Goal: Information Seeking & Learning: Learn about a topic

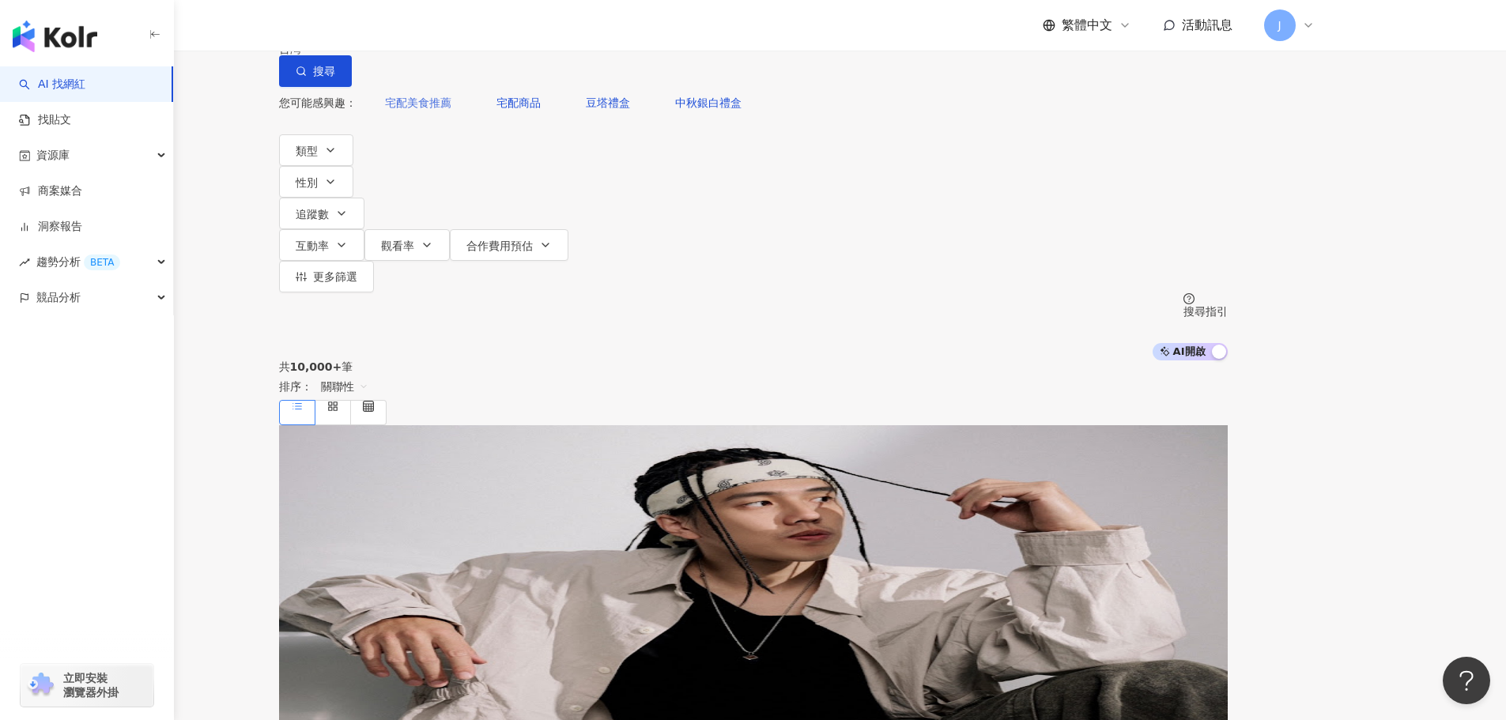
click at [451, 109] on span "宅配美食推薦" at bounding box center [418, 102] width 66 height 13
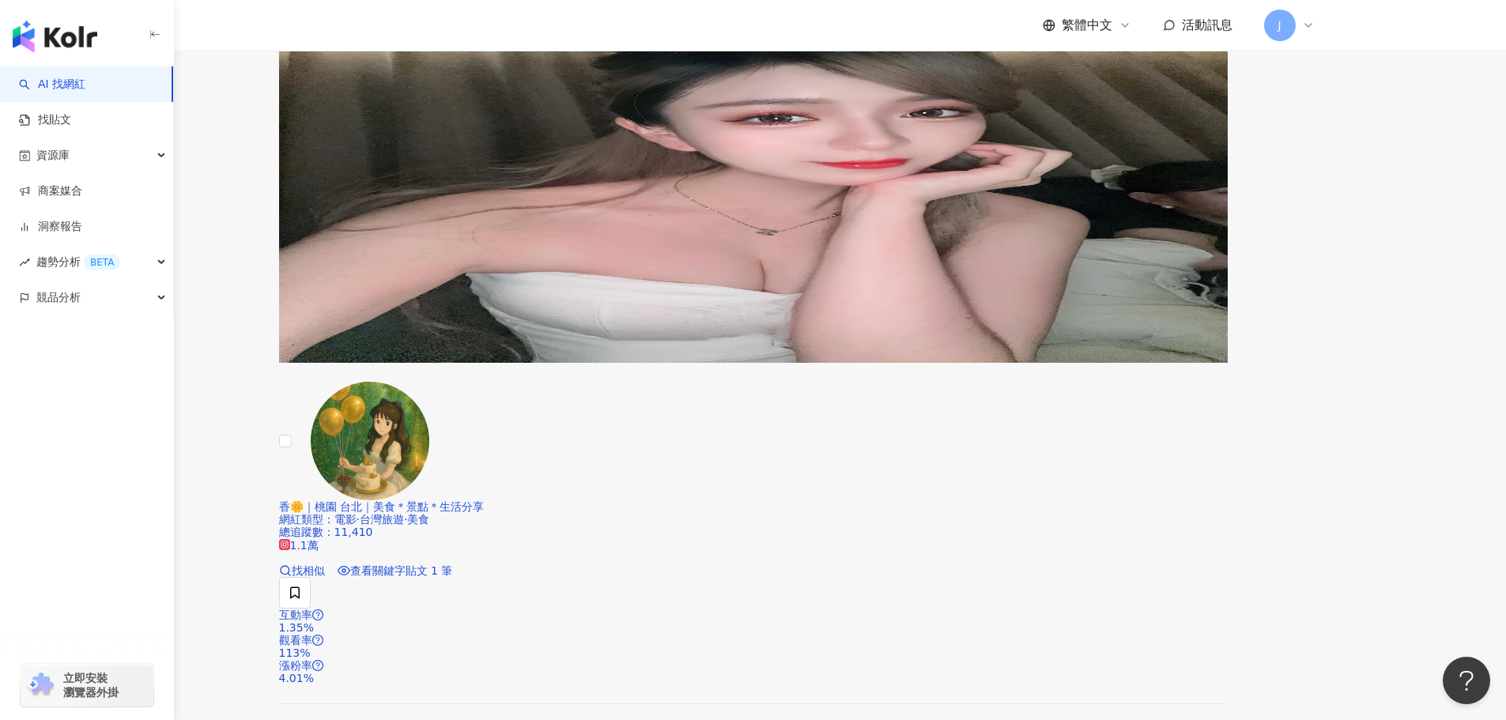
scroll to position [2848, 0]
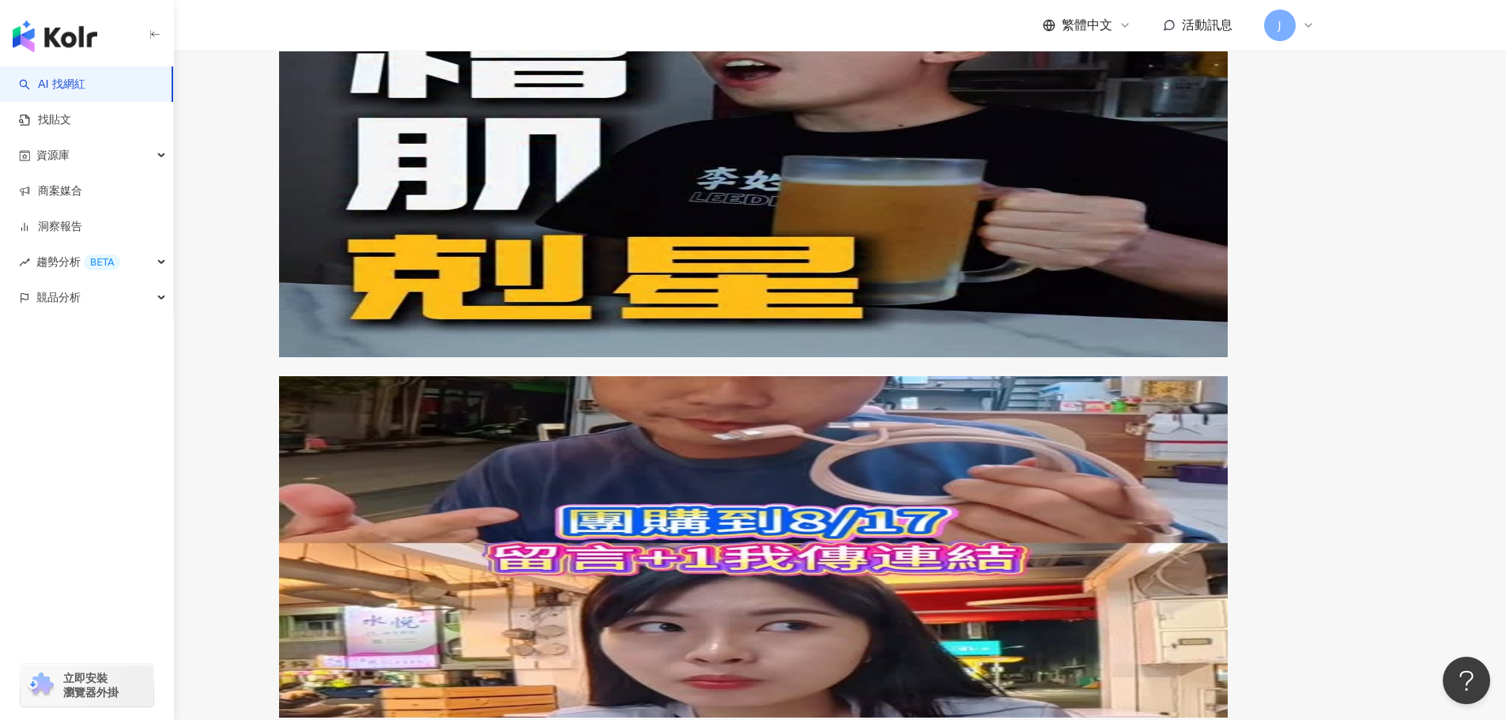
scroll to position [3253, 0]
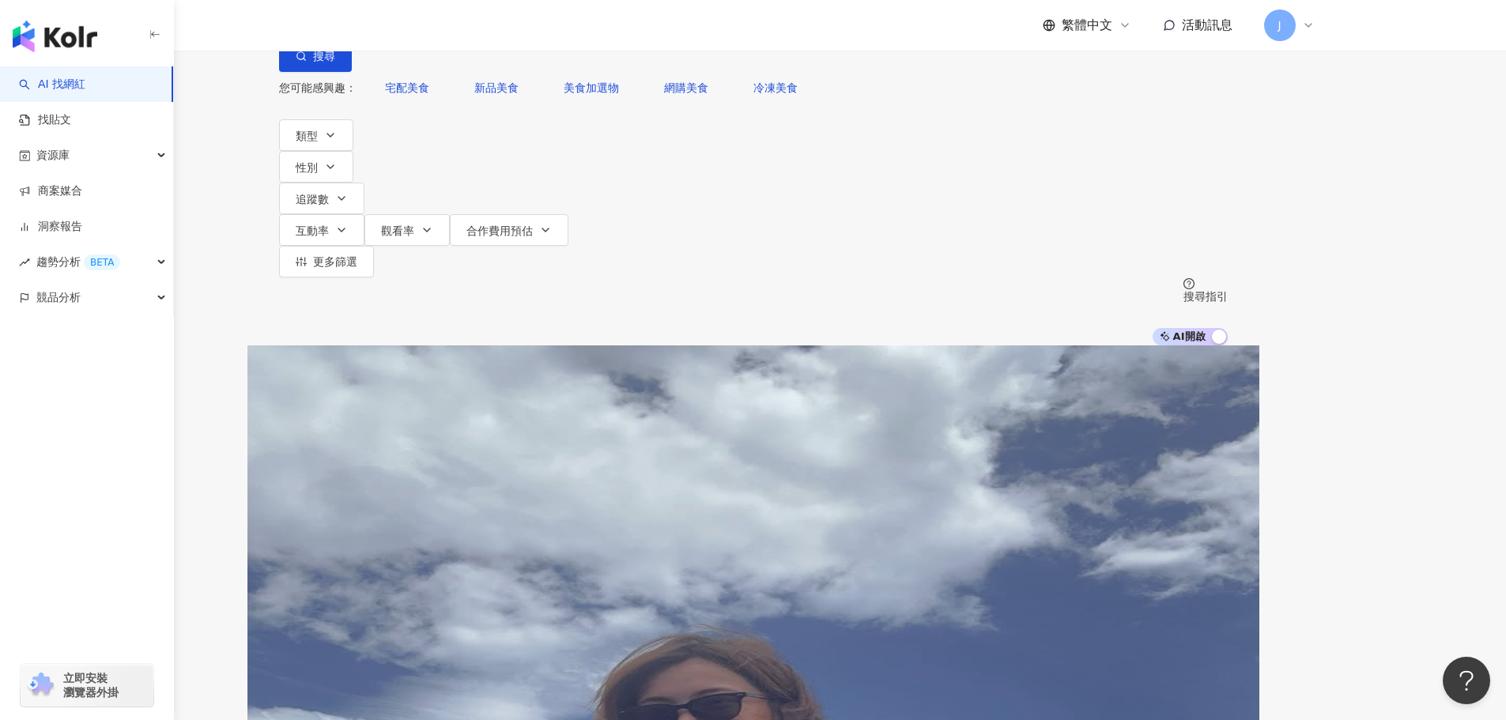
scroll to position [0, 0]
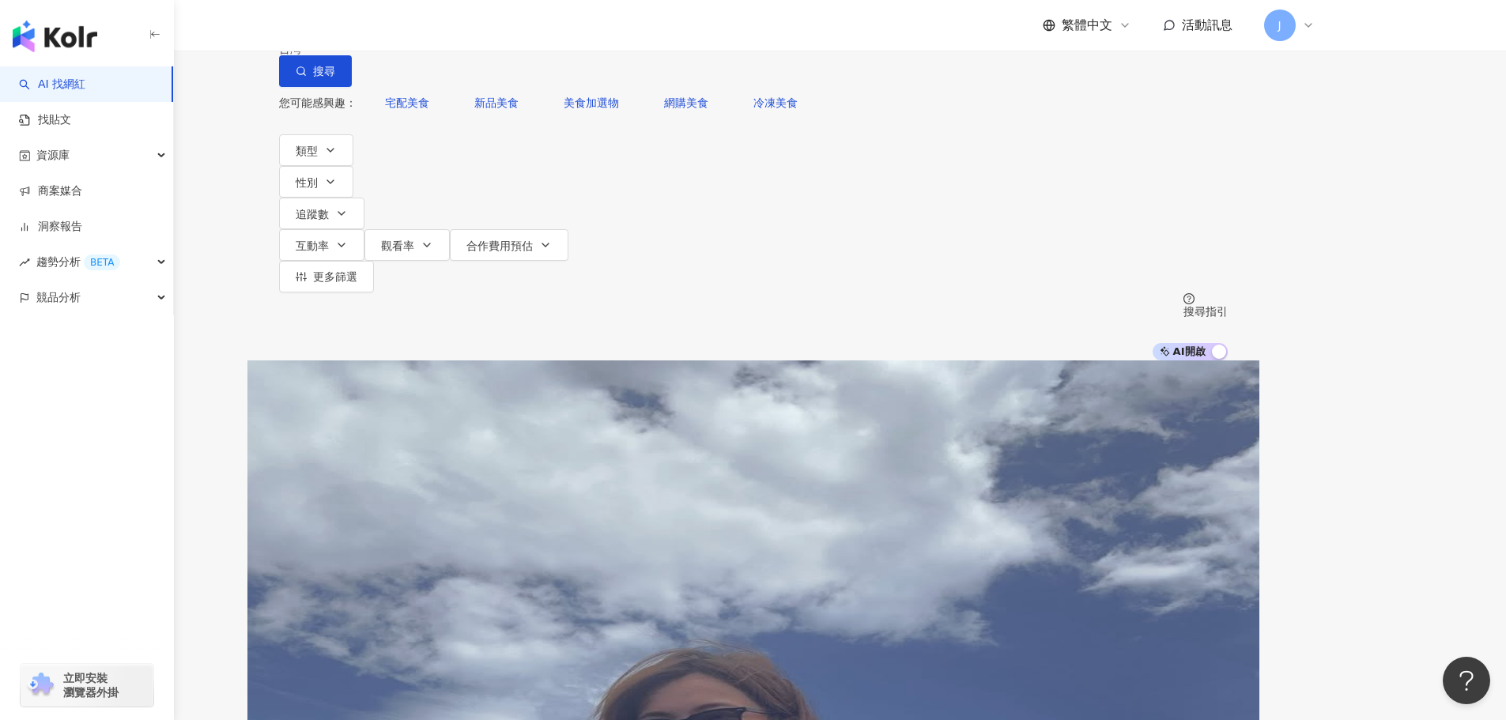
click at [509, 30] on input "******" at bounding box center [445, 15] width 128 height 30
drag, startPoint x: 546, startPoint y: 96, endPoint x: 528, endPoint y: 96, distance: 17.4
click at [509, 30] on input "******" at bounding box center [445, 15] width 128 height 30
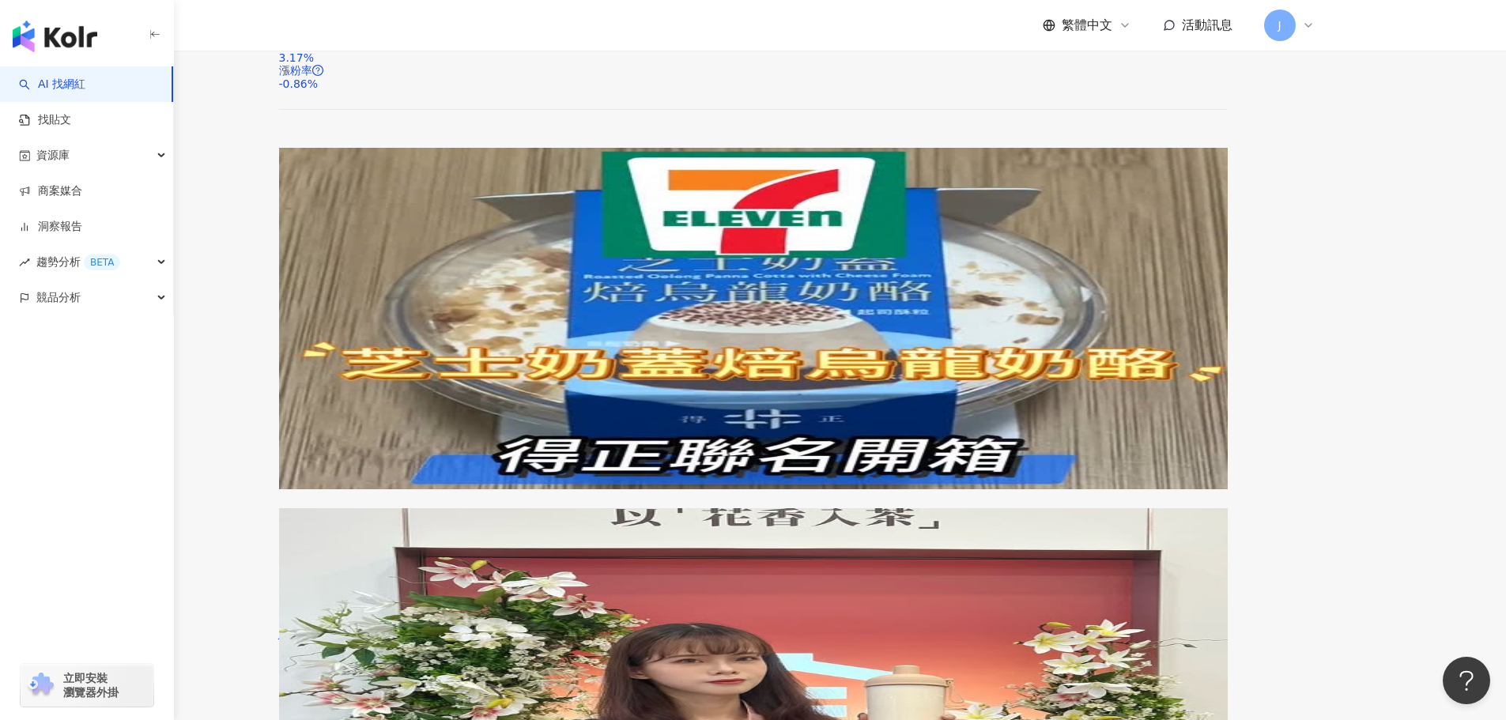
scroll to position [3017, 0]
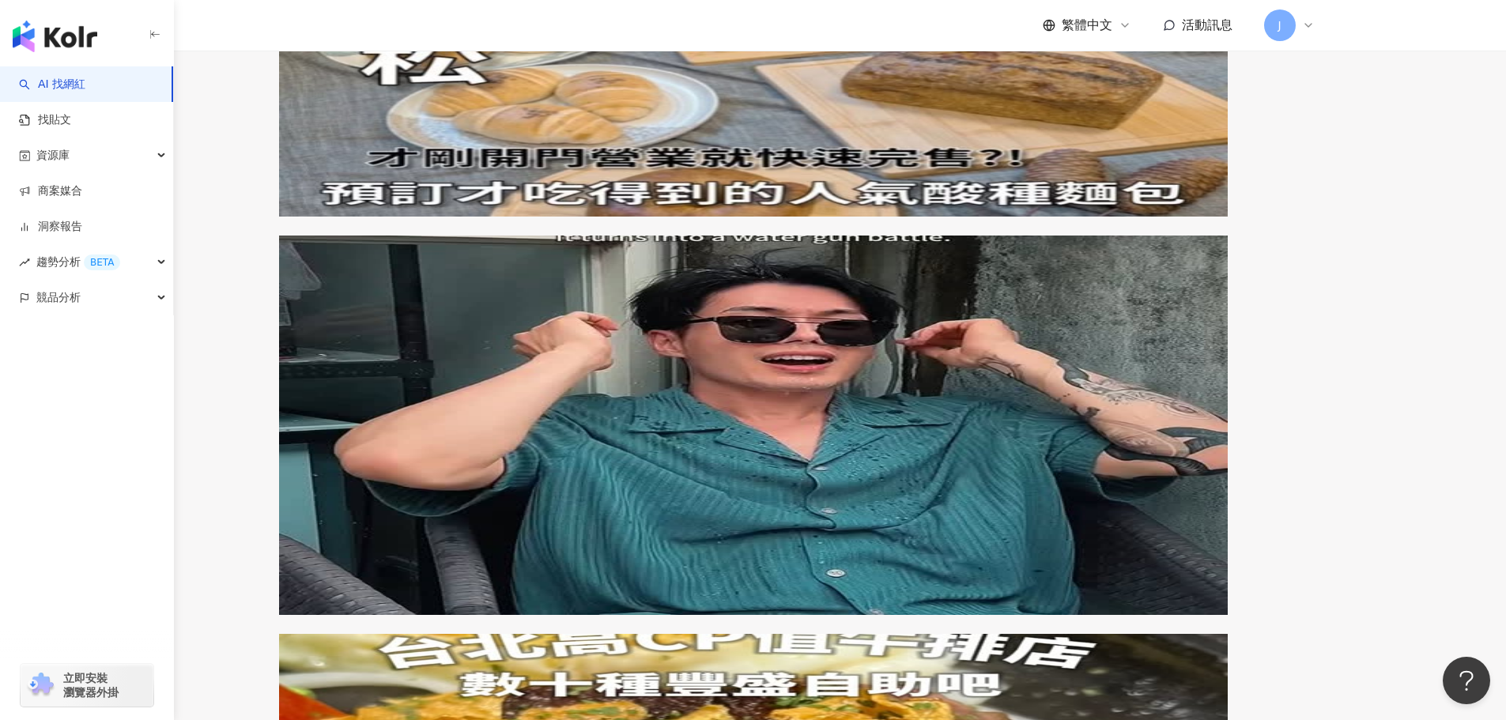
scroll to position [2945, 0]
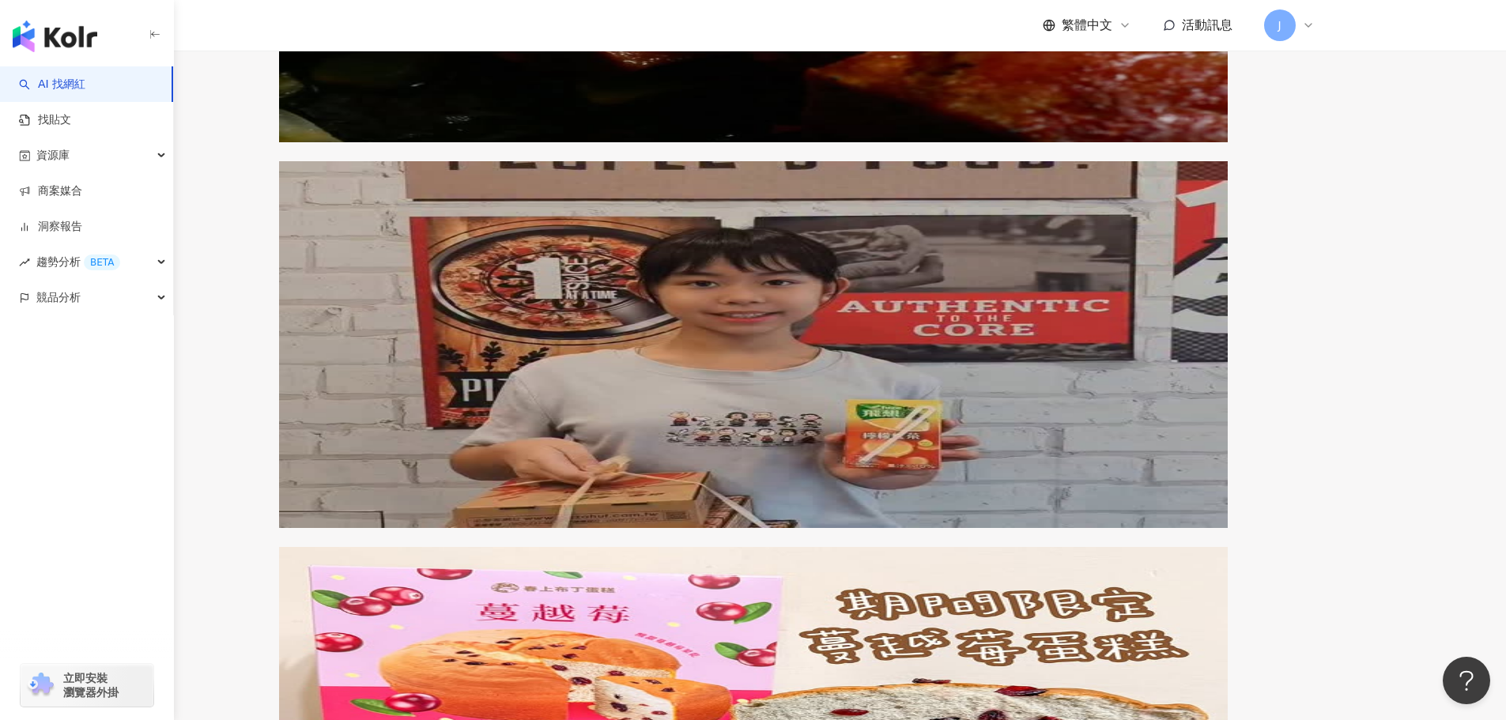
scroll to position [3005, 0]
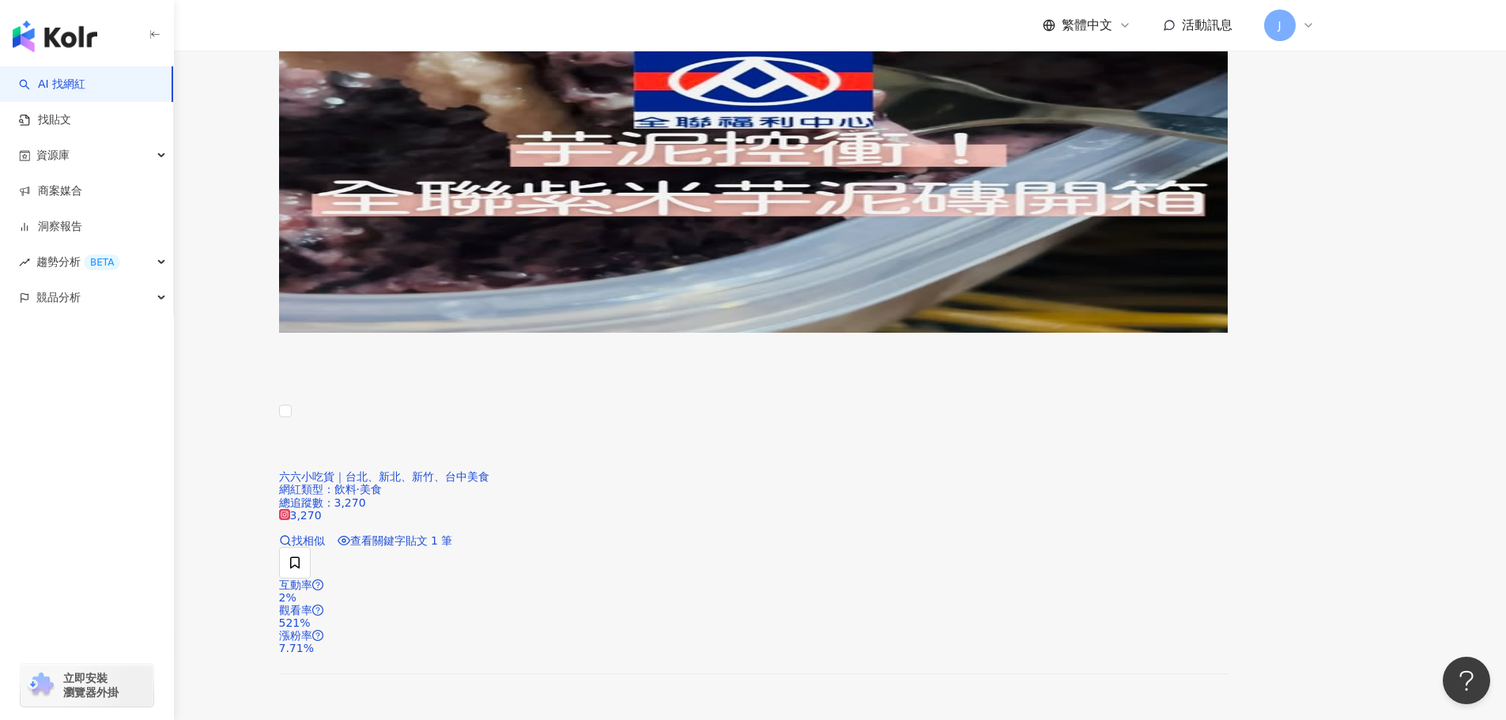
scroll to position [3039, 0]
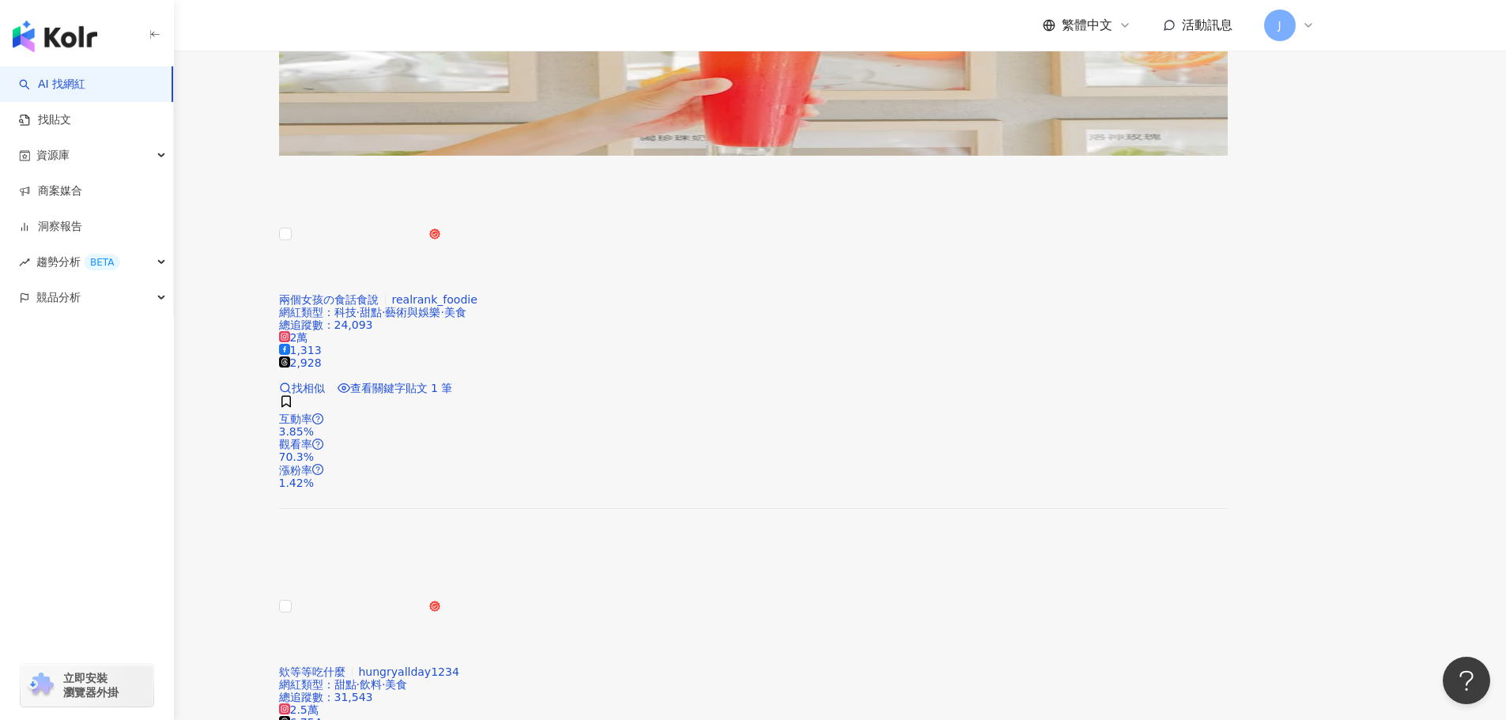
scroll to position [3054, 0]
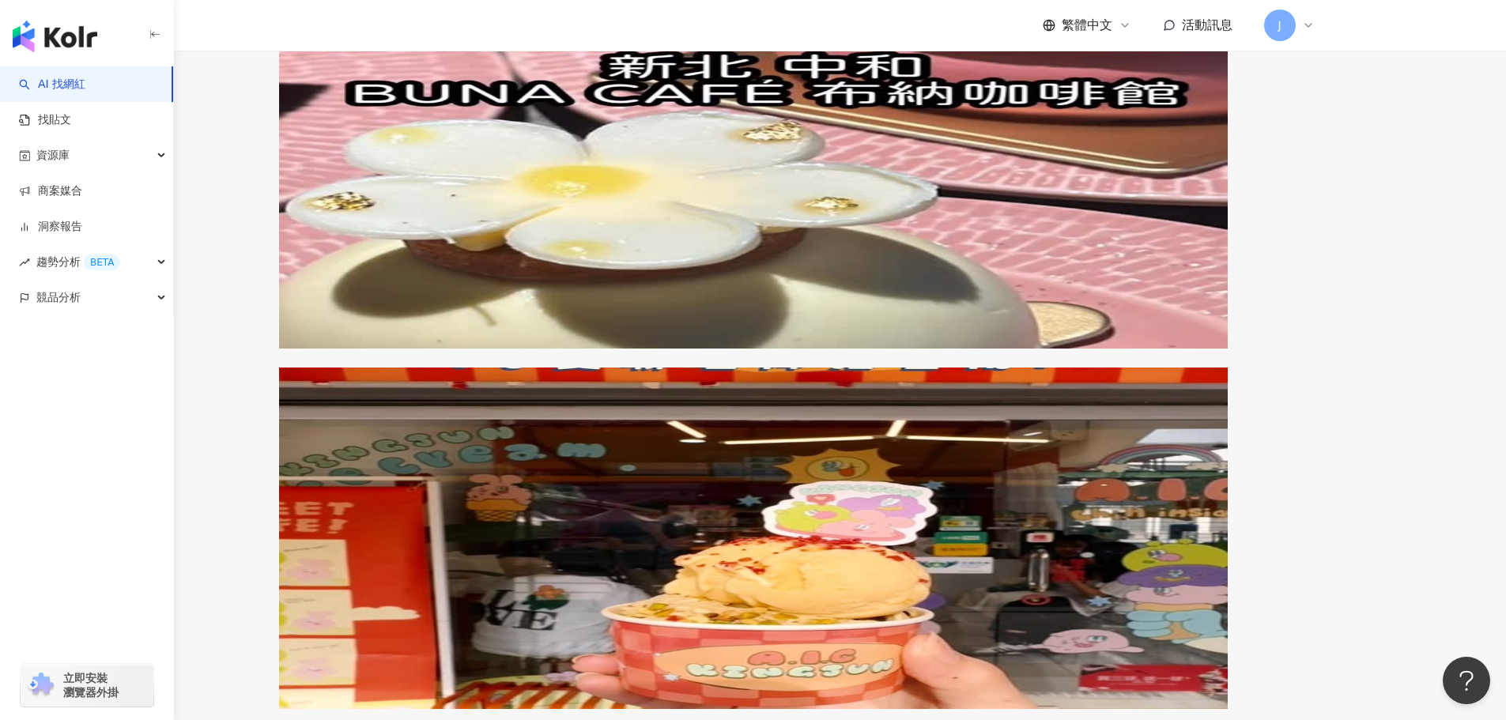
scroll to position [3175, 0]
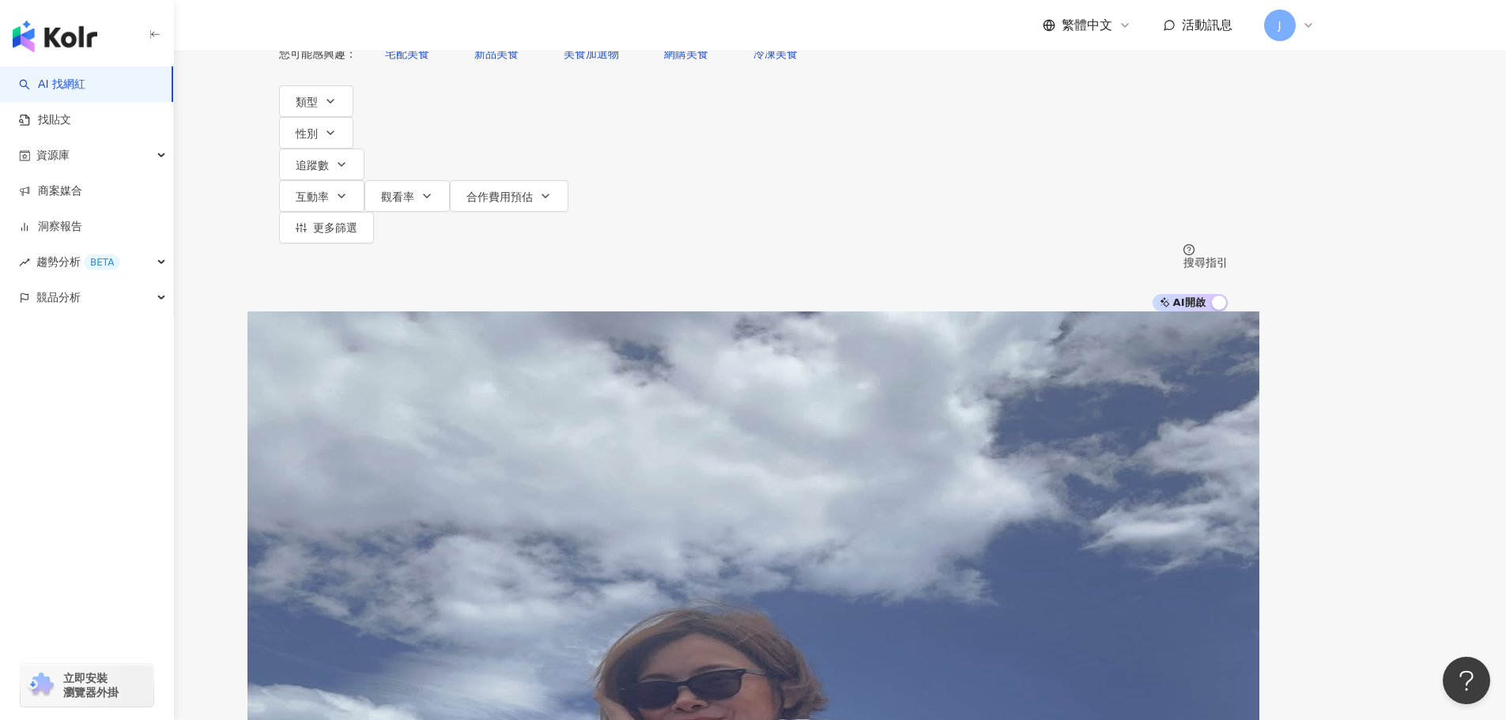
scroll to position [0, 0]
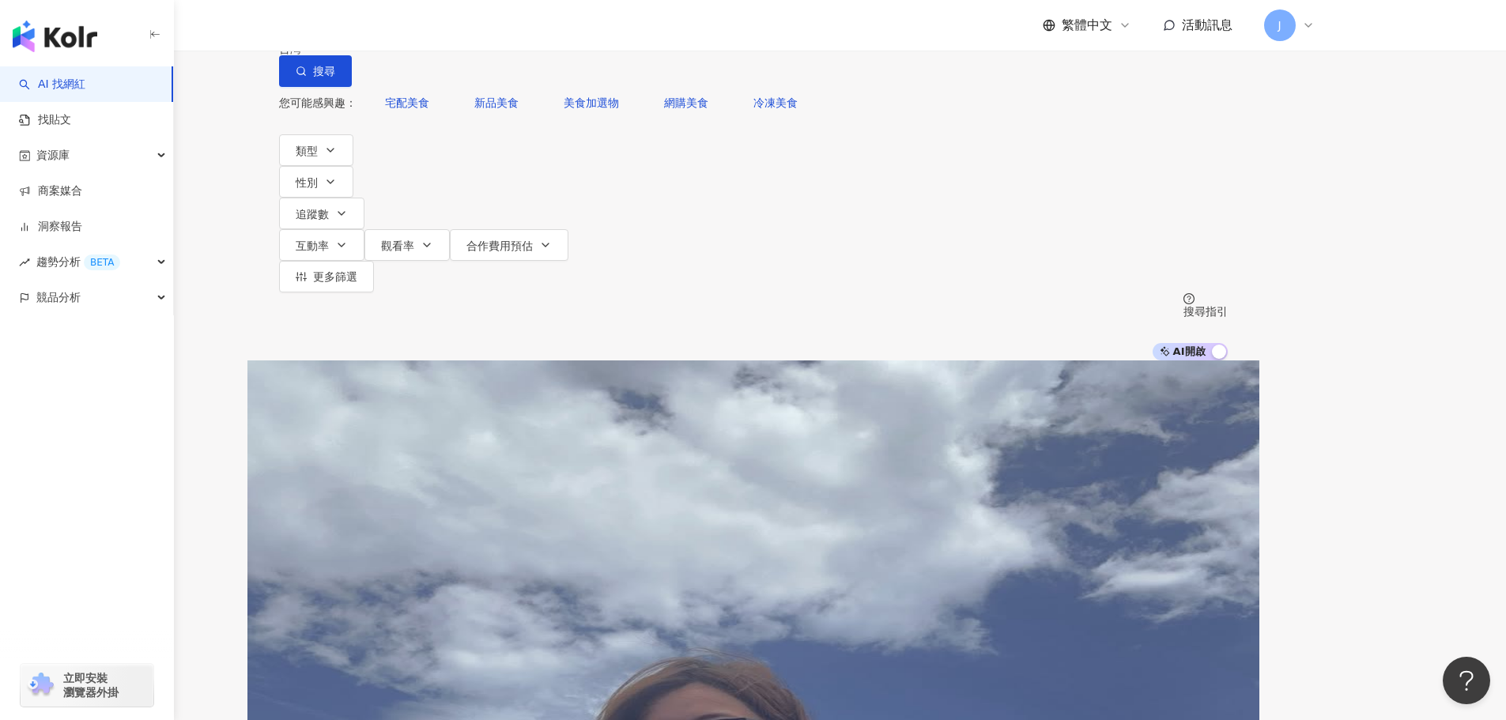
click at [509, 30] on input "******" at bounding box center [445, 15] width 128 height 30
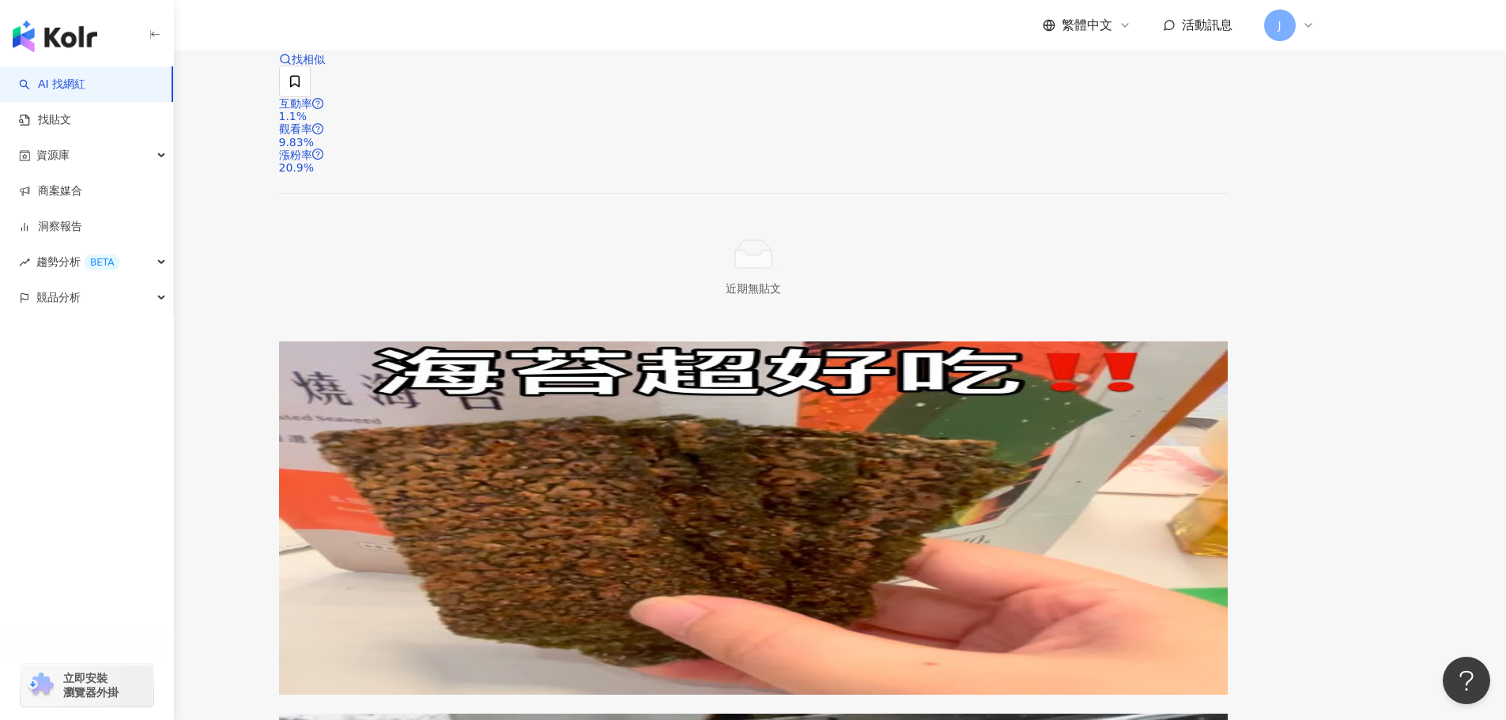
scroll to position [2896, 0]
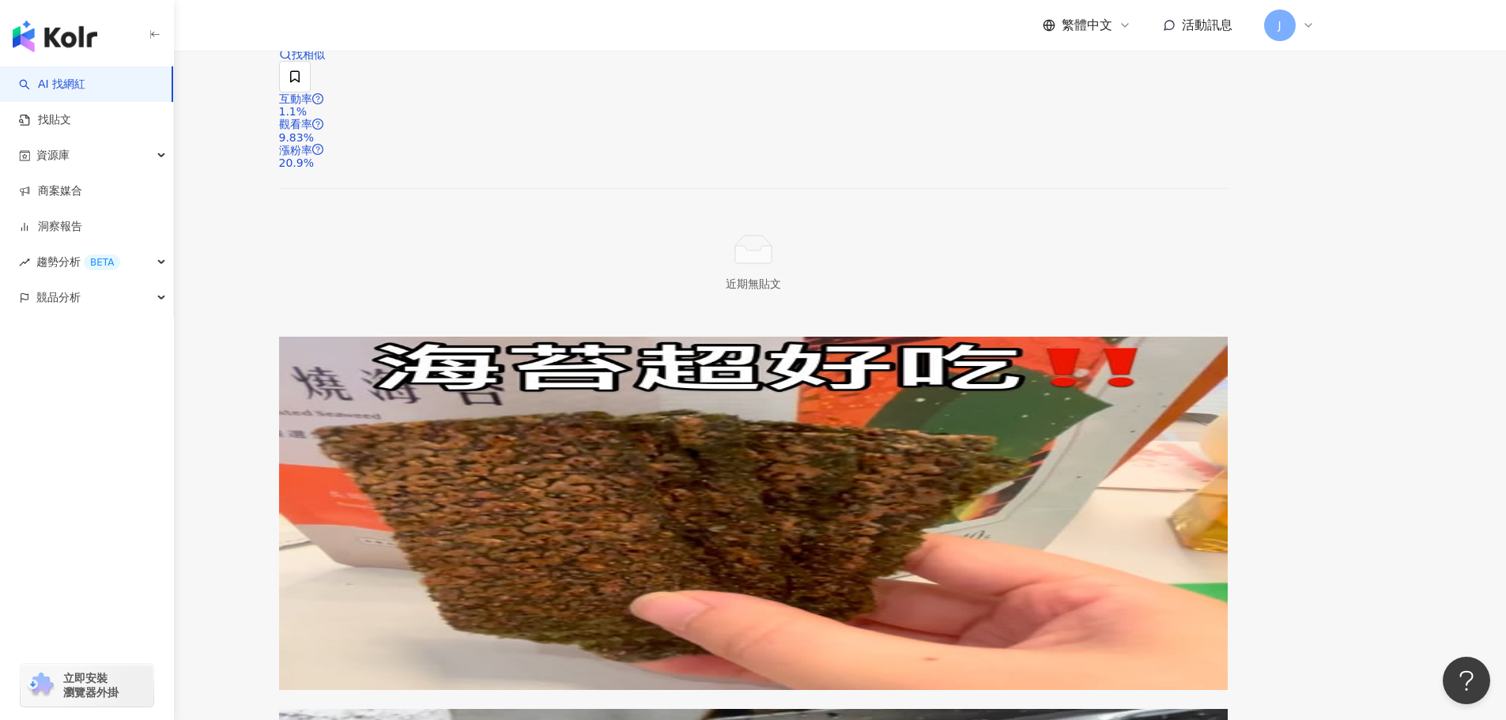
type input "**"
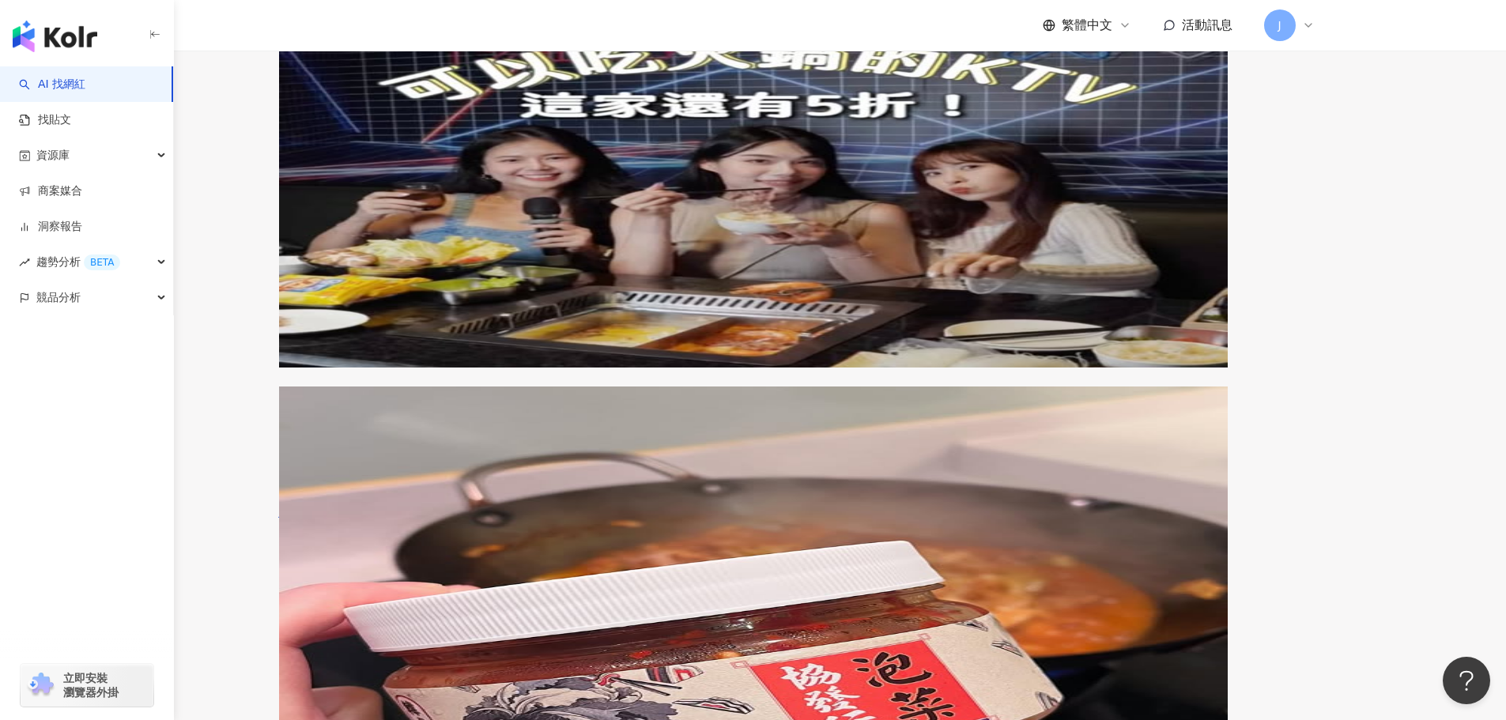
scroll to position [1231, 0]
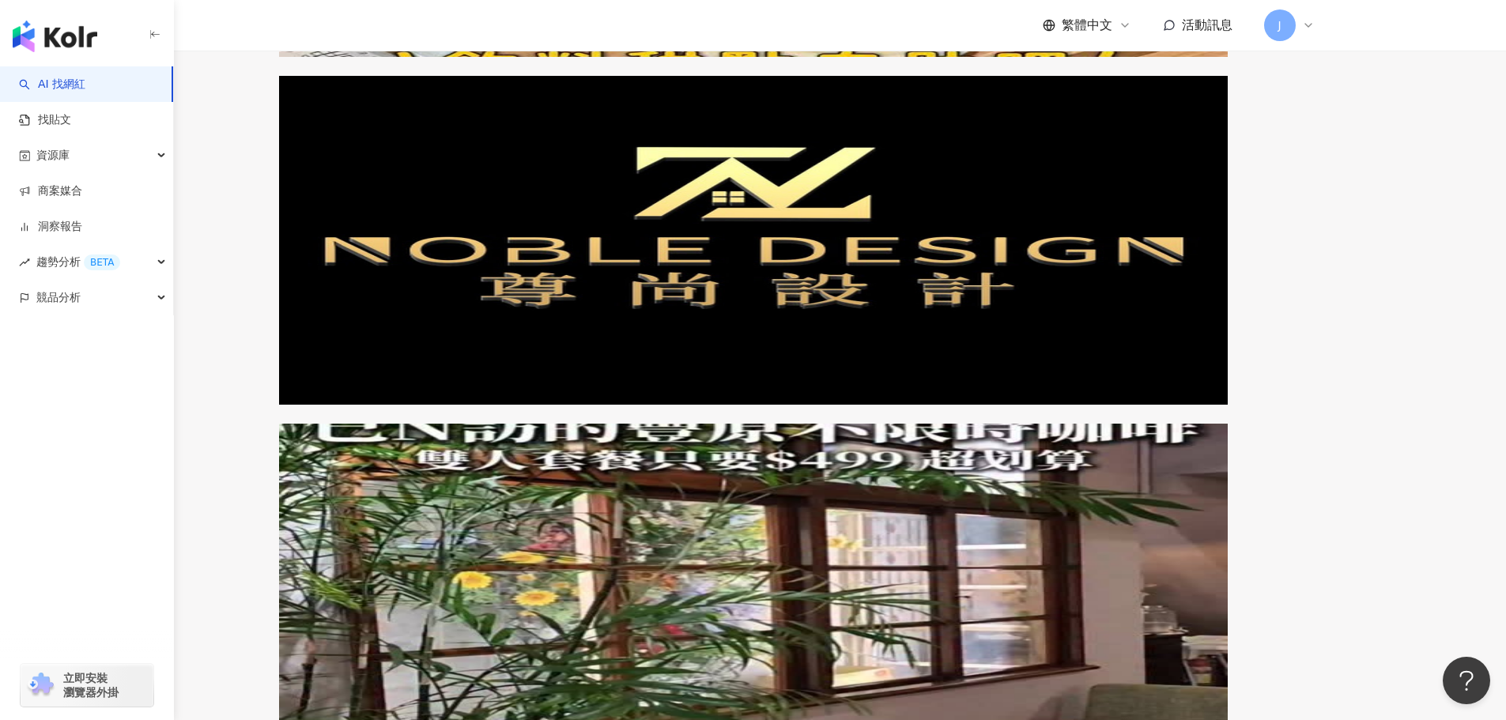
scroll to position [3103, 0]
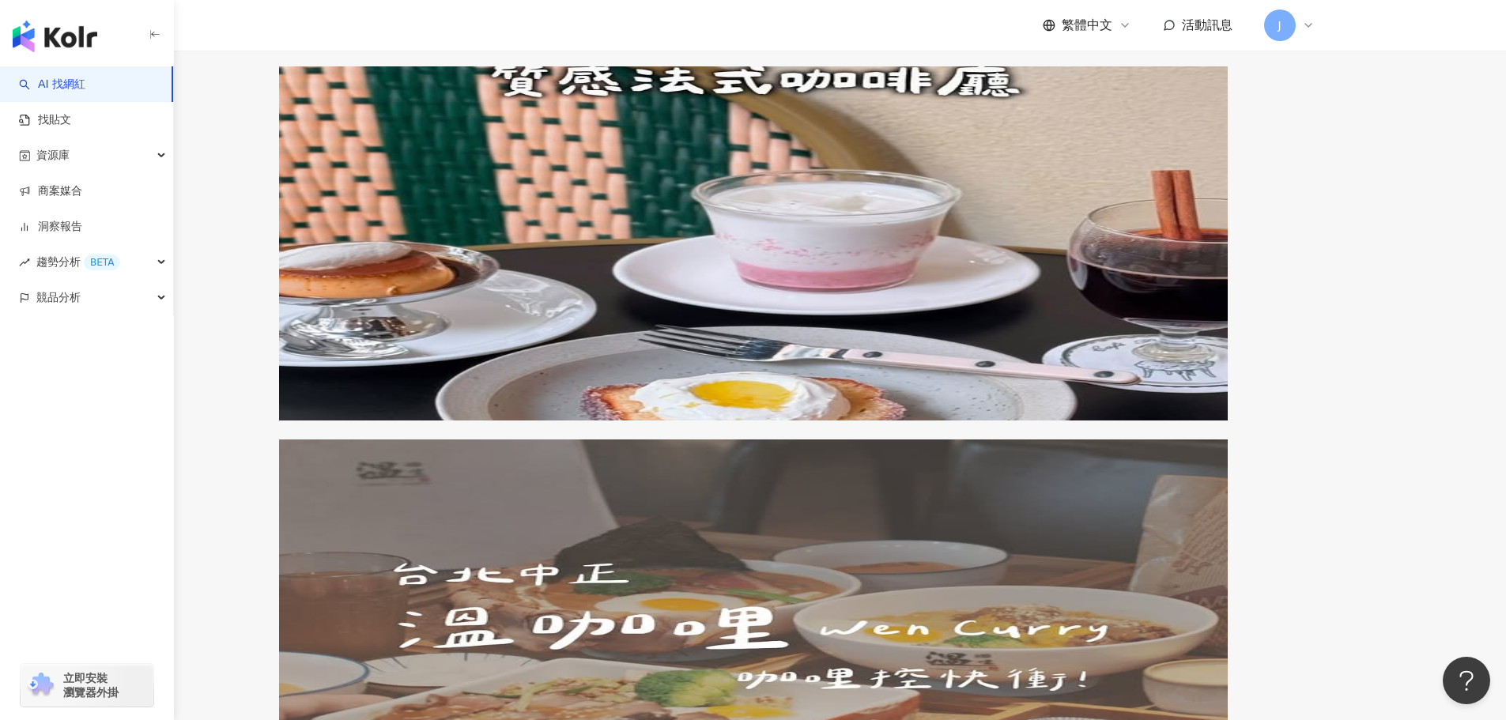
scroll to position [2994, 0]
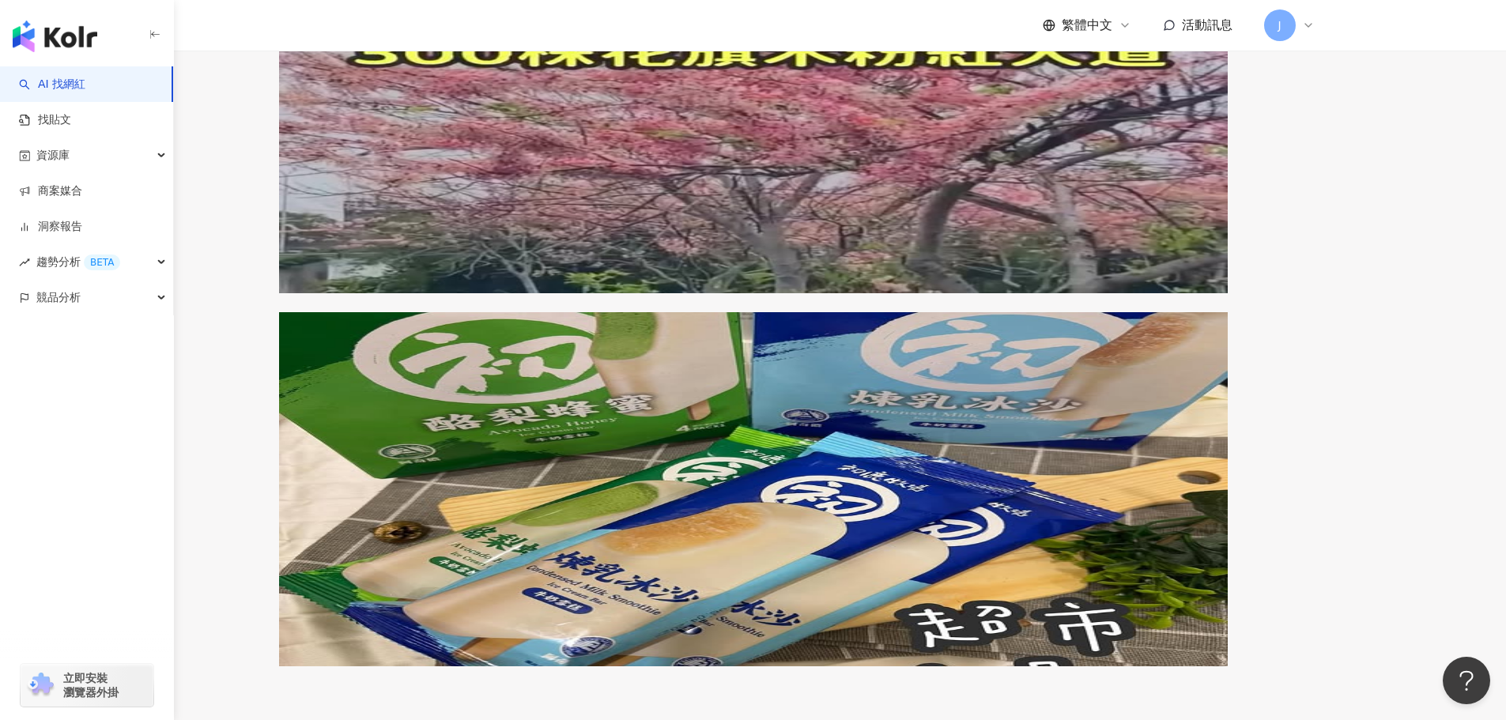
scroll to position [2902, 0]
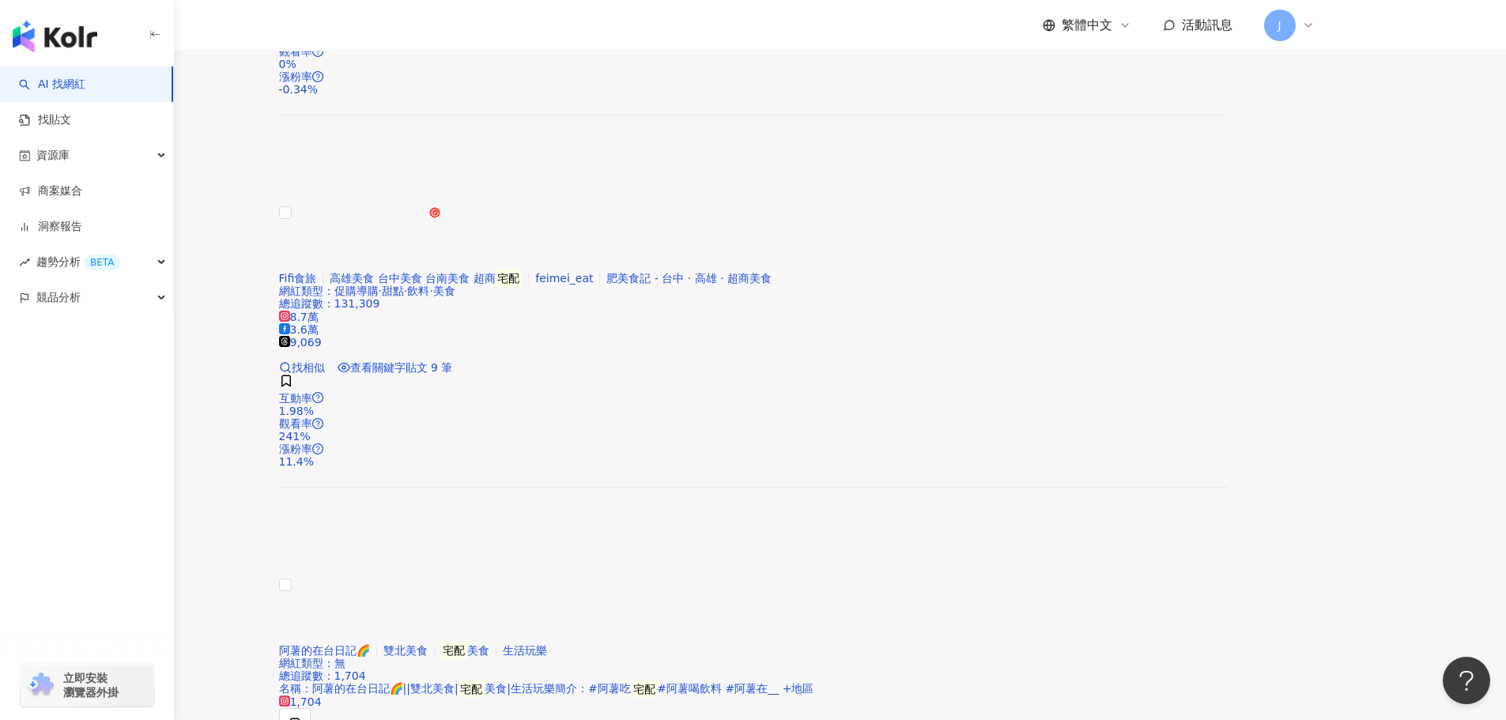
scroll to position [3239, 0]
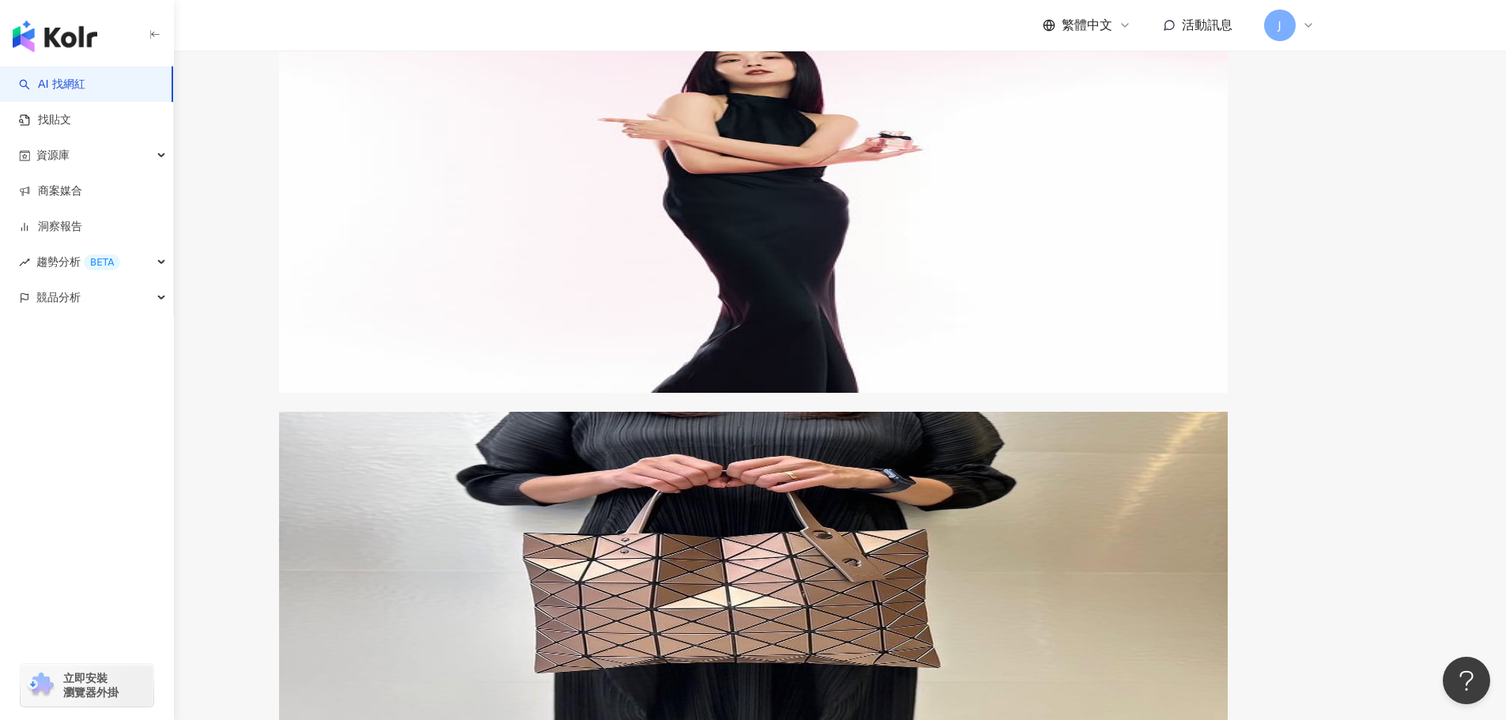
scroll to position [3281, 0]
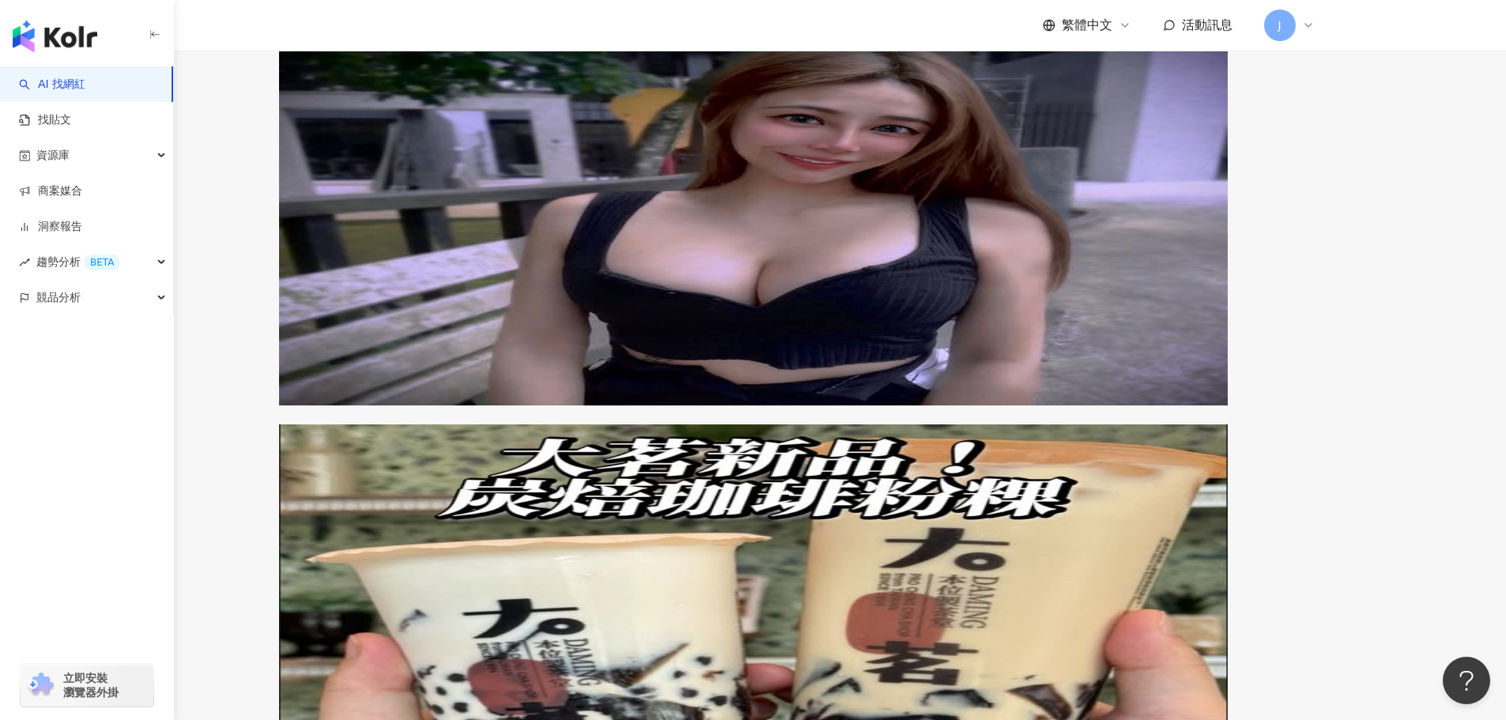
scroll to position [3304, 0]
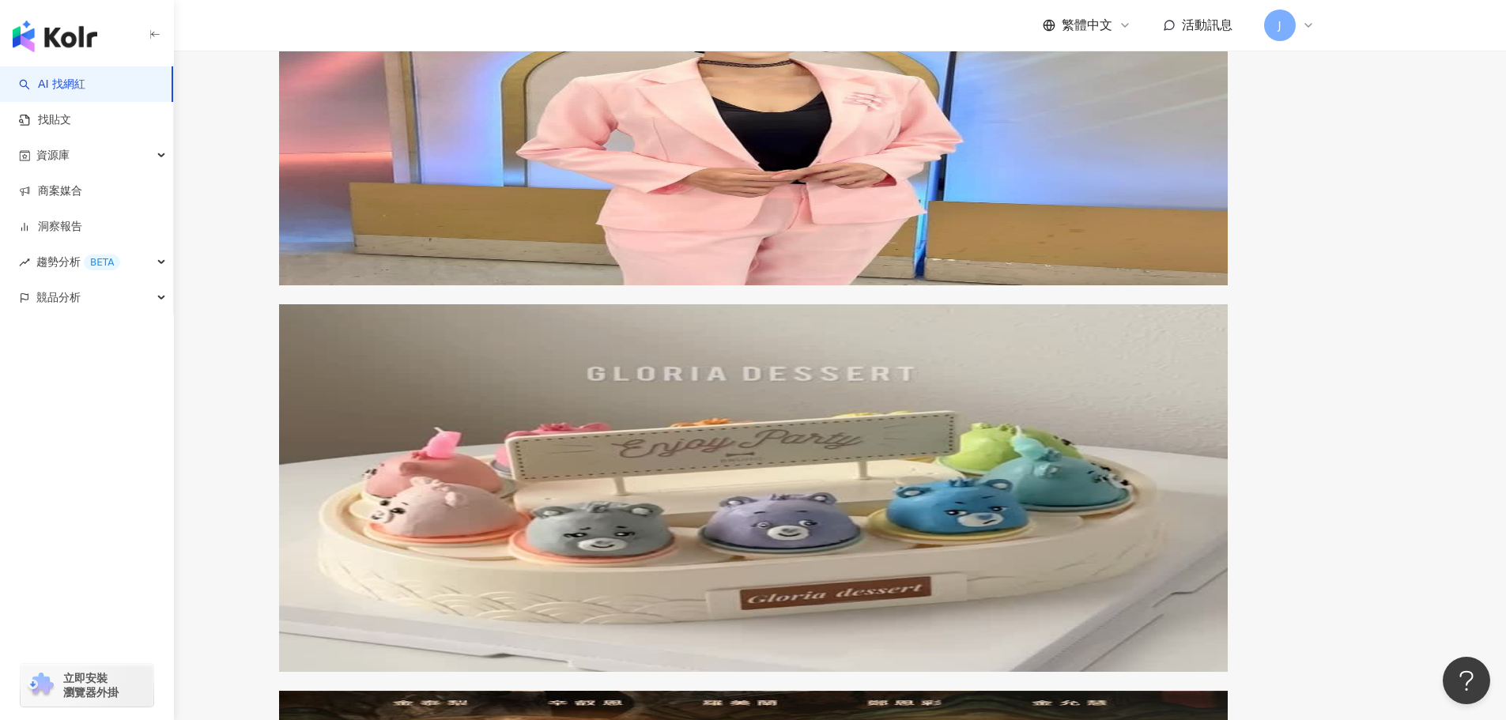
scroll to position [3011, 0]
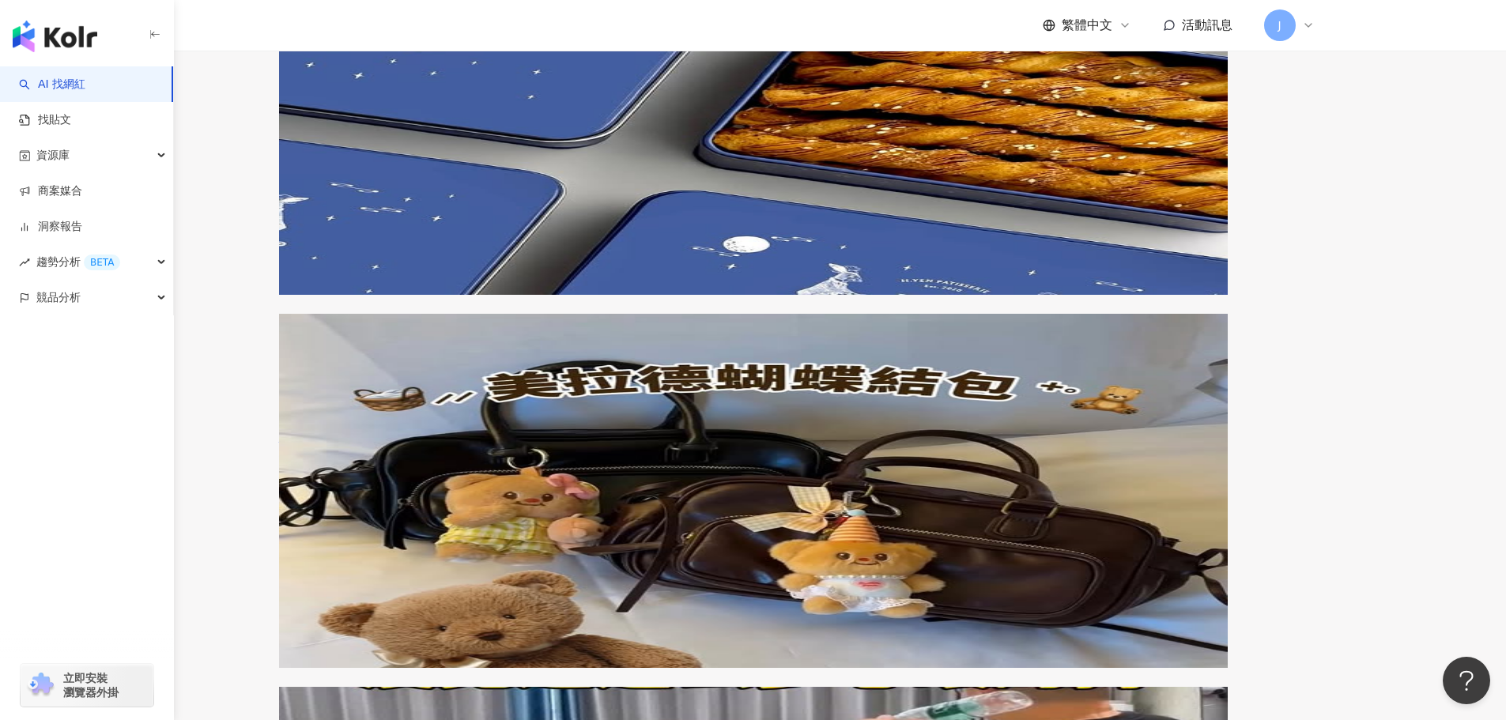
scroll to position [3173, 0]
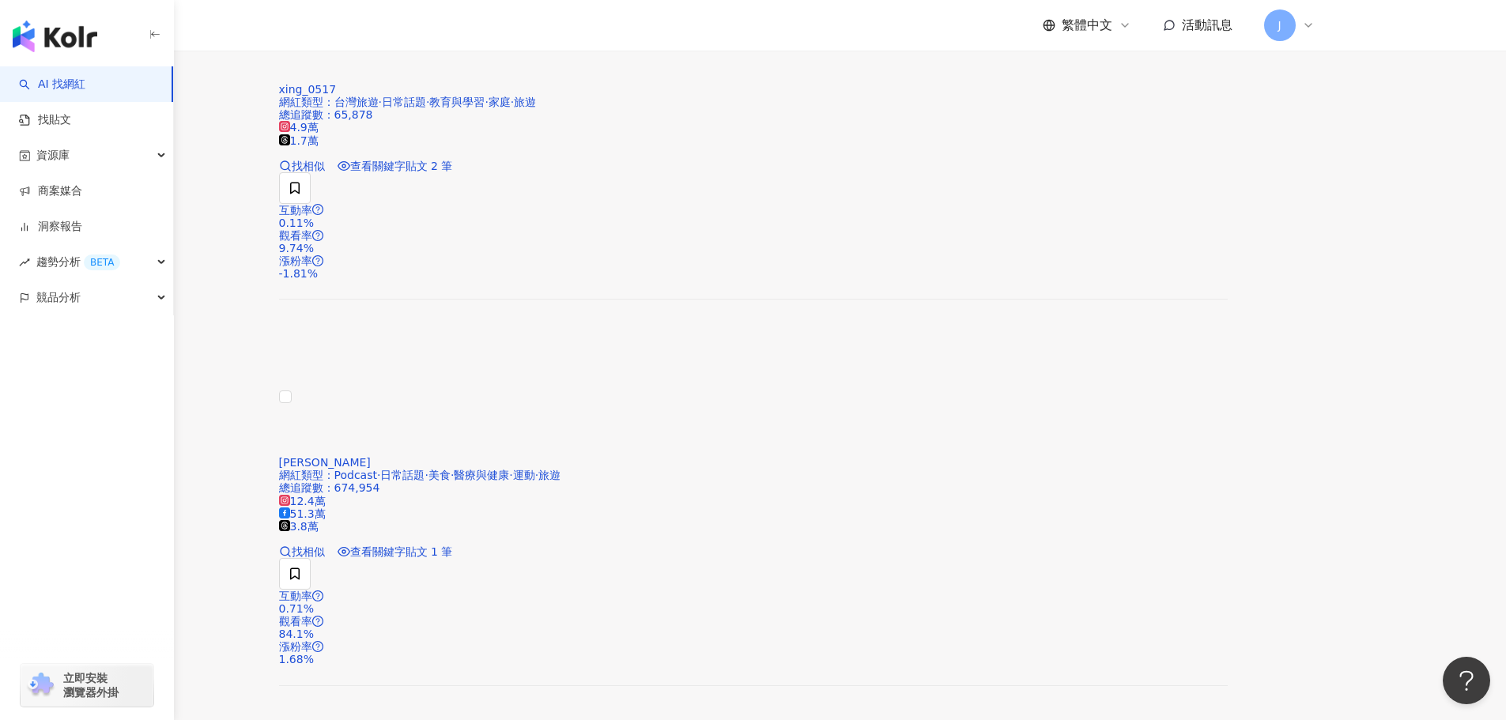
scroll to position [2926, 0]
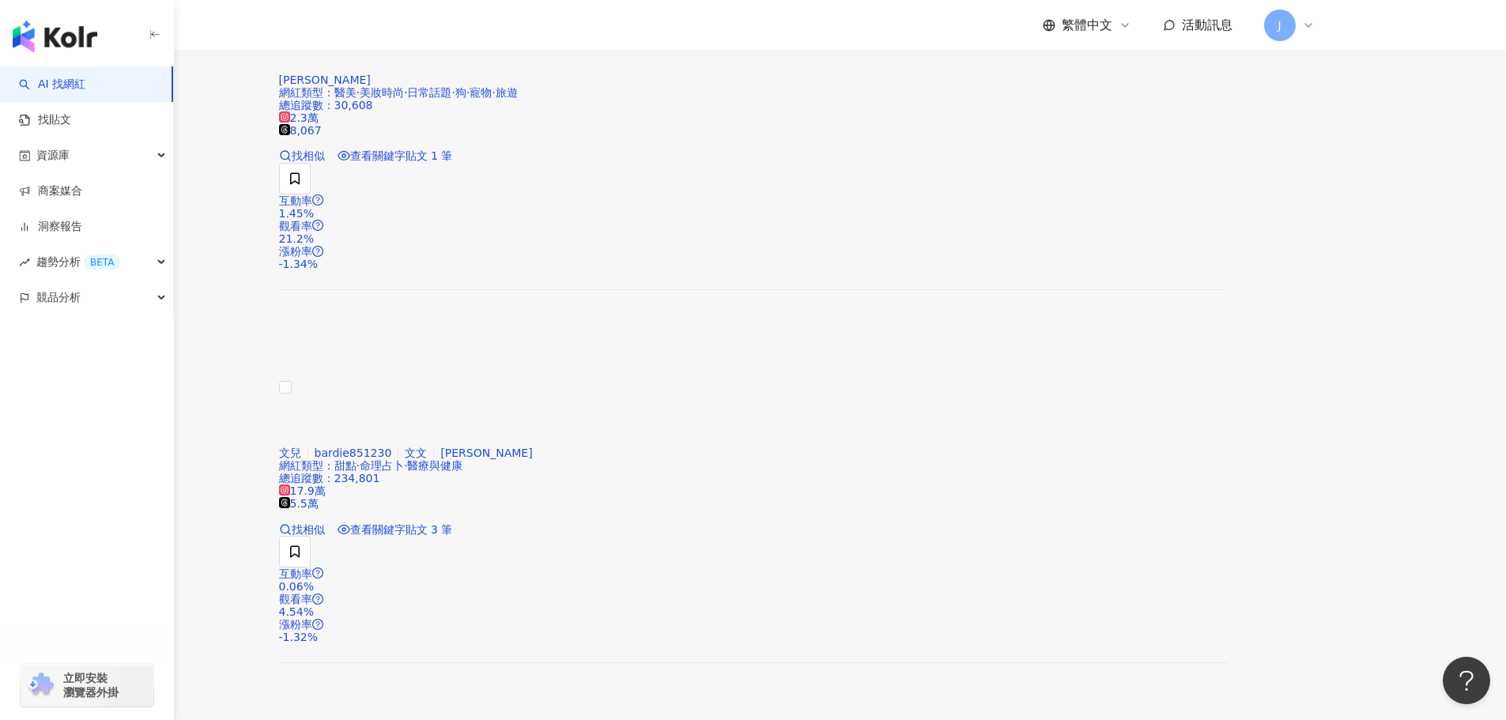
scroll to position [2920, 0]
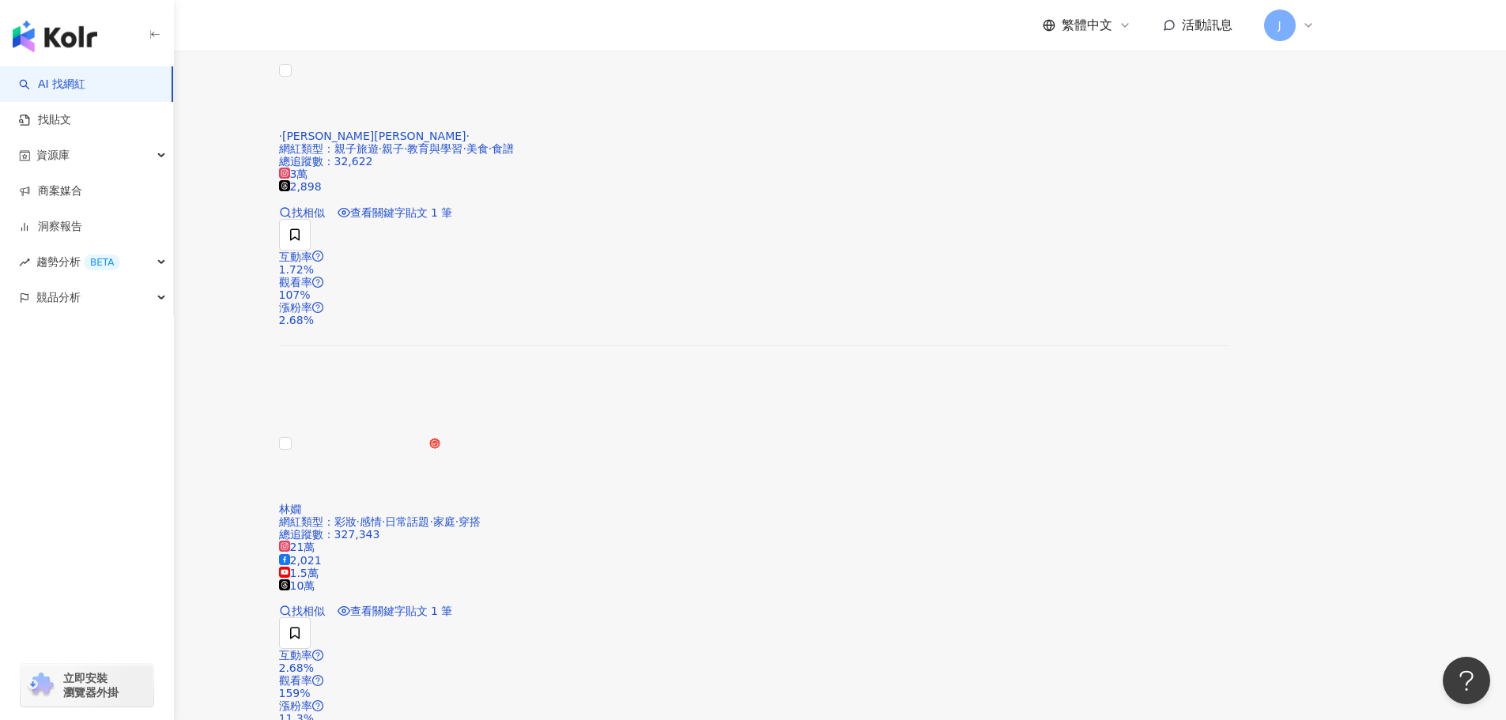
scroll to position [2809, 0]
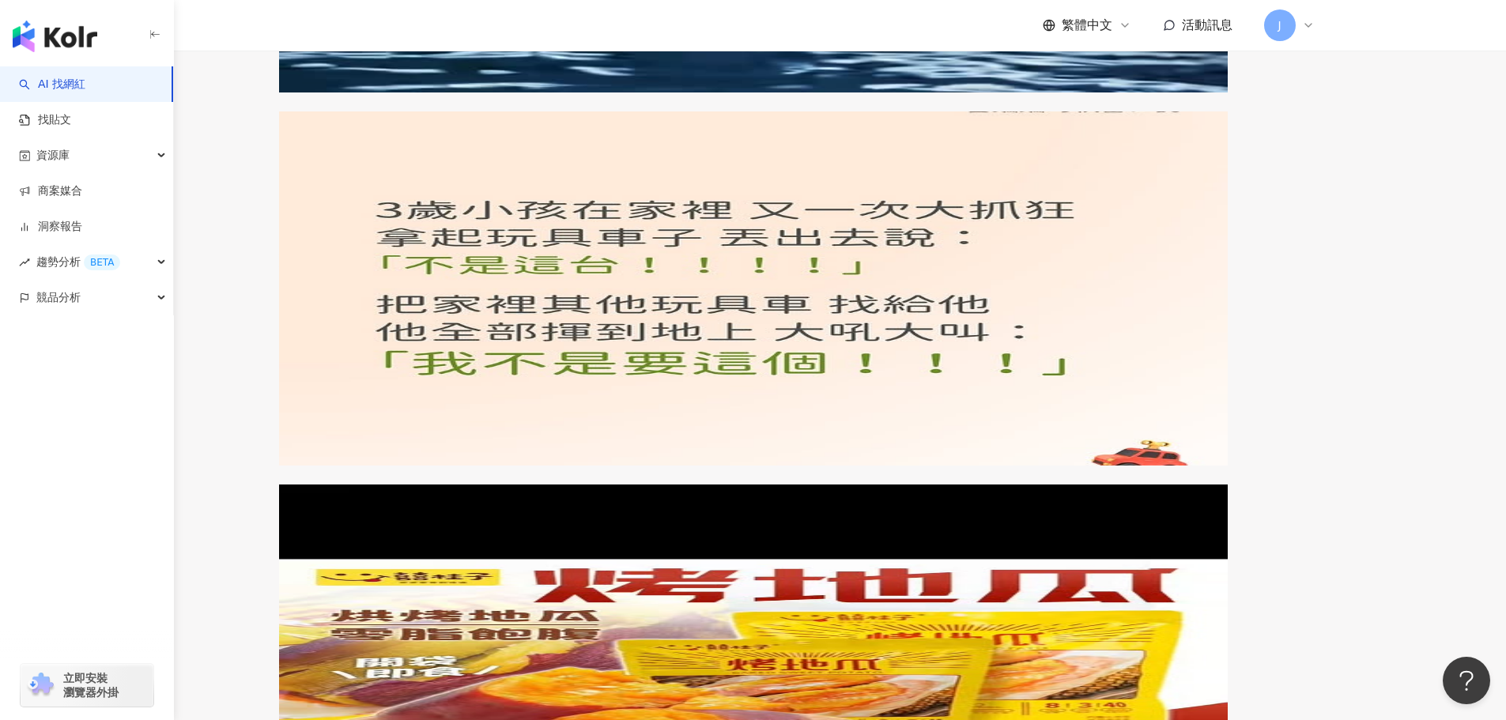
scroll to position [3161, 0]
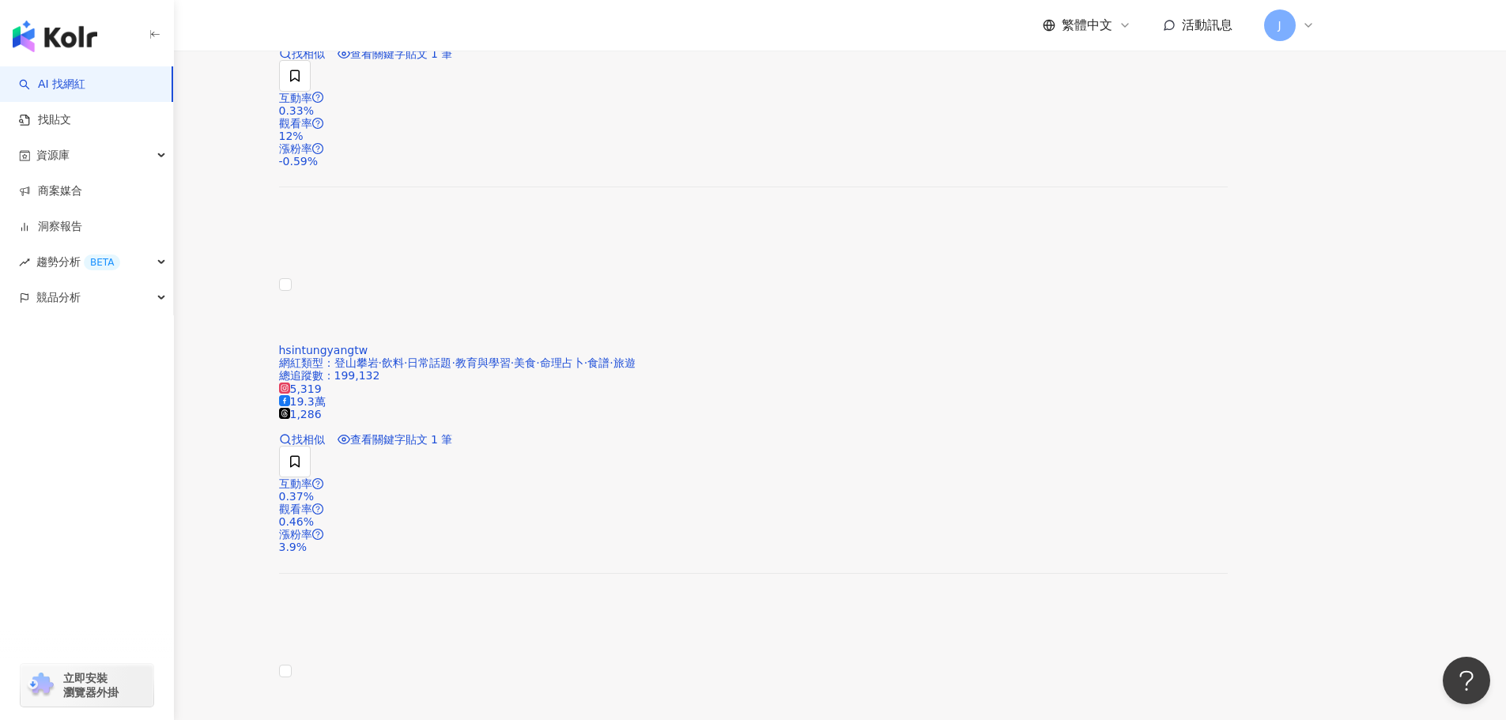
scroll to position [2995, 0]
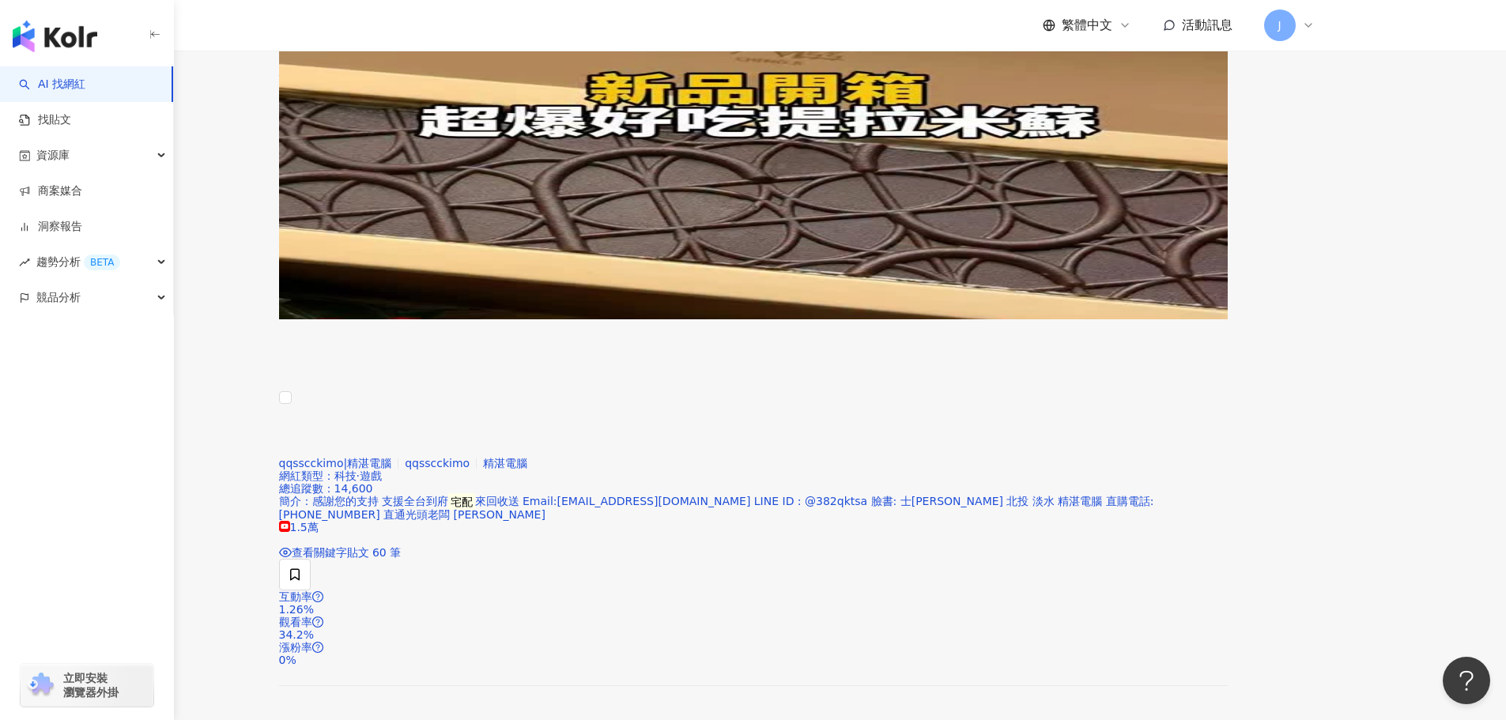
scroll to position [3010, 0]
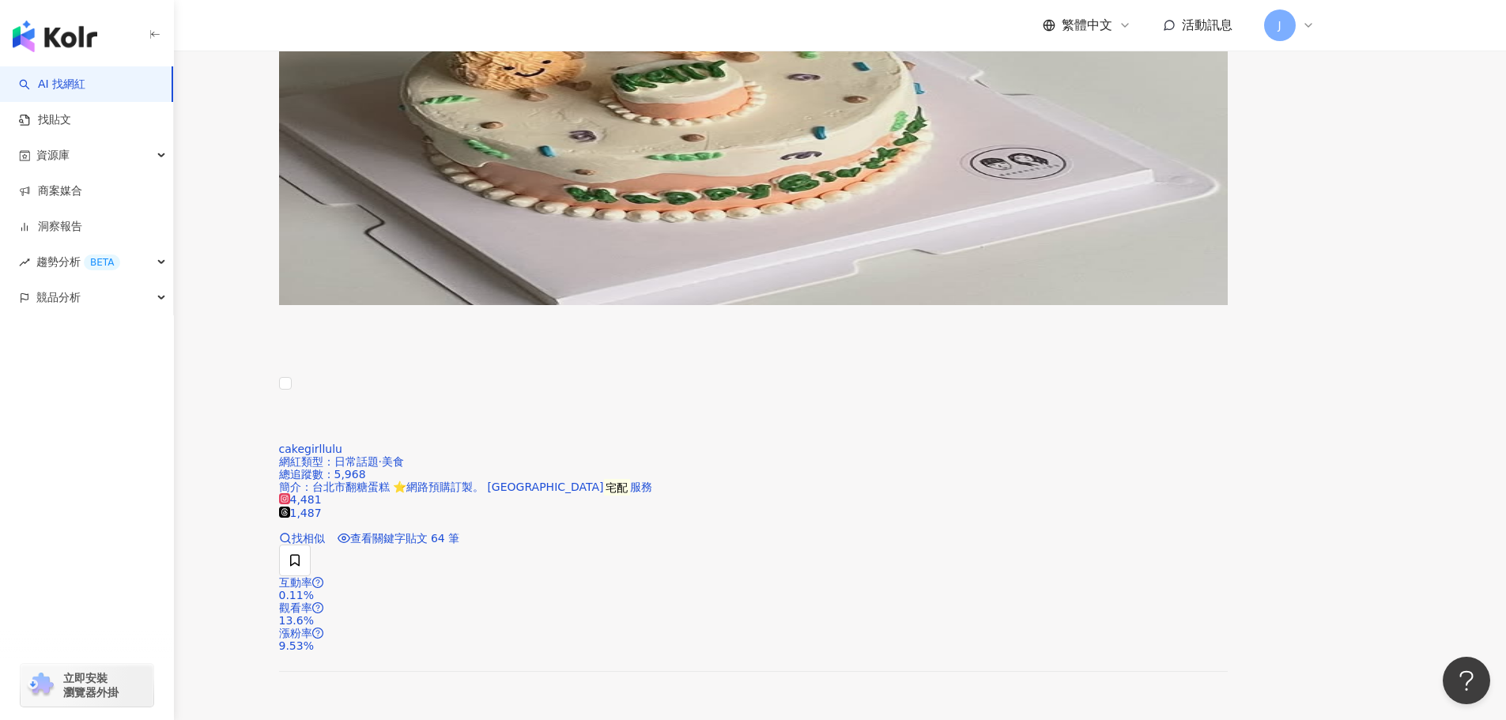
scroll to position [2938, 0]
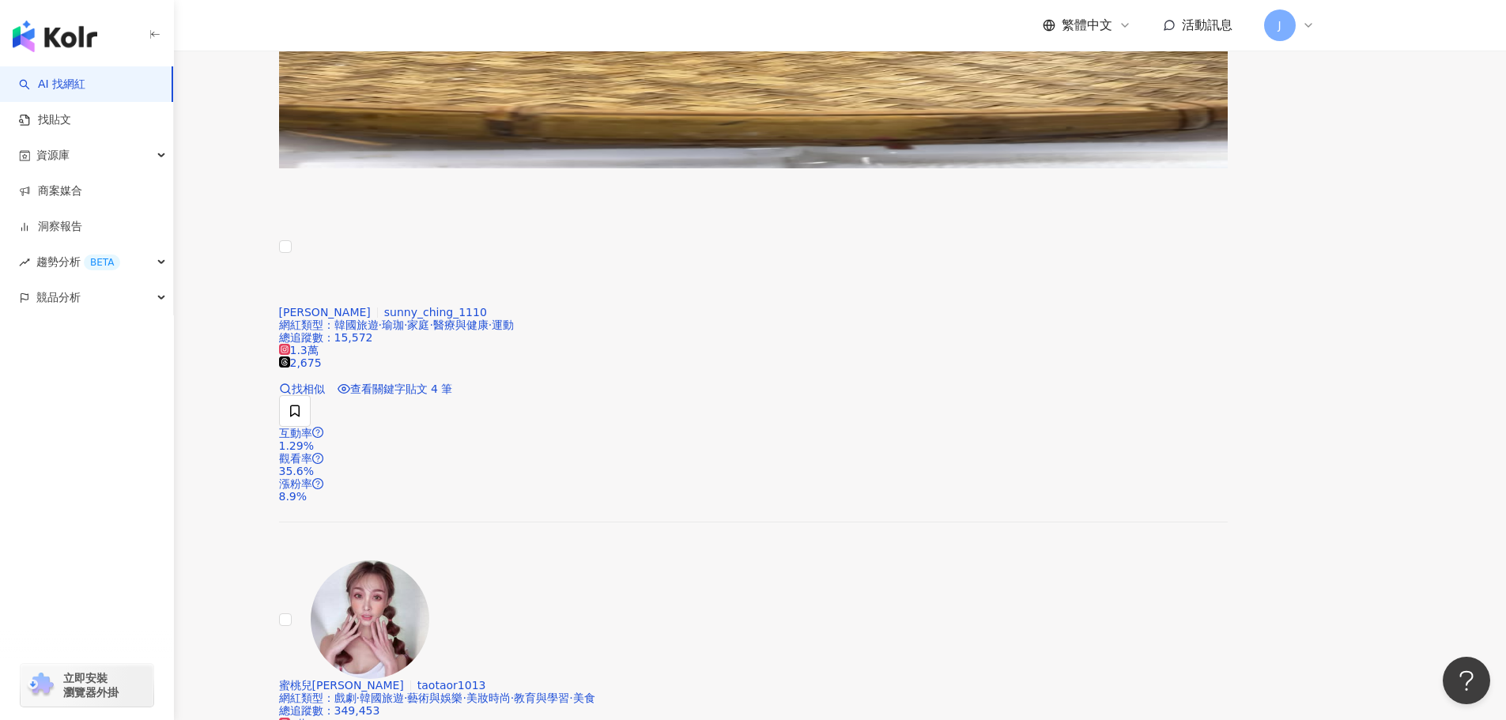
scroll to position [3069, 0]
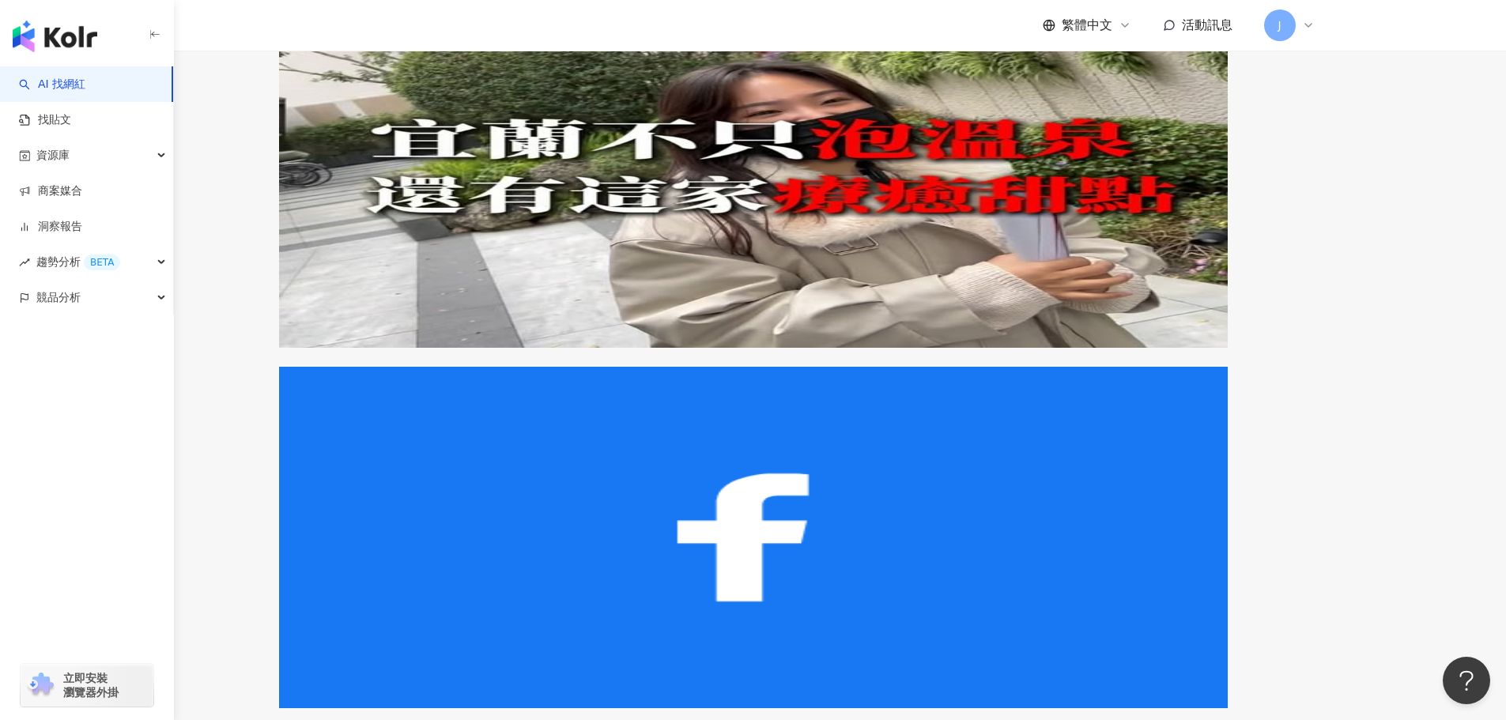
scroll to position [2922, 0]
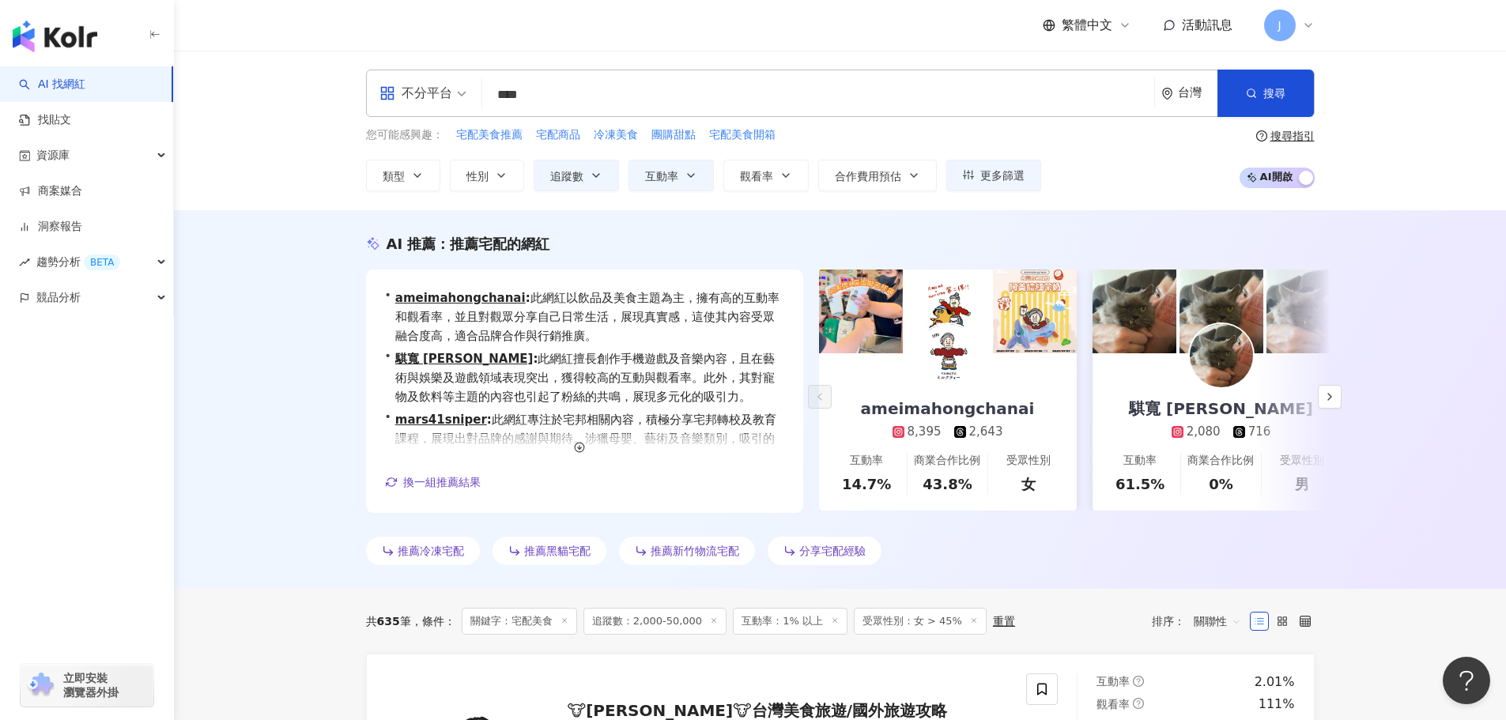
drag, startPoint x: 565, startPoint y: 91, endPoint x: 470, endPoint y: 97, distance: 95.9
click at [470, 97] on div "不分平台 **** 台灣 搜尋 eaf36034-c61b-4fb2-8050-cb06e4ad0cce 1e7f7ca4-c29b-4801-9f34-70…" at bounding box center [840, 93] width 949 height 47
drag, startPoint x: 669, startPoint y: 135, endPoint x: 314, endPoint y: 255, distance: 374.8
click at [314, 255] on div "AI 推薦 ： 推薦宅配的網紅 • ameimahongchanai : 此網紅以飲品及美食主題為主，擁有高的互動率和觀看率，並且對觀眾分享自己日常生活，展現…" at bounding box center [840, 399] width 1332 height 379
click at [681, 133] on span "團購甜點" at bounding box center [674, 135] width 44 height 16
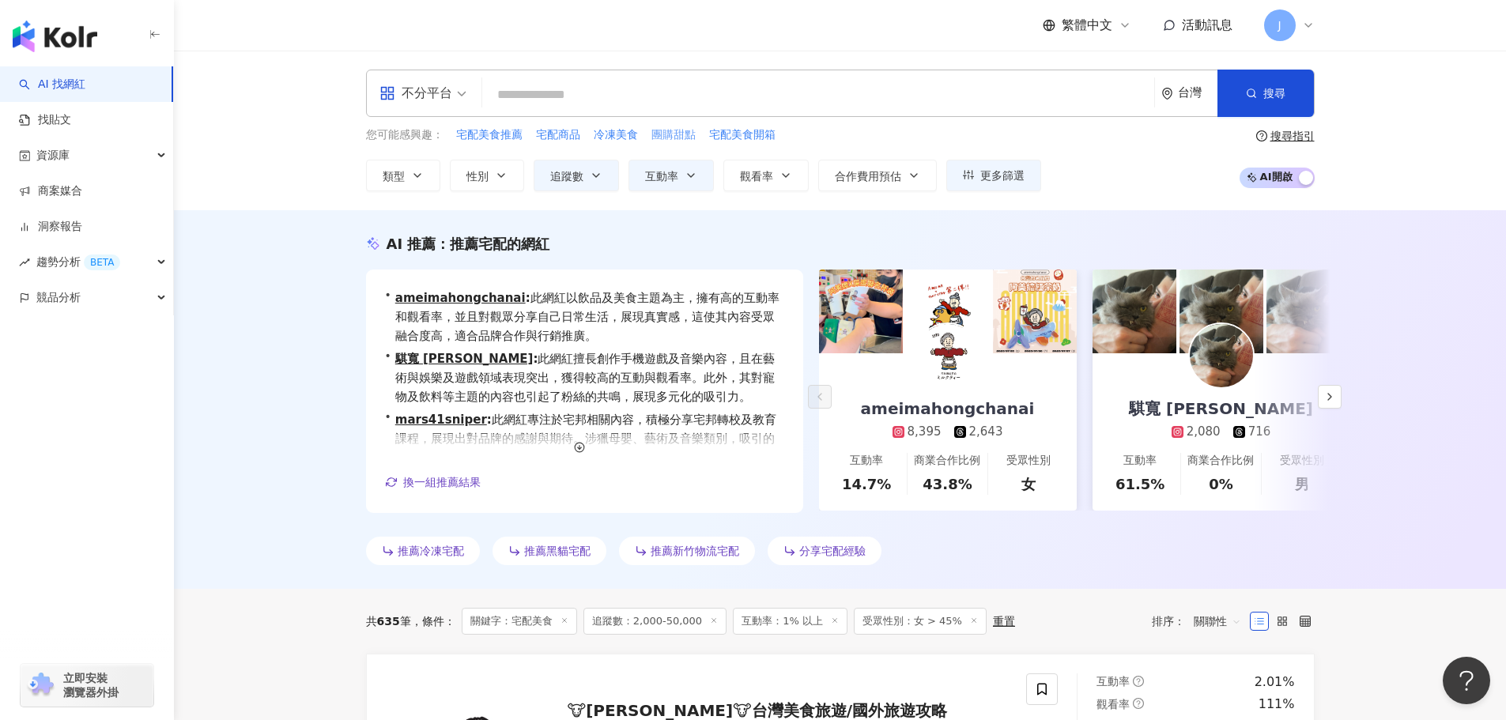
type input "****"
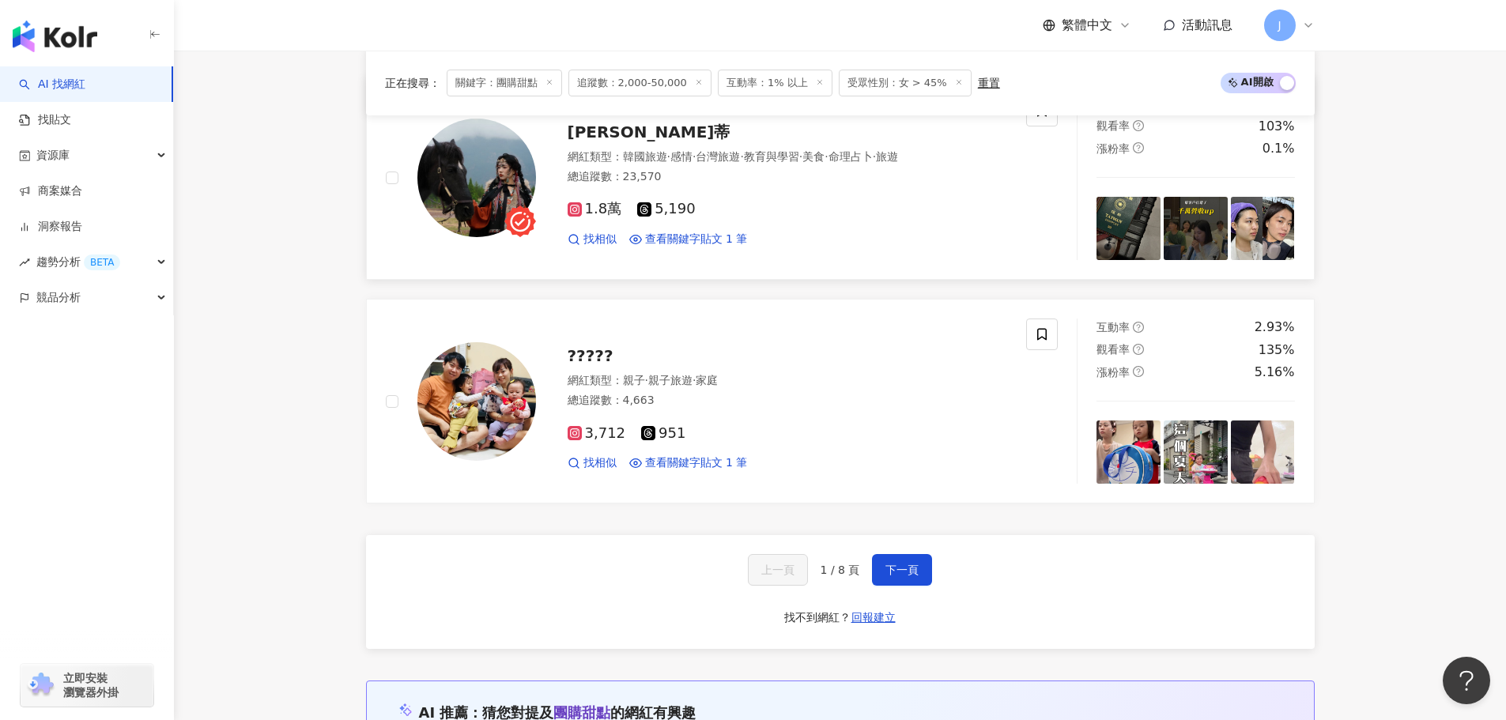
scroll to position [2838, 0]
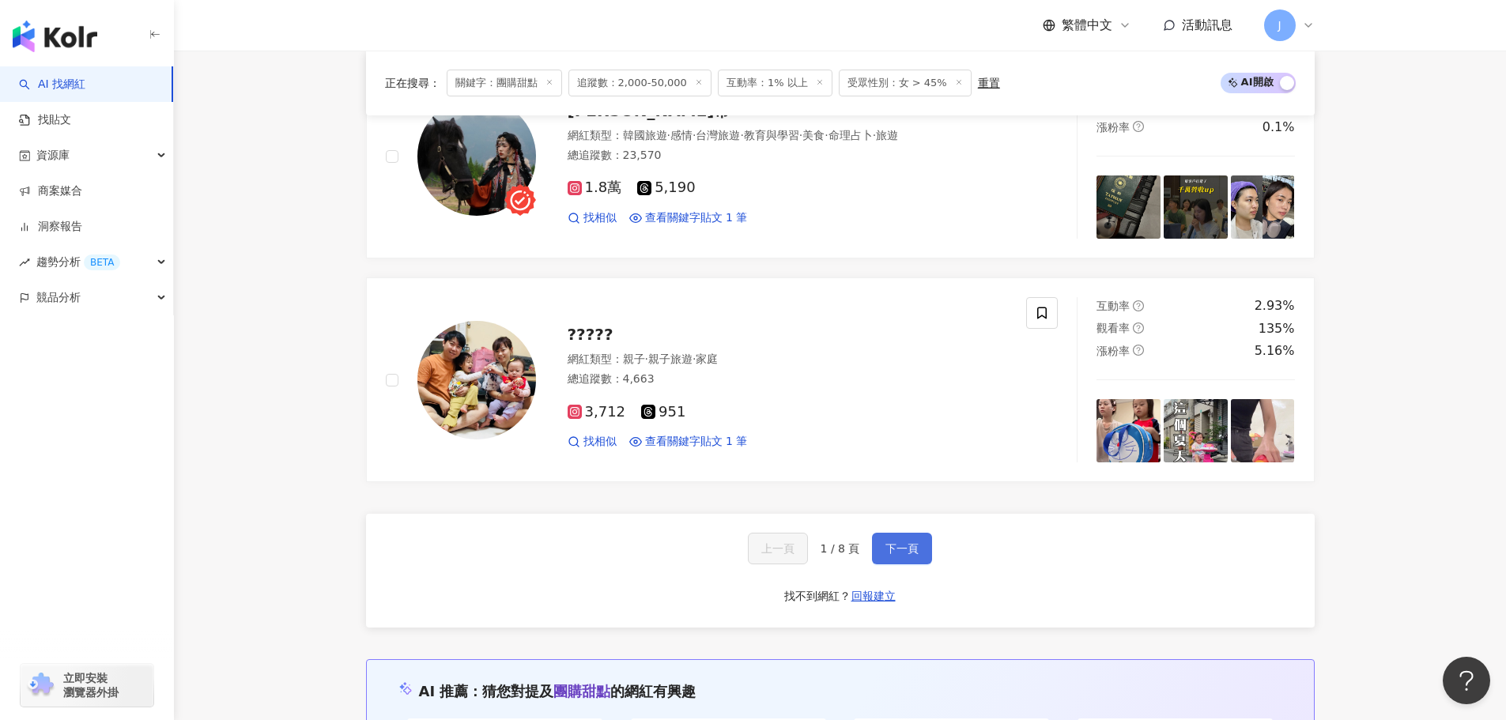
click at [896, 553] on span "下一頁" at bounding box center [902, 548] width 33 height 13
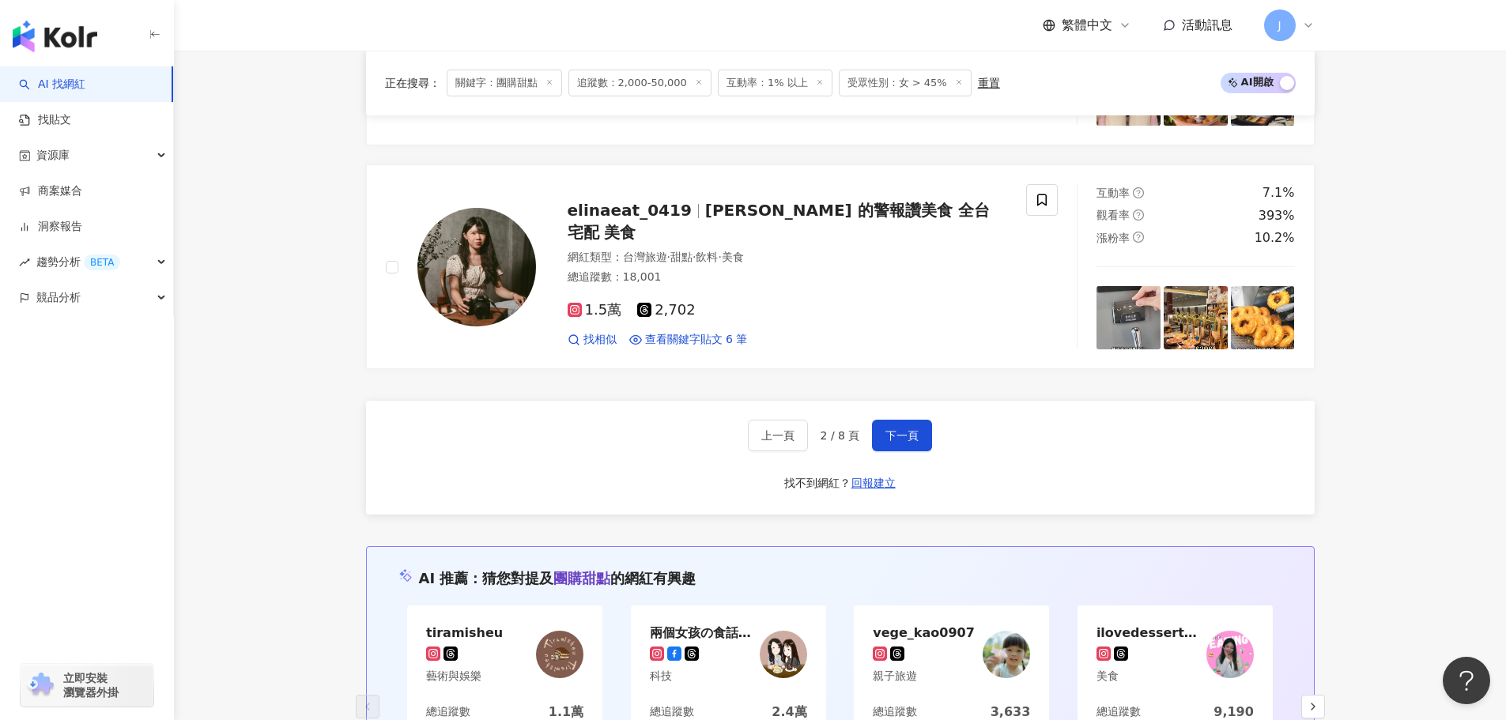
scroll to position [2960, 0]
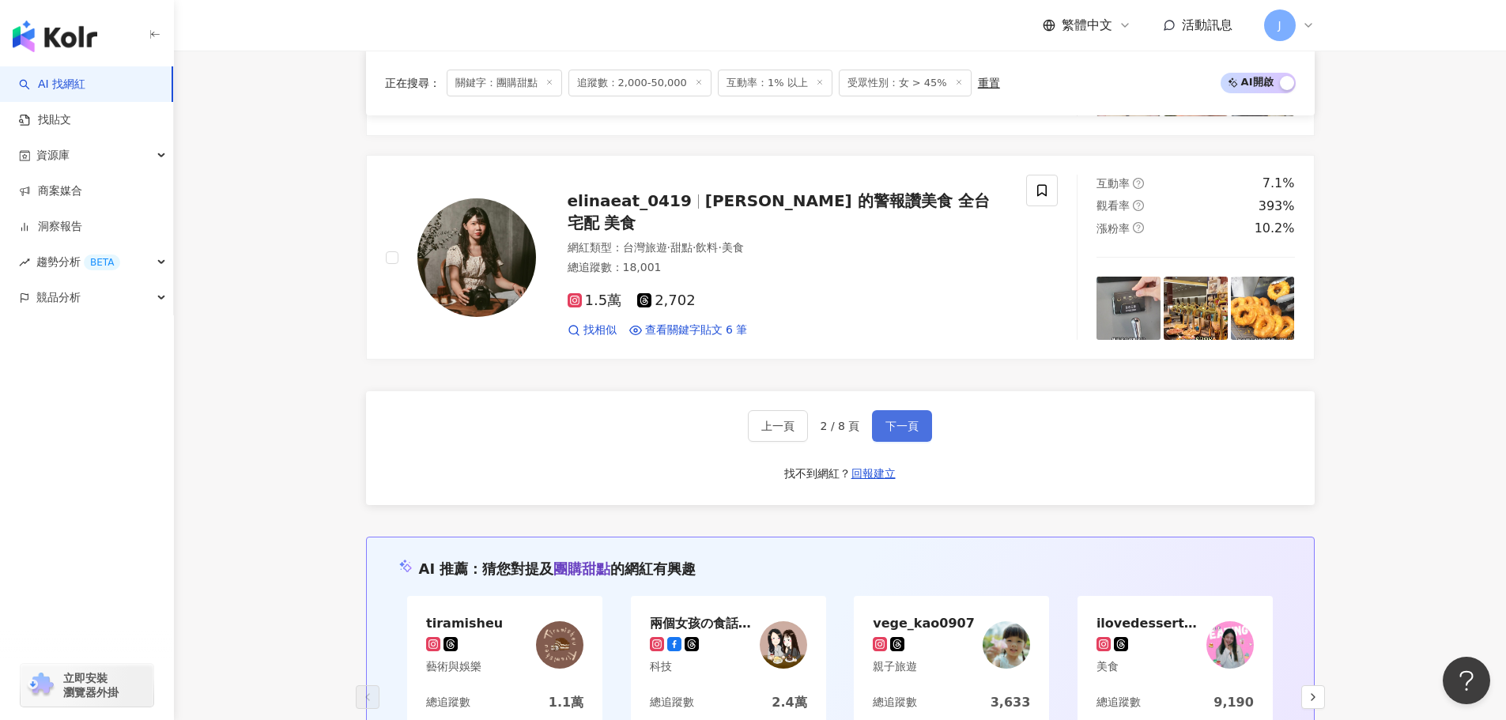
click at [893, 436] on button "下一頁" at bounding box center [902, 426] width 60 height 32
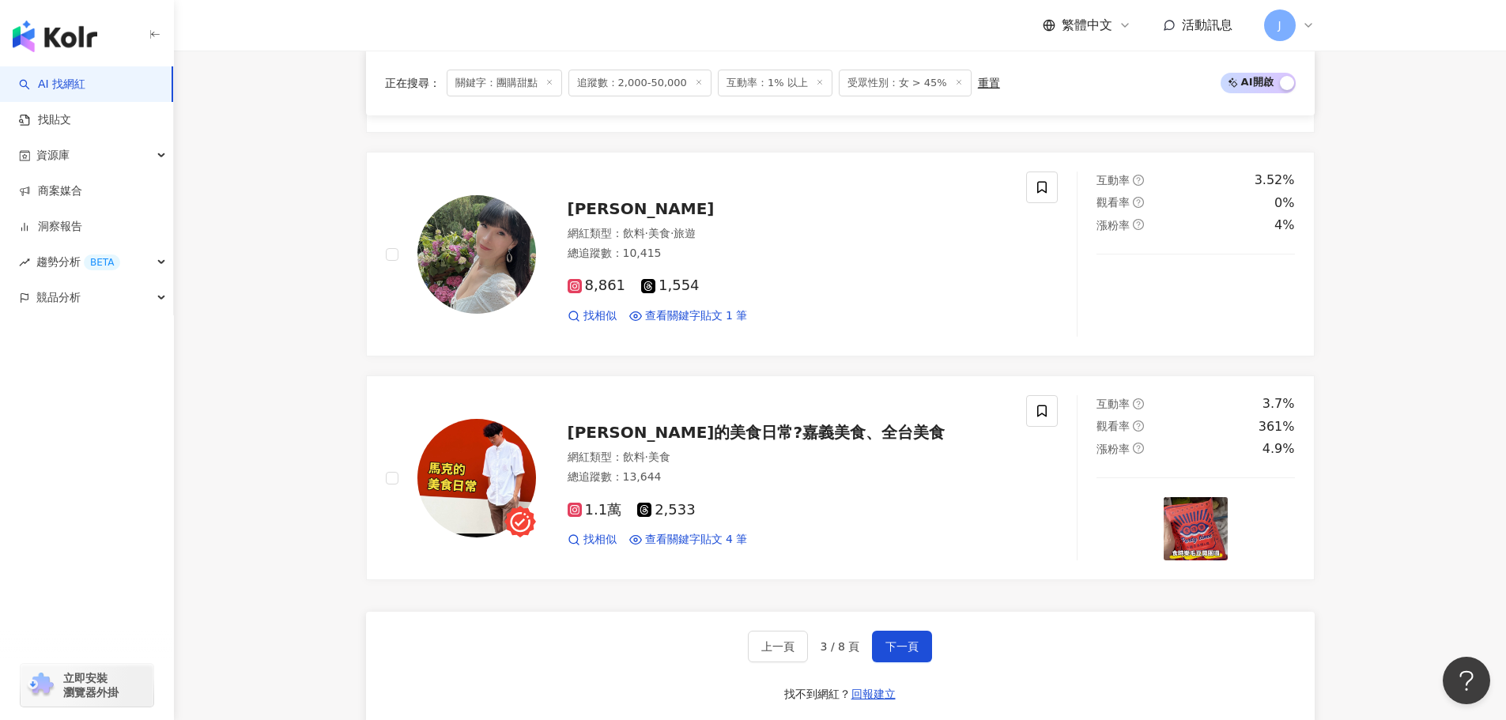
scroll to position [2793, 0]
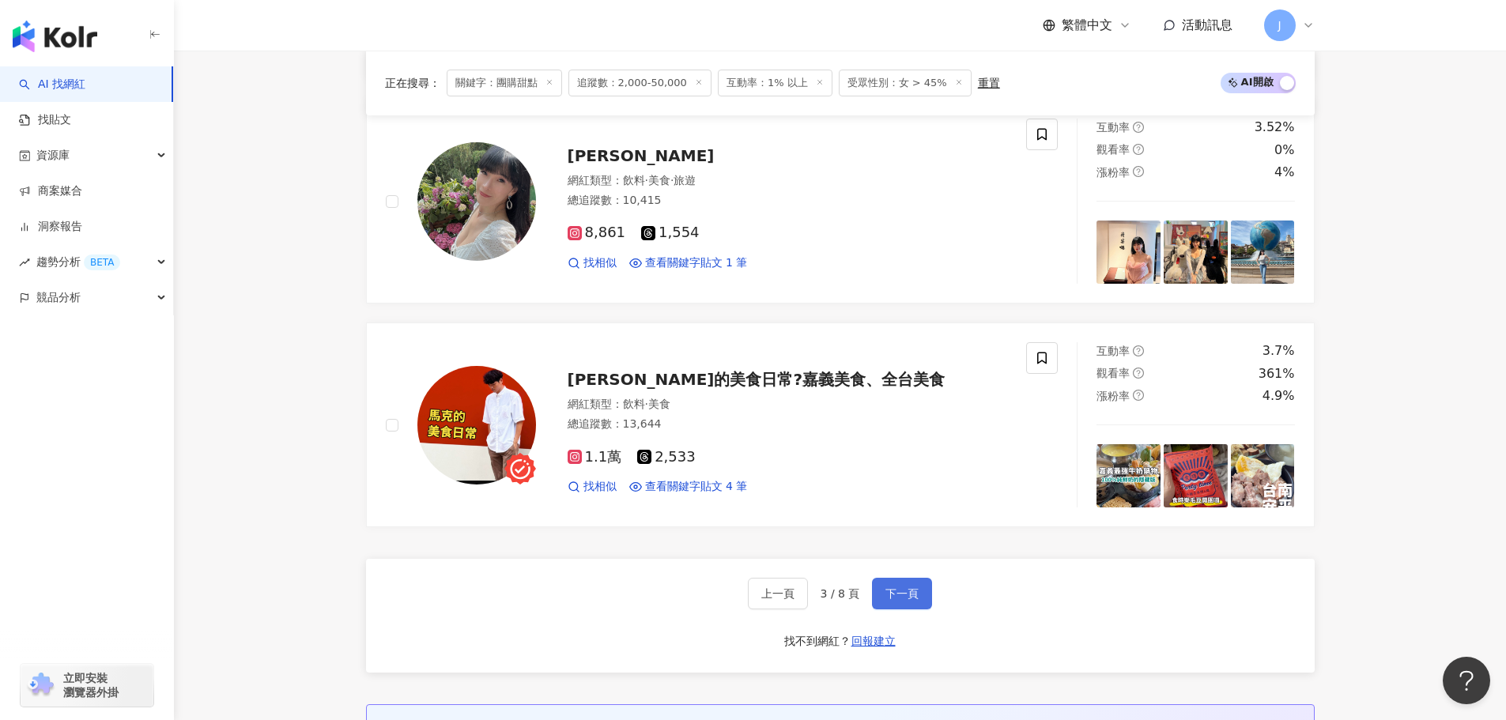
click at [908, 590] on span "下一頁" at bounding box center [902, 593] width 33 height 13
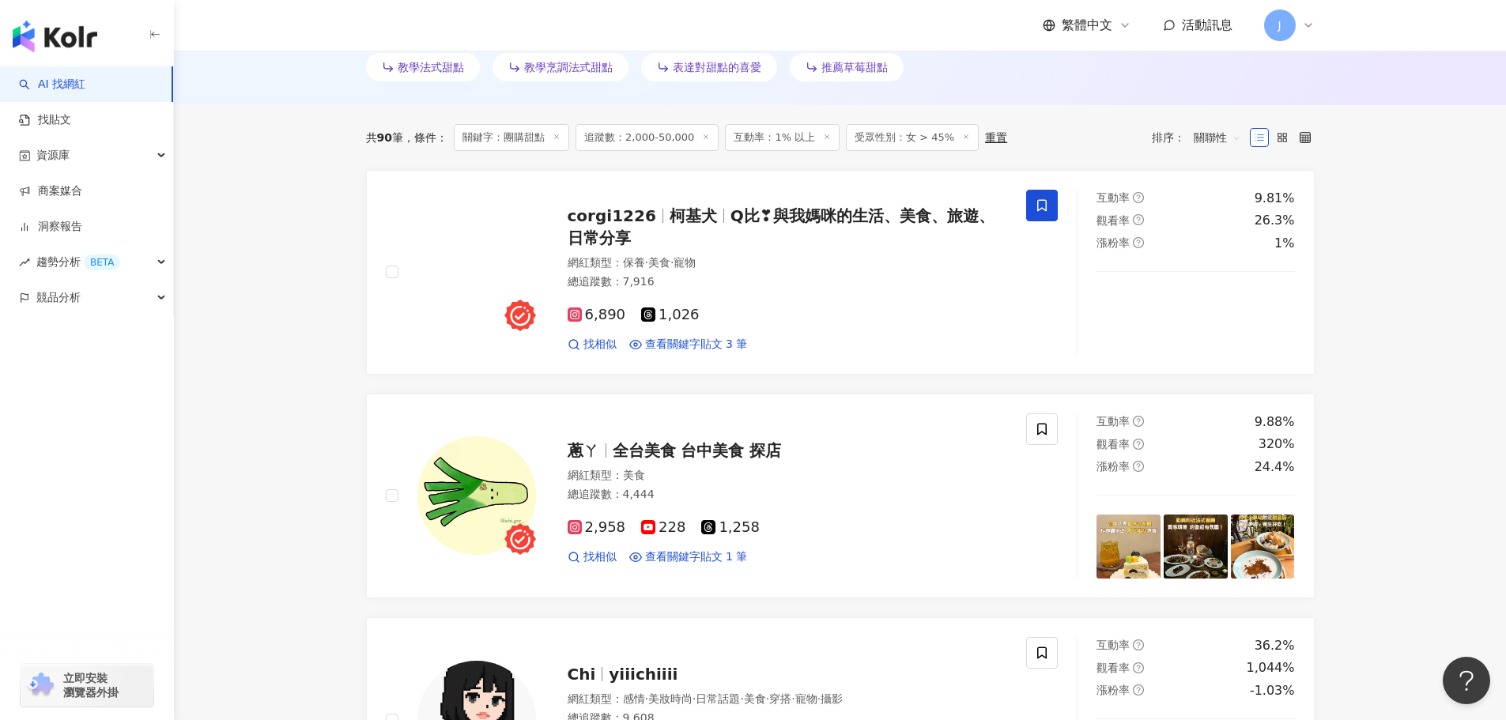
scroll to position [469, 0]
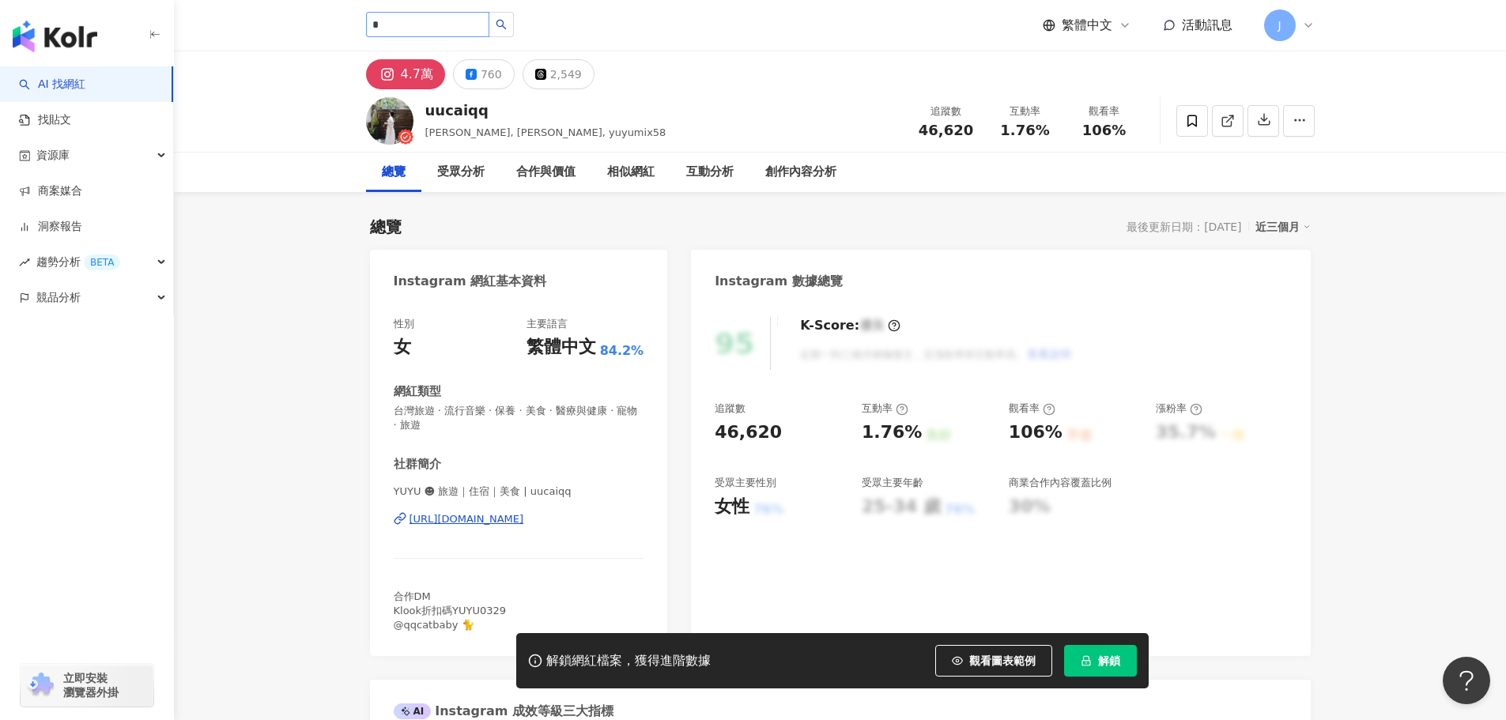
type input "*"
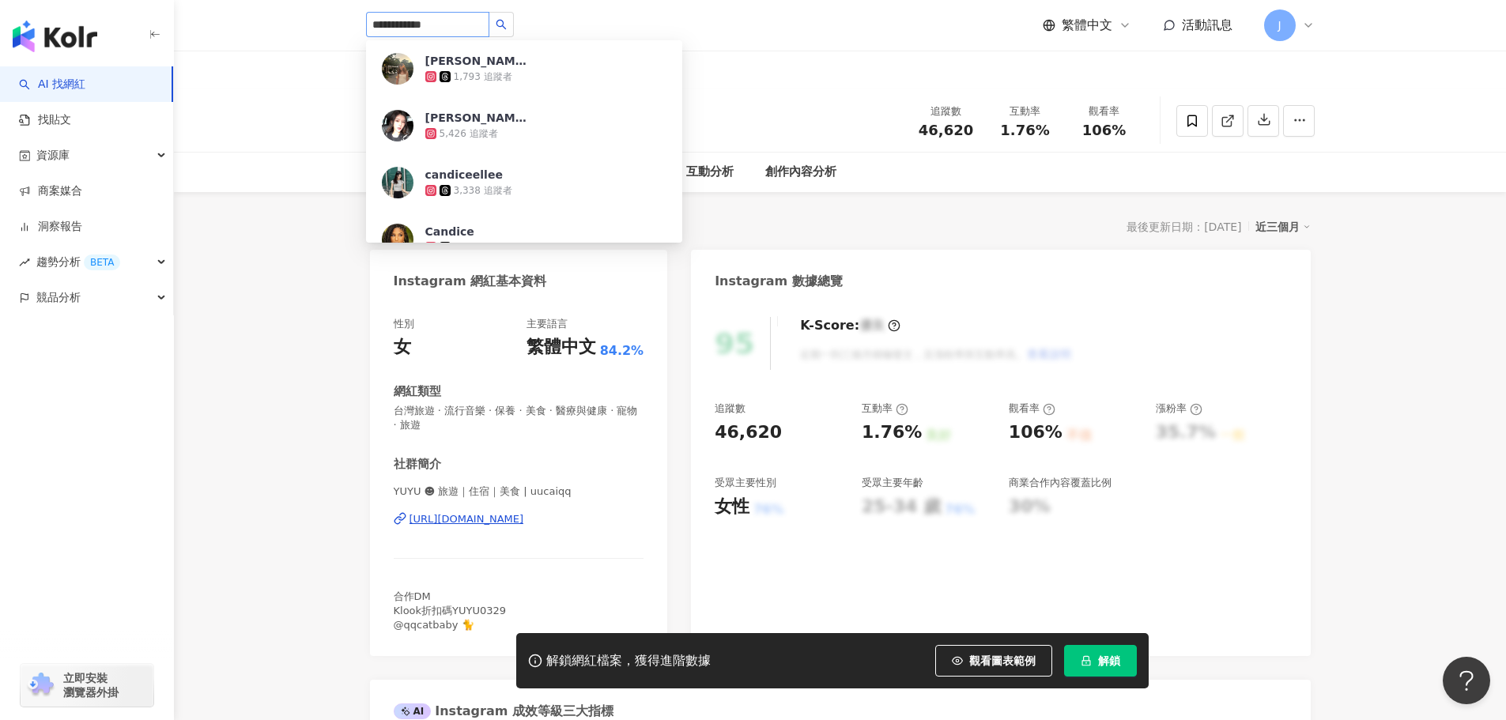
type input "**********"
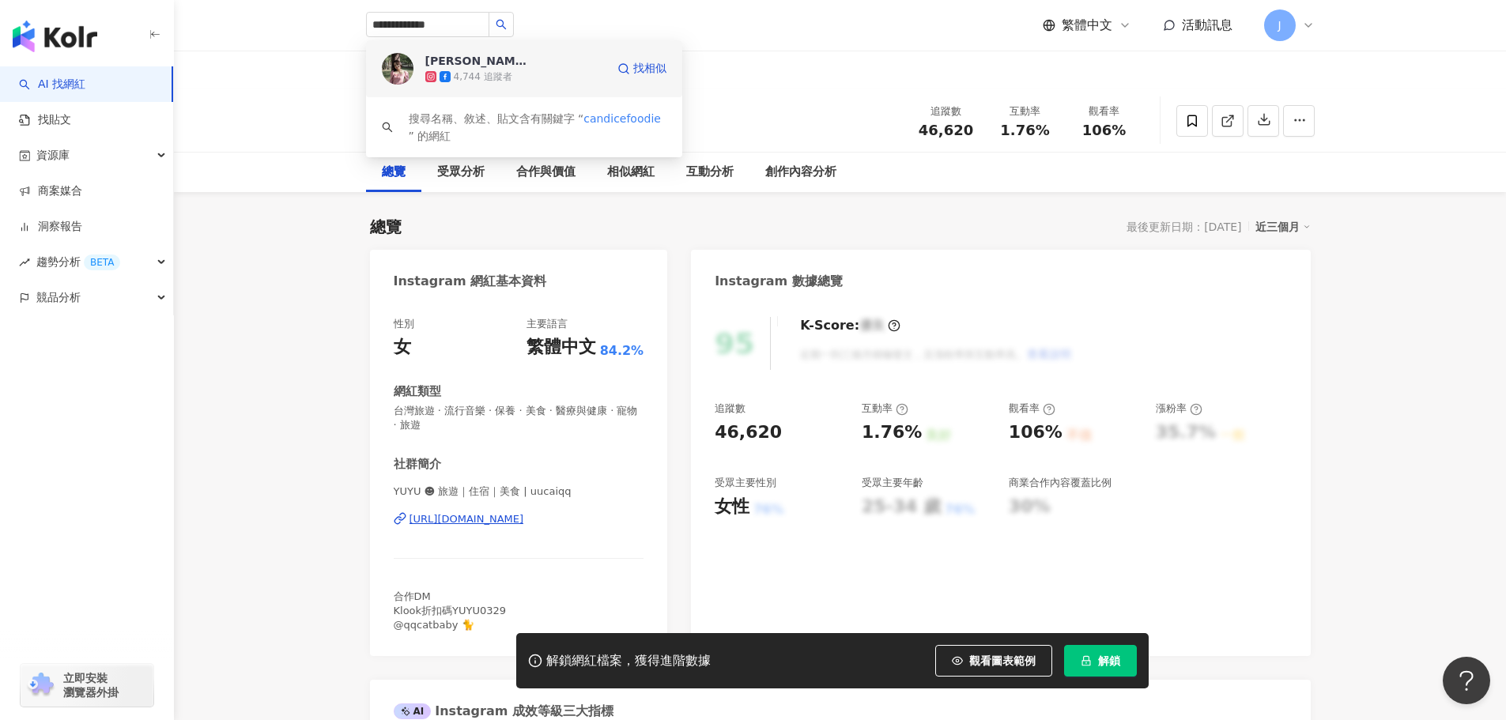
click at [474, 82] on div "4,744 追蹤者" at bounding box center [483, 76] width 59 height 13
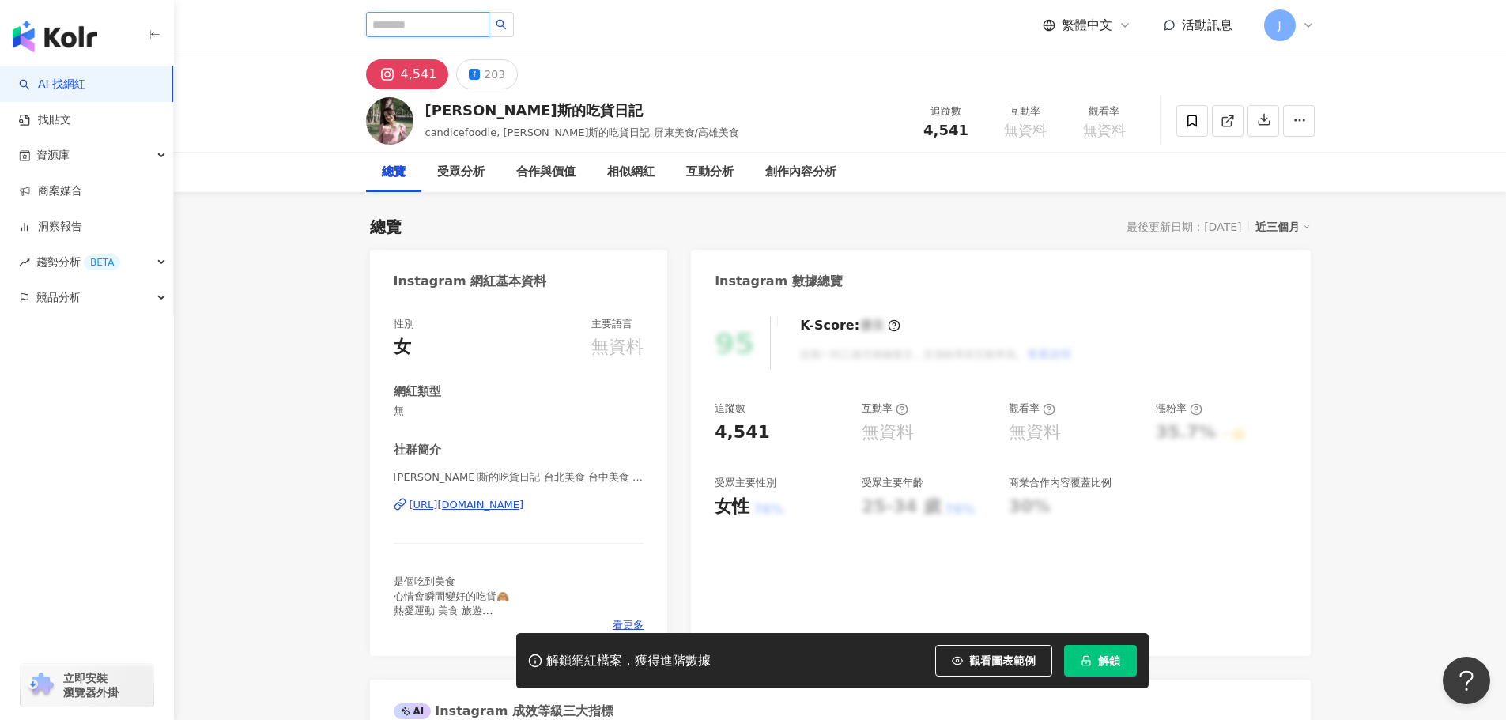
click at [417, 20] on input "search" at bounding box center [427, 24] width 123 height 25
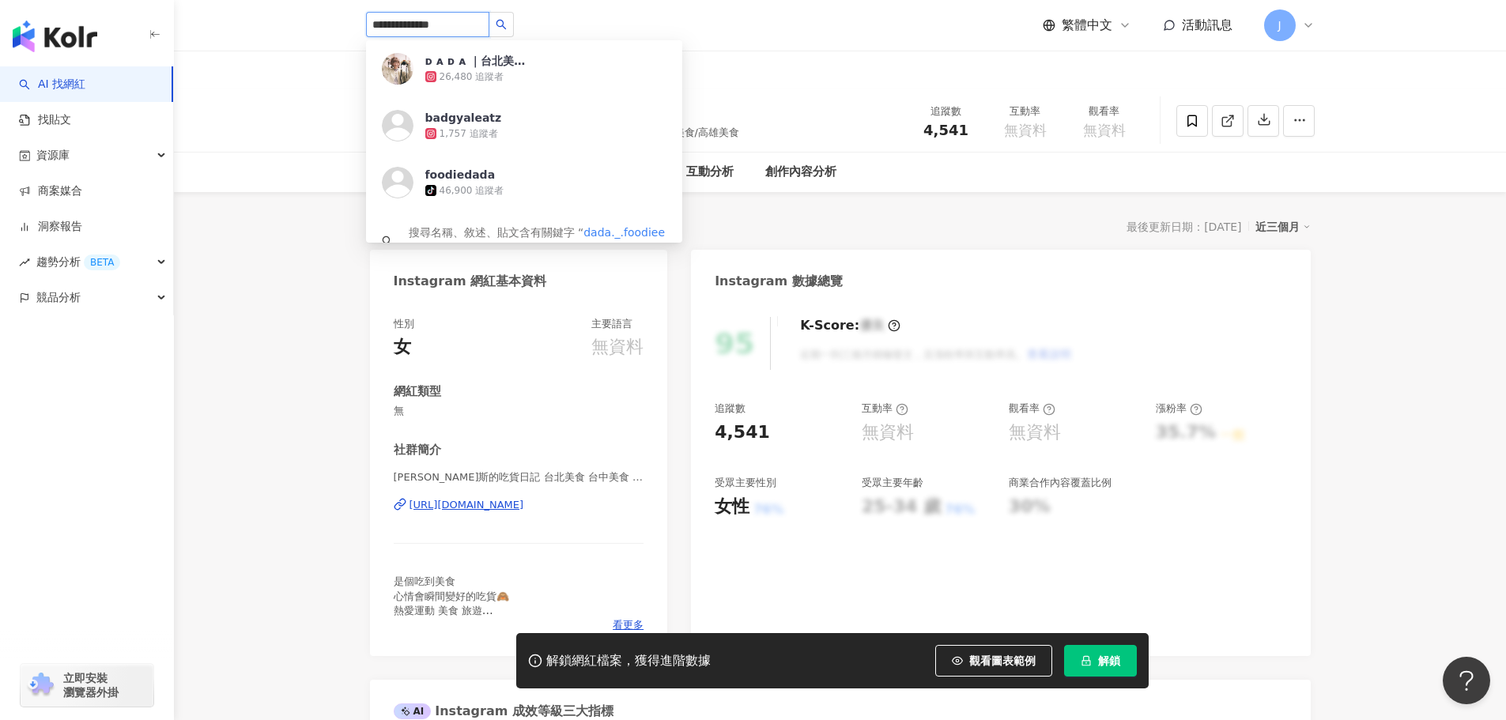
type input "**********"
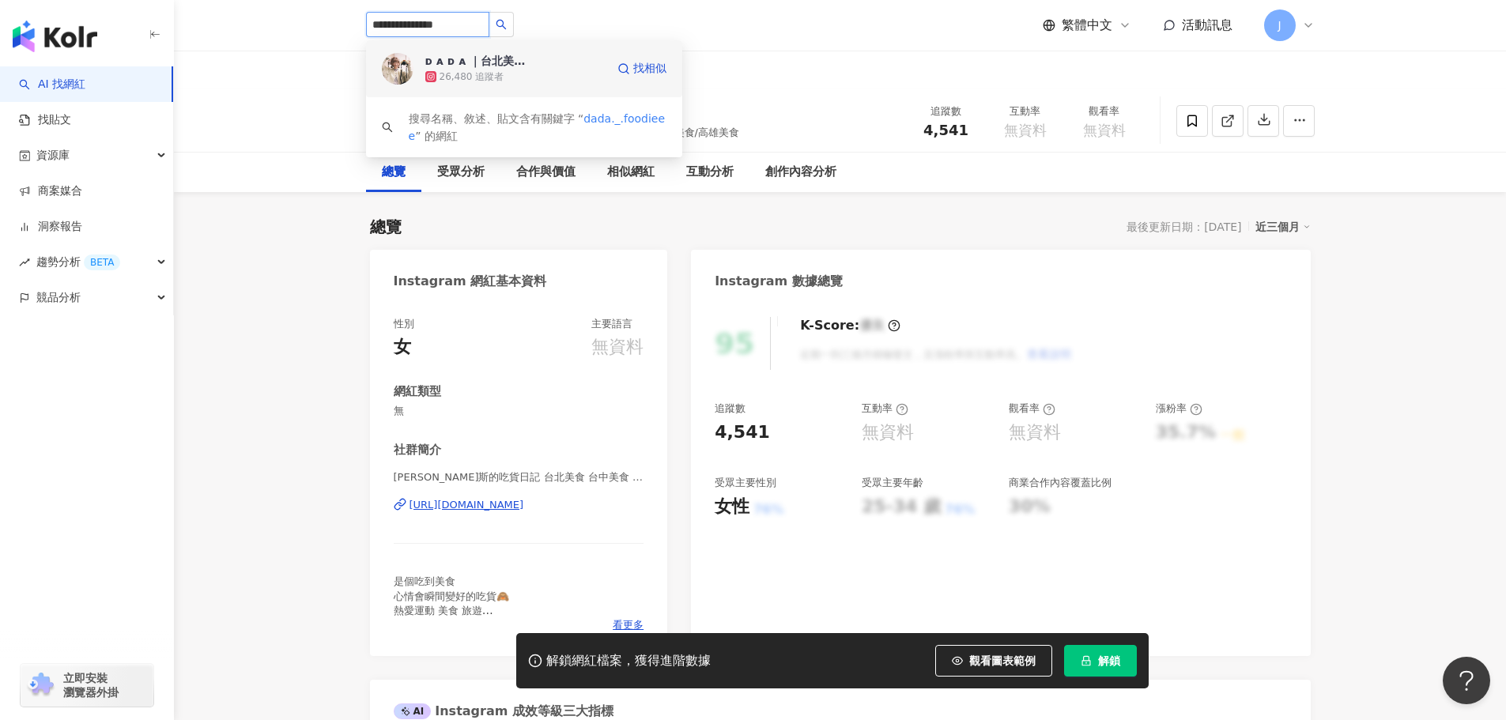
click at [462, 66] on div "ᴅ ᴀ ᴅ ᴀ ｜台北美食｜咖啡廳" at bounding box center [476, 61] width 103 height 16
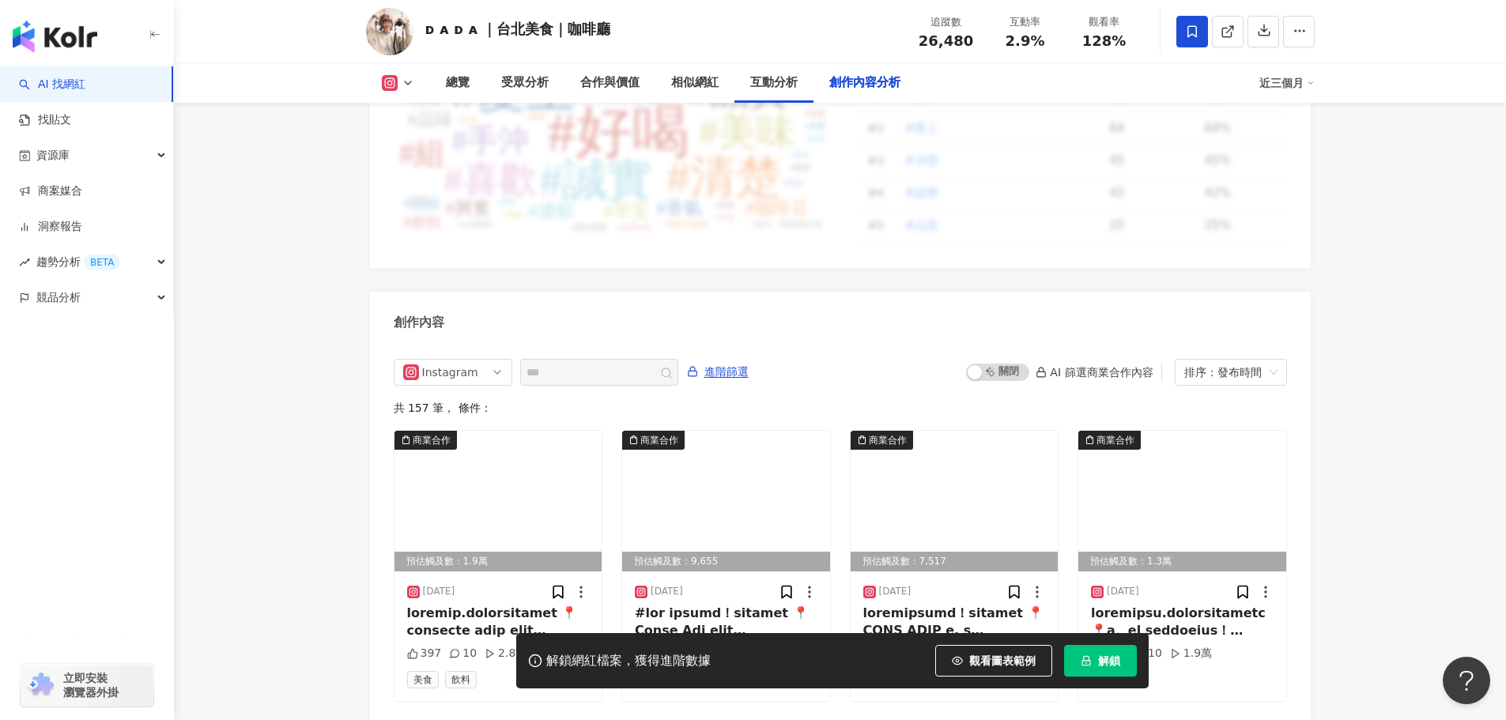
scroll to position [4767, 0]
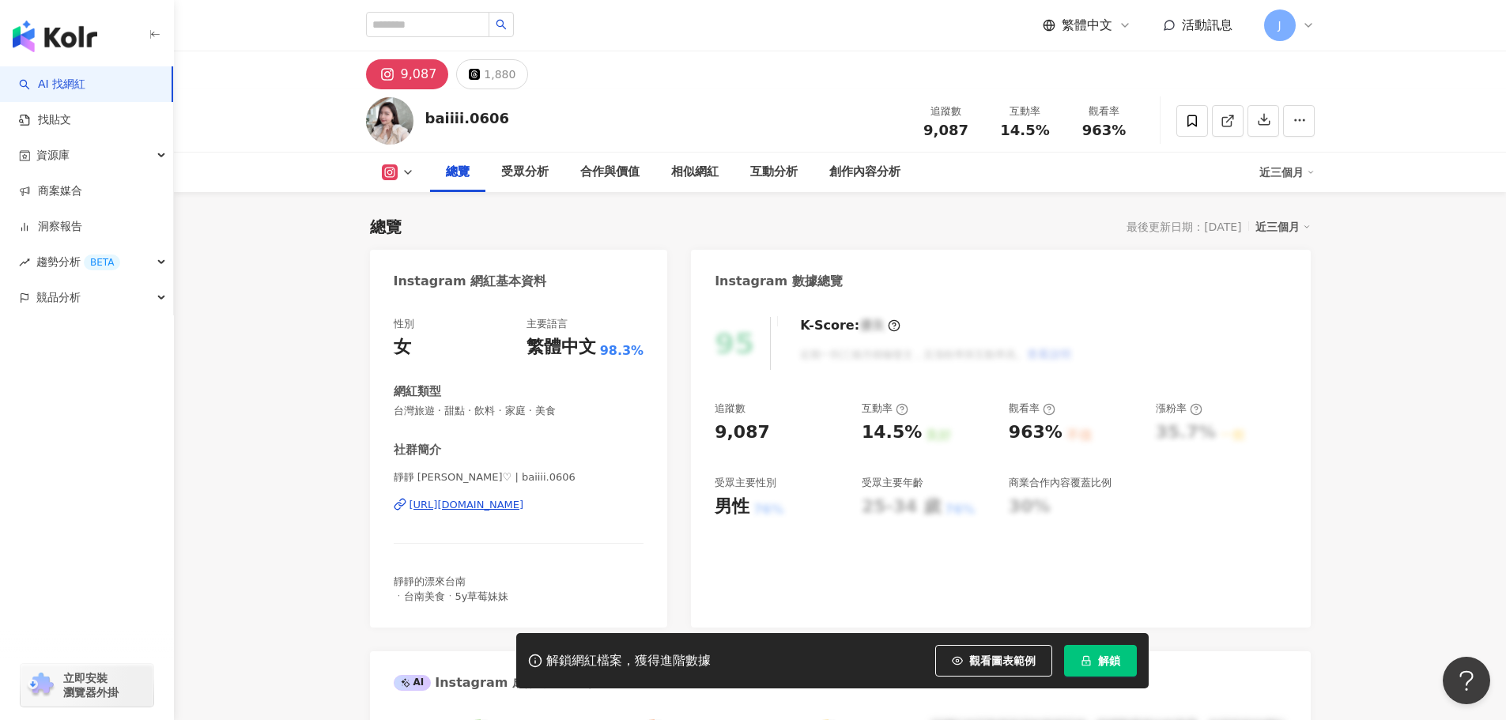
scroll to position [237, 0]
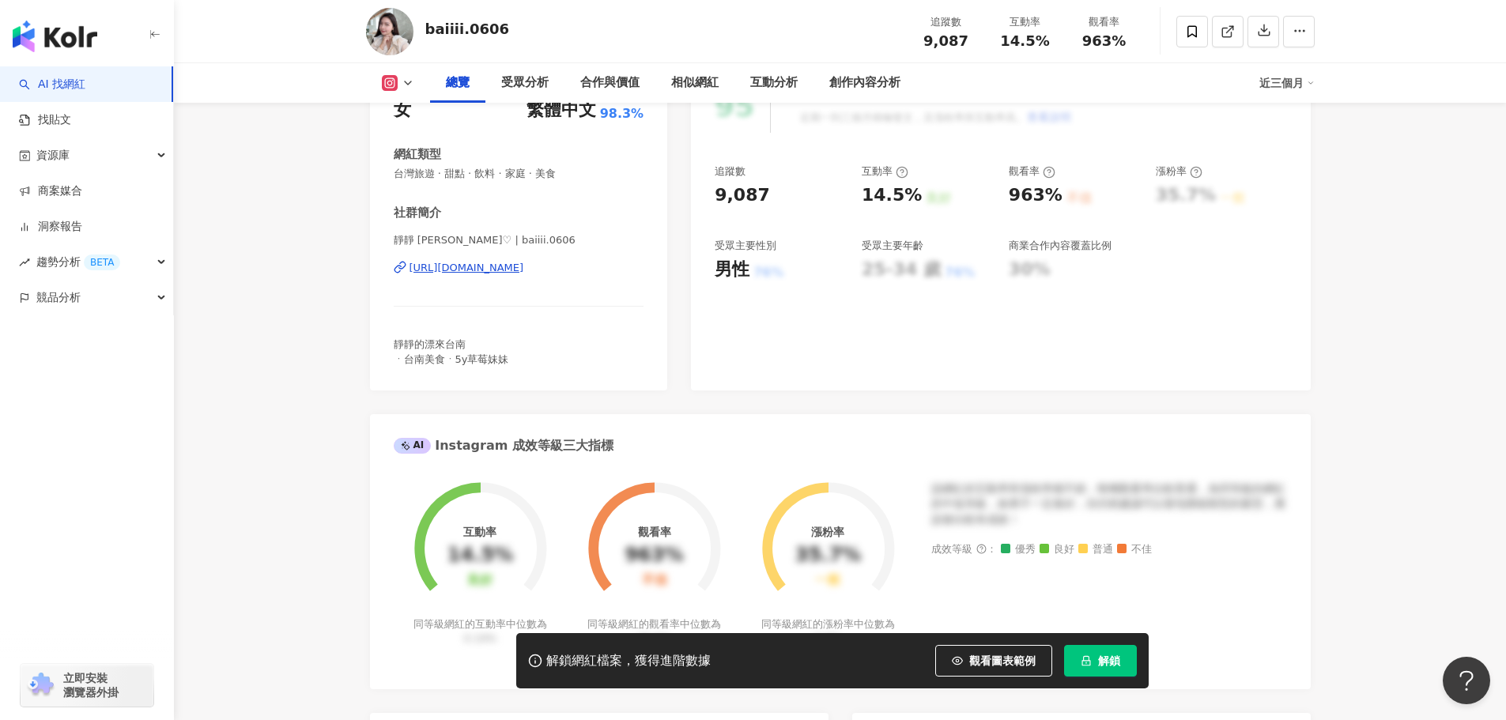
drag, startPoint x: 383, startPoint y: 264, endPoint x: 610, endPoint y: 270, distance: 226.2
click at [610, 270] on div "性別 女 主要語言 繁體中文 98.3% 網紅類型 台灣旅遊 · 甜點 · 飲料 · 家庭 · 美食 社群簡介 靜靜 Doris♡ | baiiii.0606…" at bounding box center [519, 227] width 298 height 327
click at [610, 270] on div "[URL][DOMAIN_NAME]" at bounding box center [519, 268] width 251 height 14
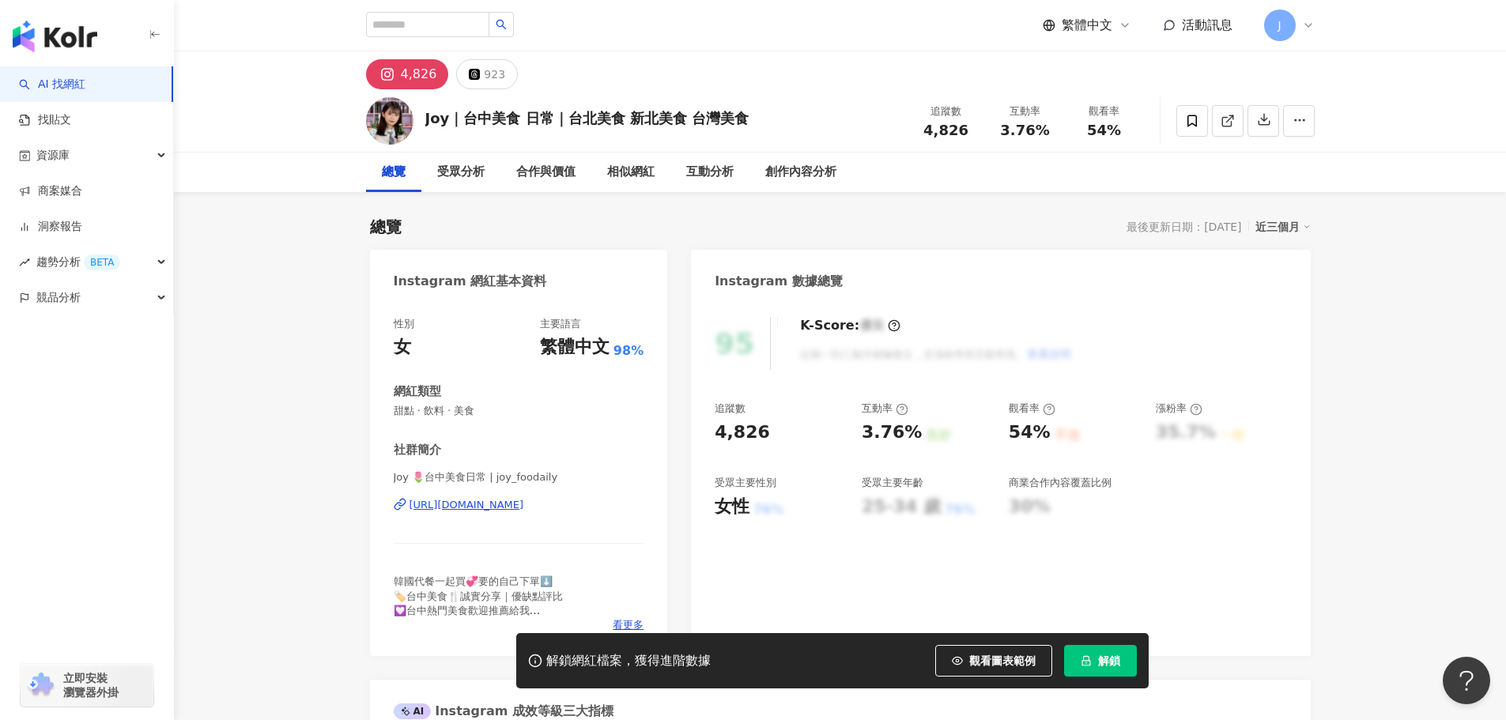
drag, startPoint x: 376, startPoint y: 501, endPoint x: 574, endPoint y: 503, distance: 197.7
click at [620, 505] on div "性別 女 主要語言 繁體中文 98% 網紅類型 甜點 · 飲料 · 美食 社群簡介 Joy 🌷台中美食日常 | joy_foodaily https://ww…" at bounding box center [519, 478] width 298 height 355
copy div "https://www.instagram.com/joy_foodaily/"
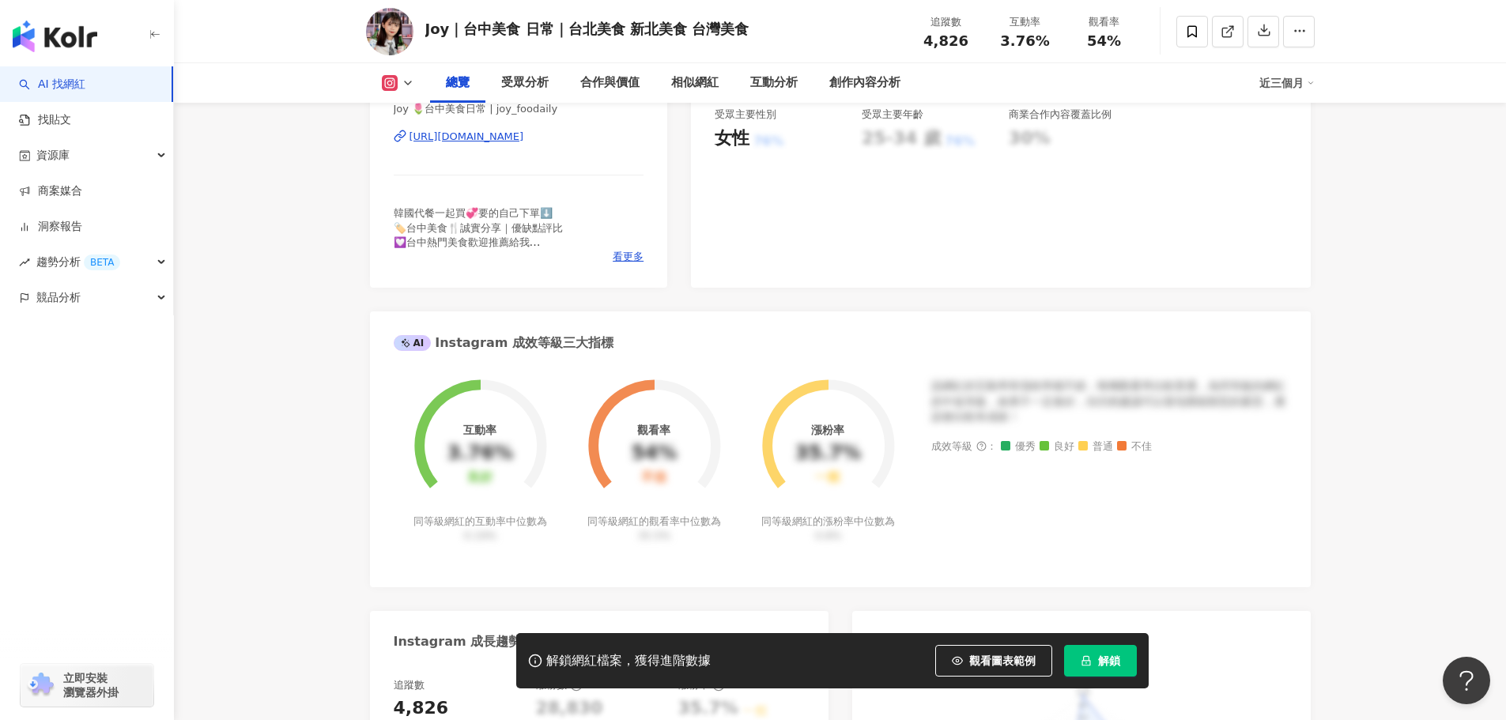
scroll to position [79, 0]
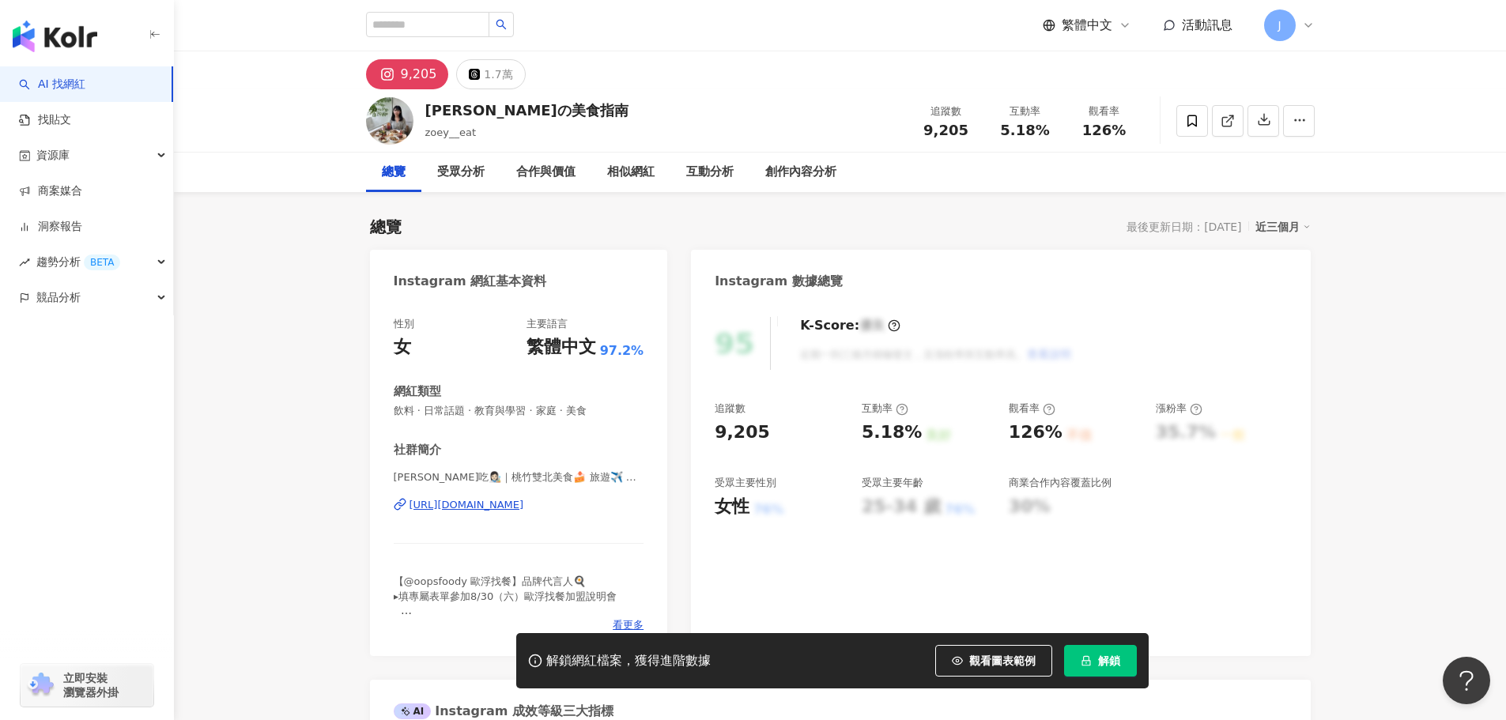
drag, startPoint x: 524, startPoint y: 502, endPoint x: 601, endPoint y: 501, distance: 76.7
click at [601, 501] on div "性別 女 主要語言 繁體中文 97.2% 網紅類型 飲料 · 日常話題 · 教育與學習 · 家庭 · 美食 社群簡介 [PERSON_NAME]吃👩🏻‍🎨｜桃…" at bounding box center [519, 478] width 298 height 355
drag, startPoint x: 517, startPoint y: 108, endPoint x: 439, endPoint y: 109, distance: 78.3
click at [439, 109] on div "蘿伊の美食指南" at bounding box center [526, 110] width 203 height 20
drag, startPoint x: 527, startPoint y: 109, endPoint x: 429, endPoint y: 107, distance: 97.3
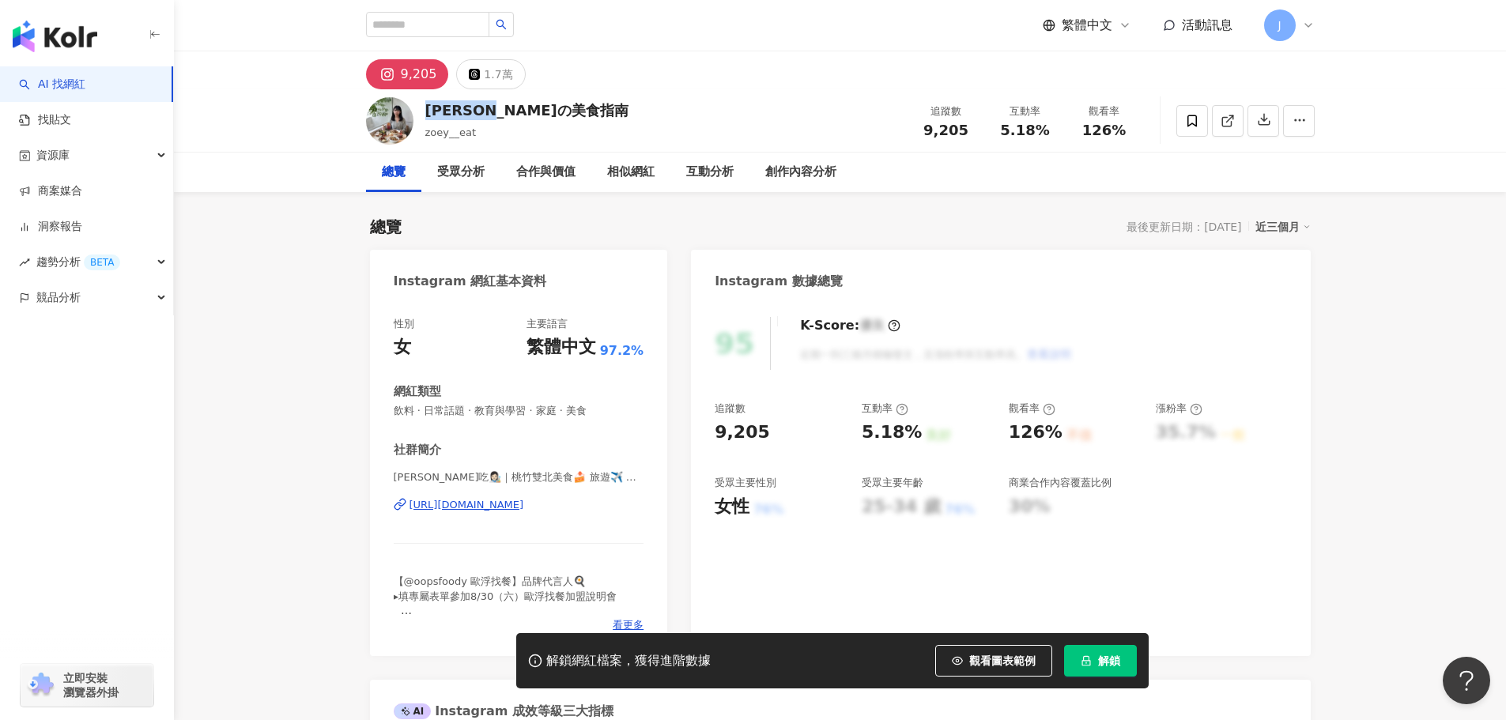
click at [429, 107] on div "蘿伊の美食指南 zoey__eat 追蹤數 9,205 互動率 5.18% 觀看率 126%" at bounding box center [840, 120] width 1012 height 62
copy div "蘿伊の美食指南"
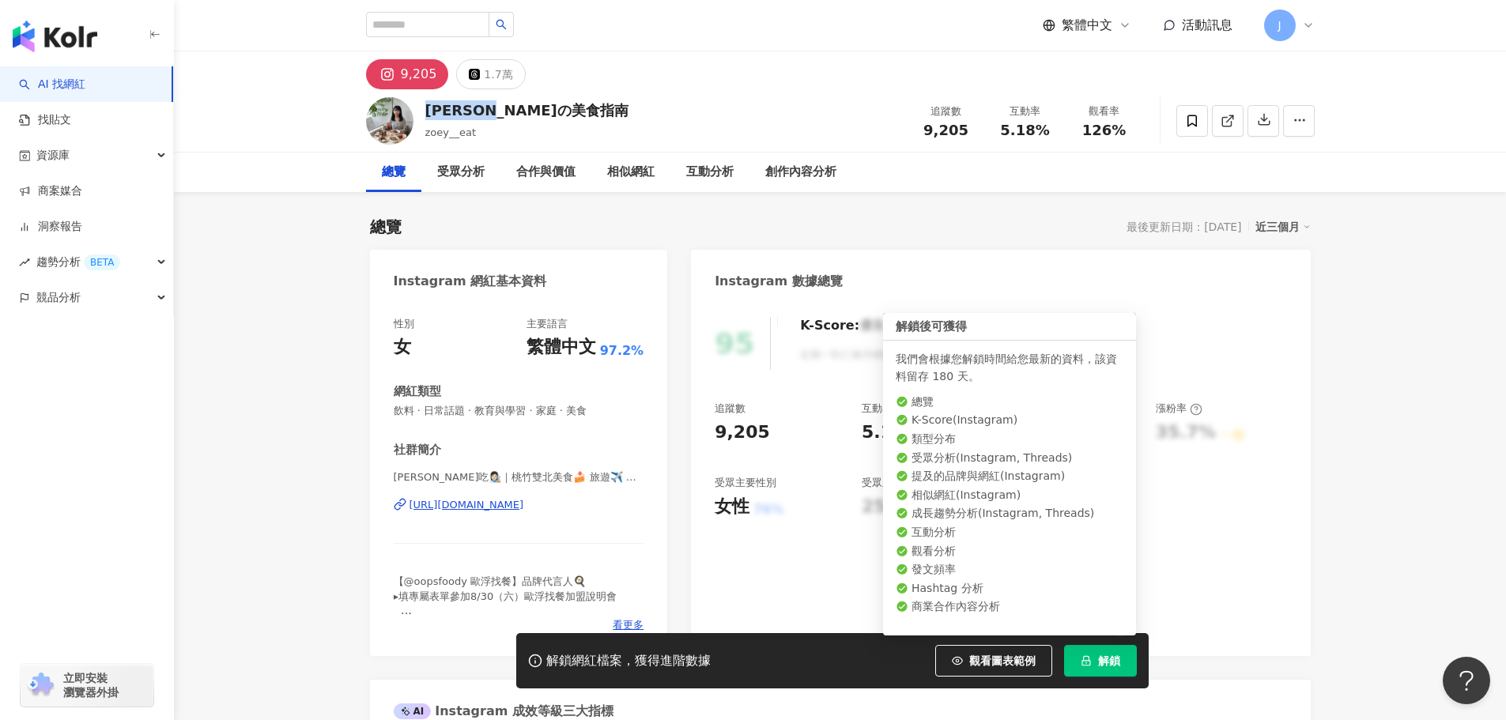
click at [1087, 657] on icon "lock" at bounding box center [1086, 661] width 9 height 10
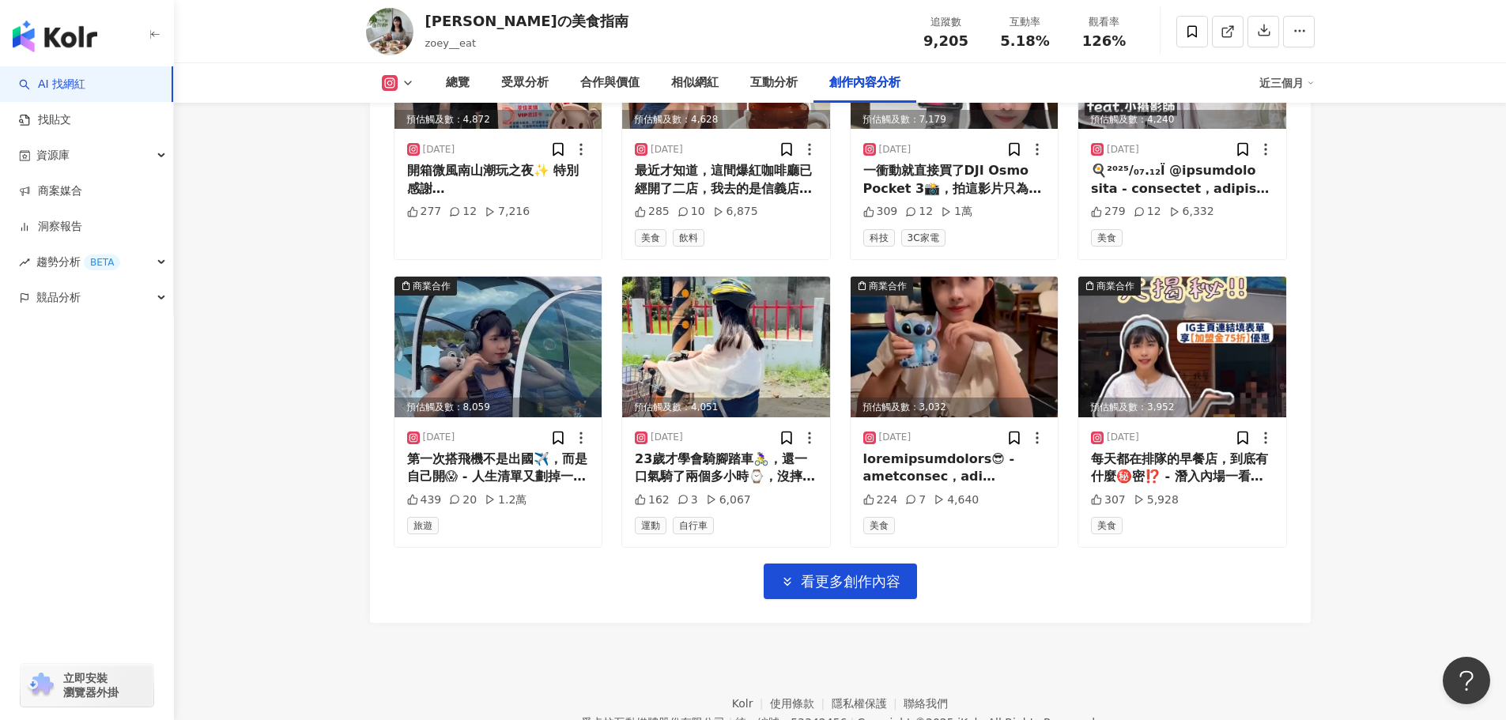
scroll to position [5469, 0]
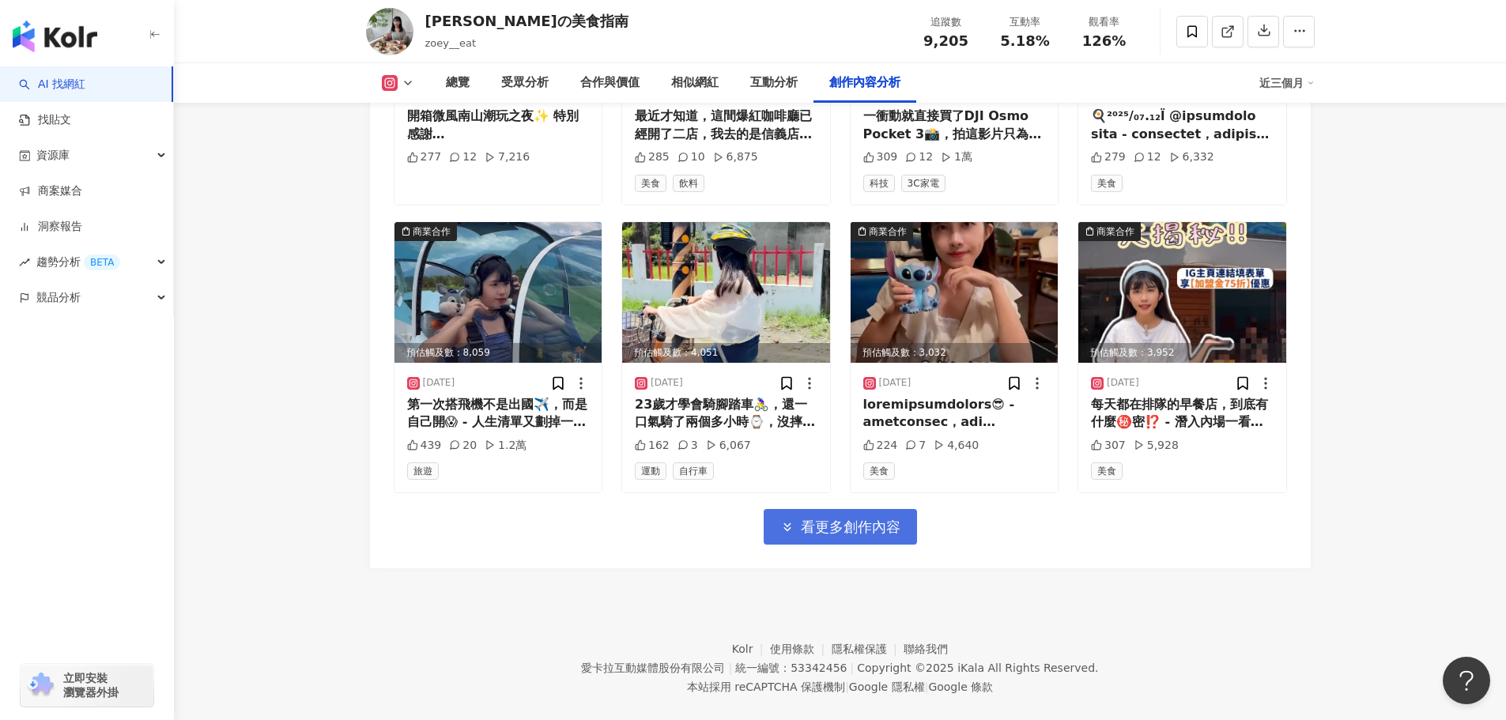
click at [844, 519] on span "看更多創作內容" at bounding box center [851, 527] width 100 height 17
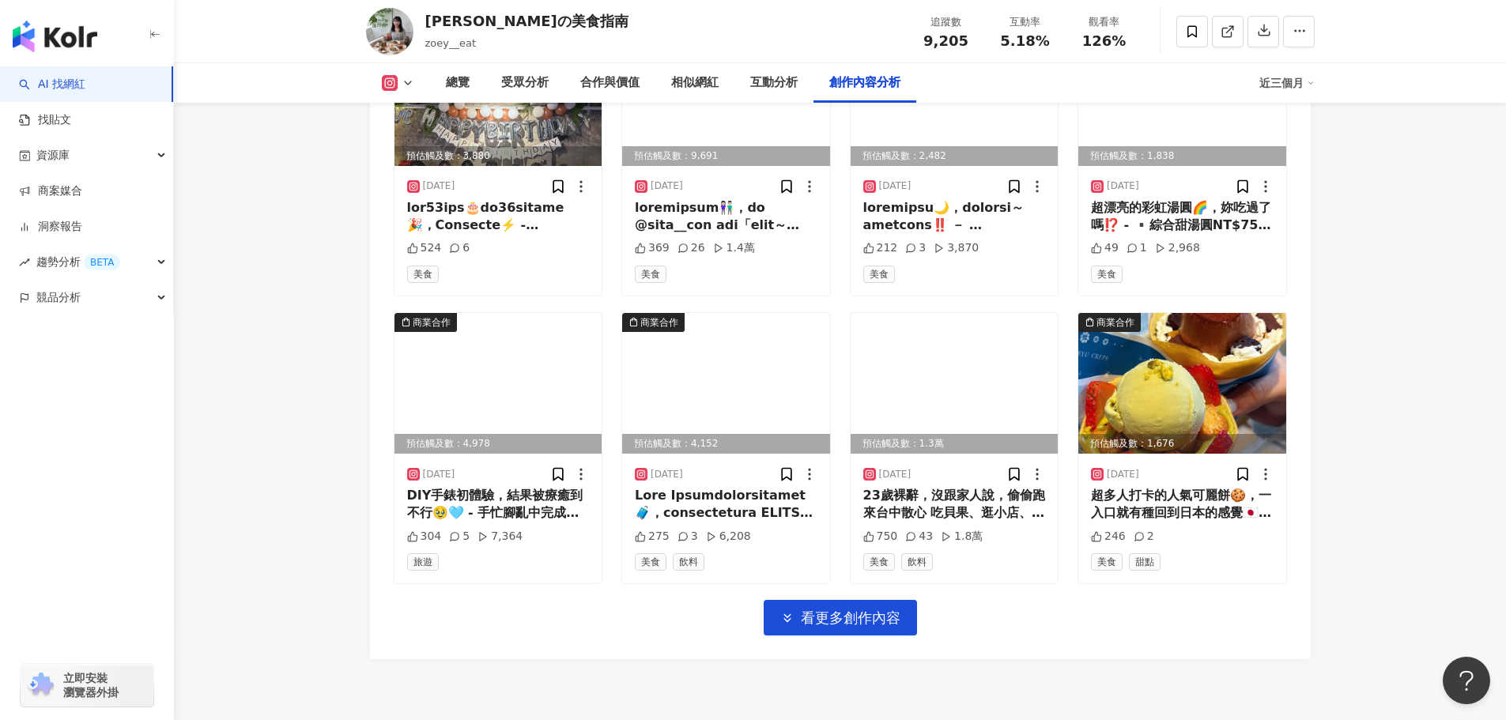
scroll to position [6307, 0]
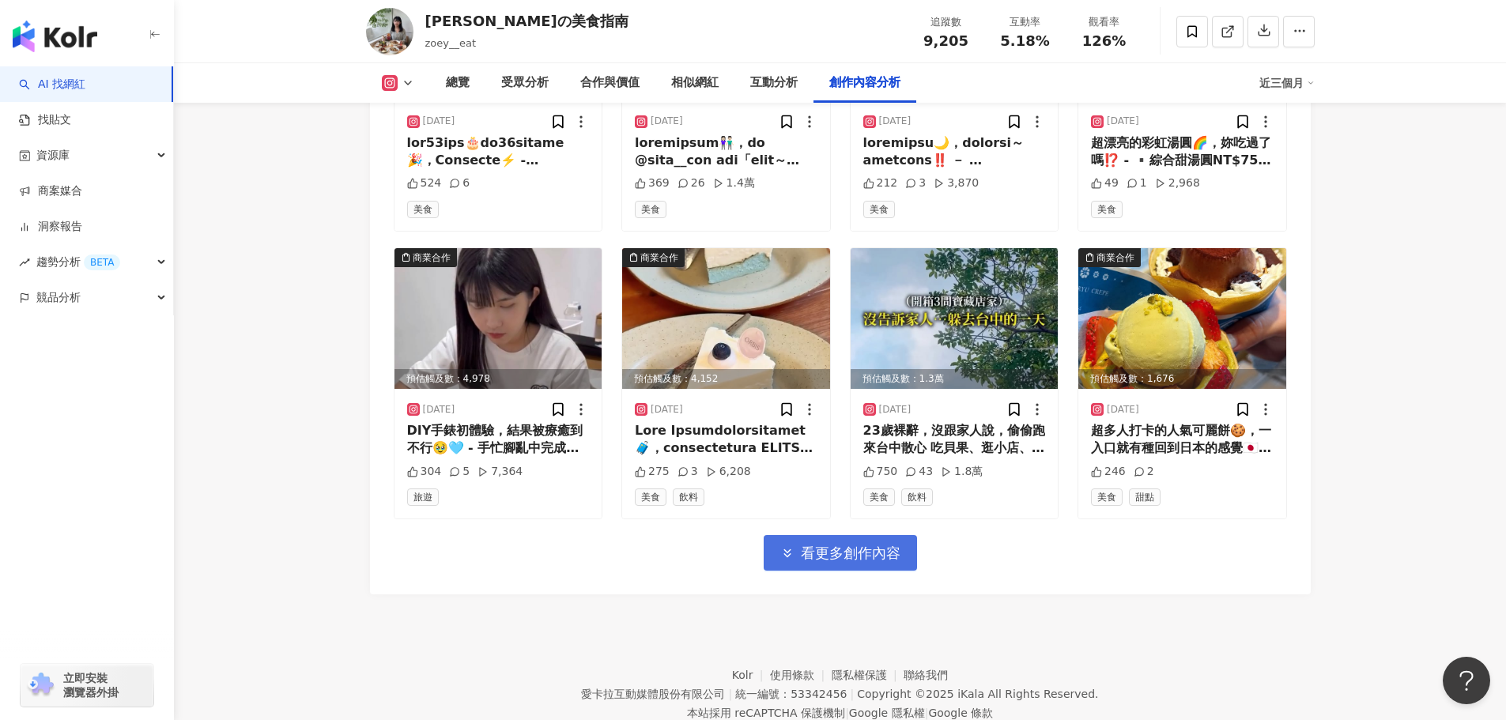
click at [825, 545] on span "看更多創作內容" at bounding box center [851, 553] width 100 height 17
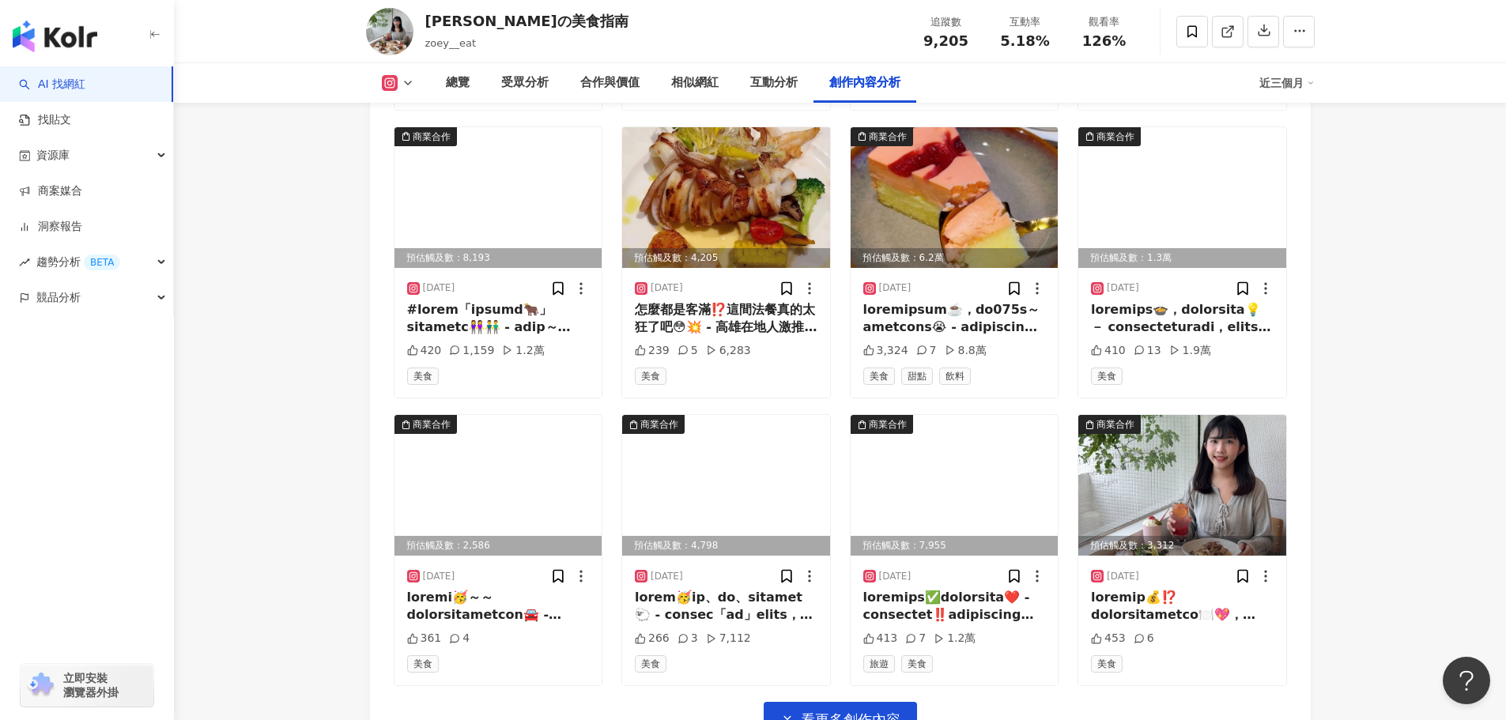
scroll to position [7095, 0]
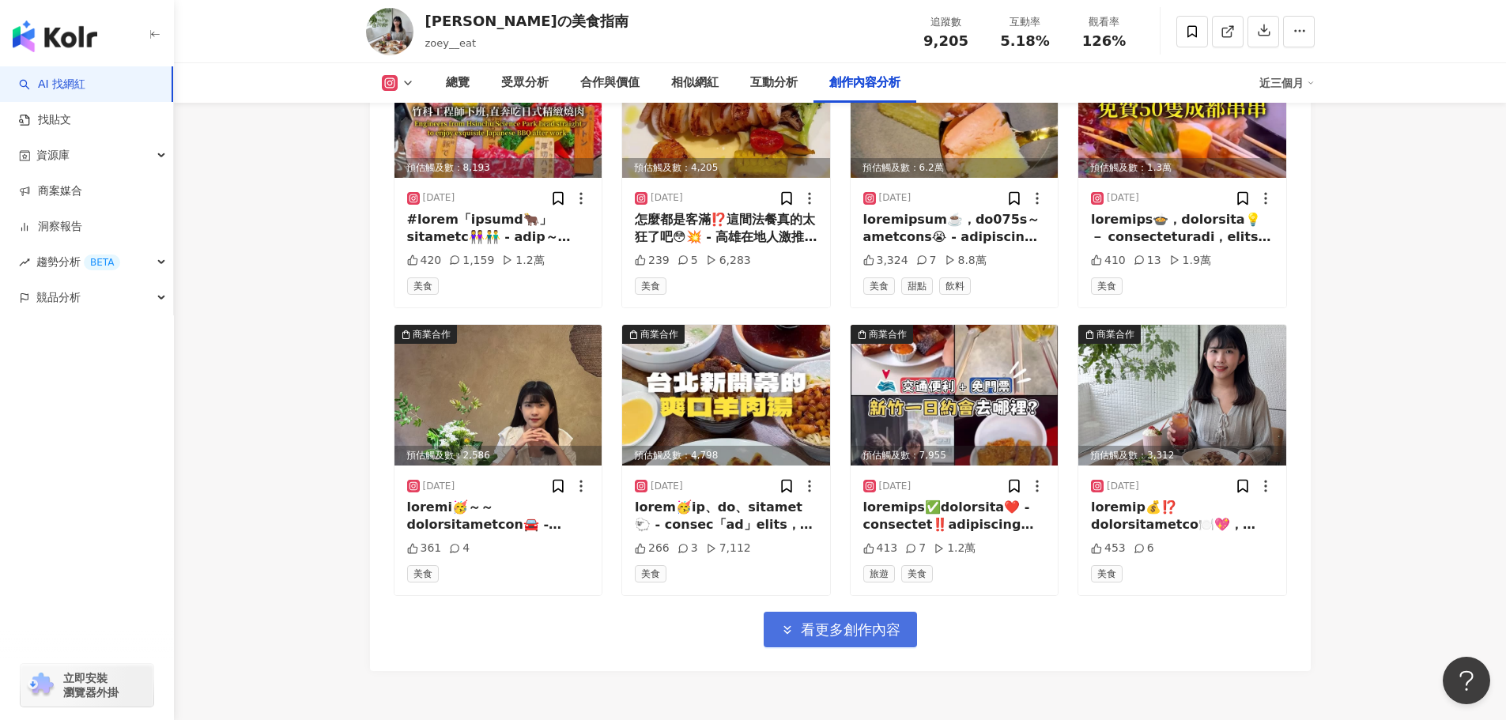
click at [833, 621] on span "看更多創作內容" at bounding box center [851, 629] width 100 height 17
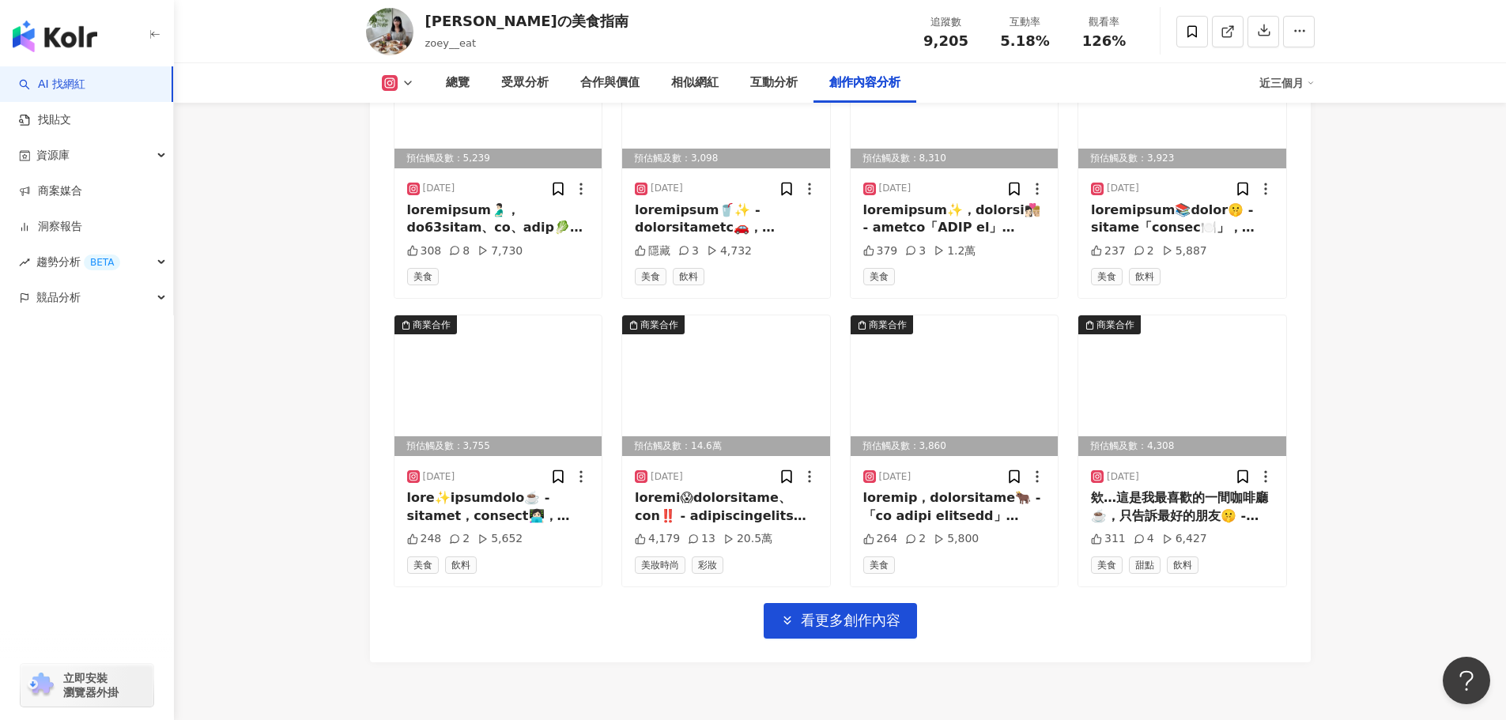
scroll to position [8018, 0]
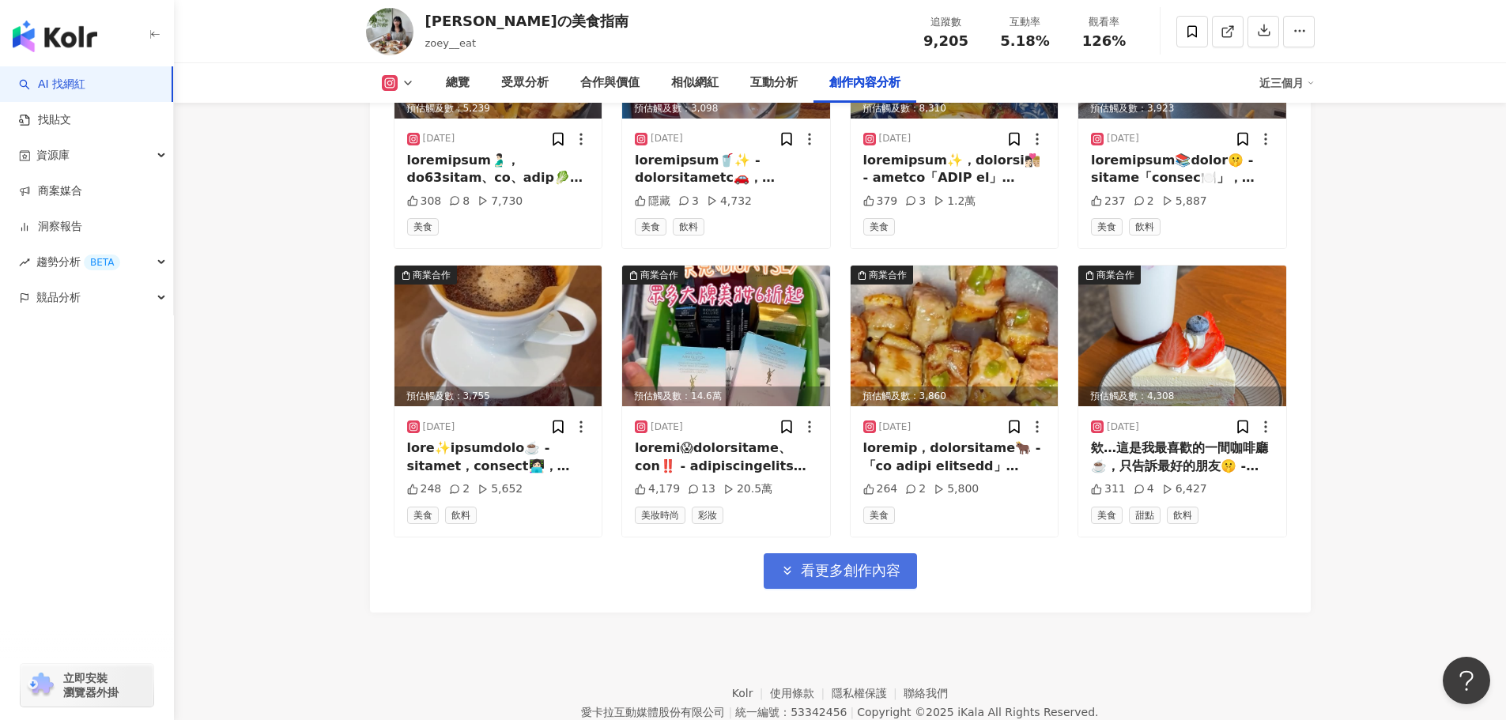
click at [825, 562] on span "看更多創作內容" at bounding box center [851, 570] width 100 height 17
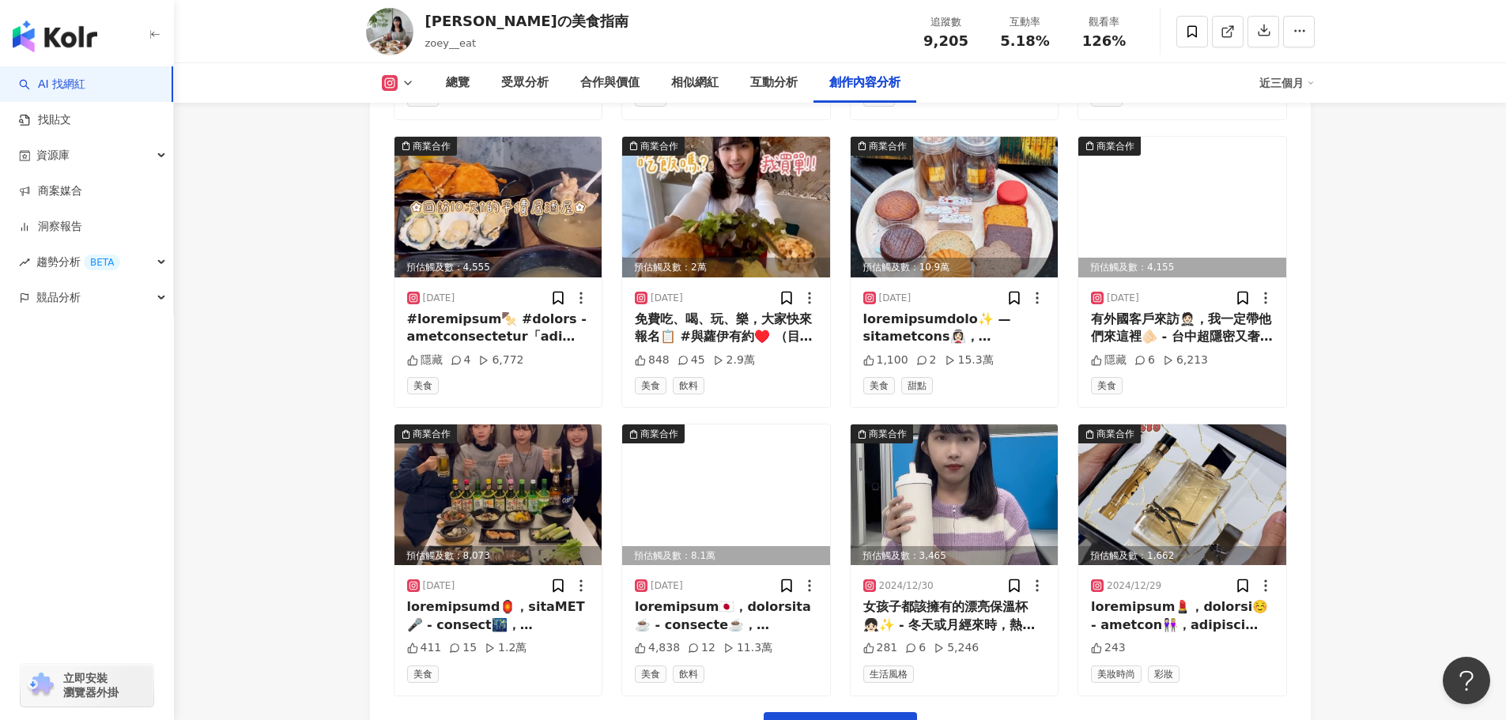
scroll to position [8735, 0]
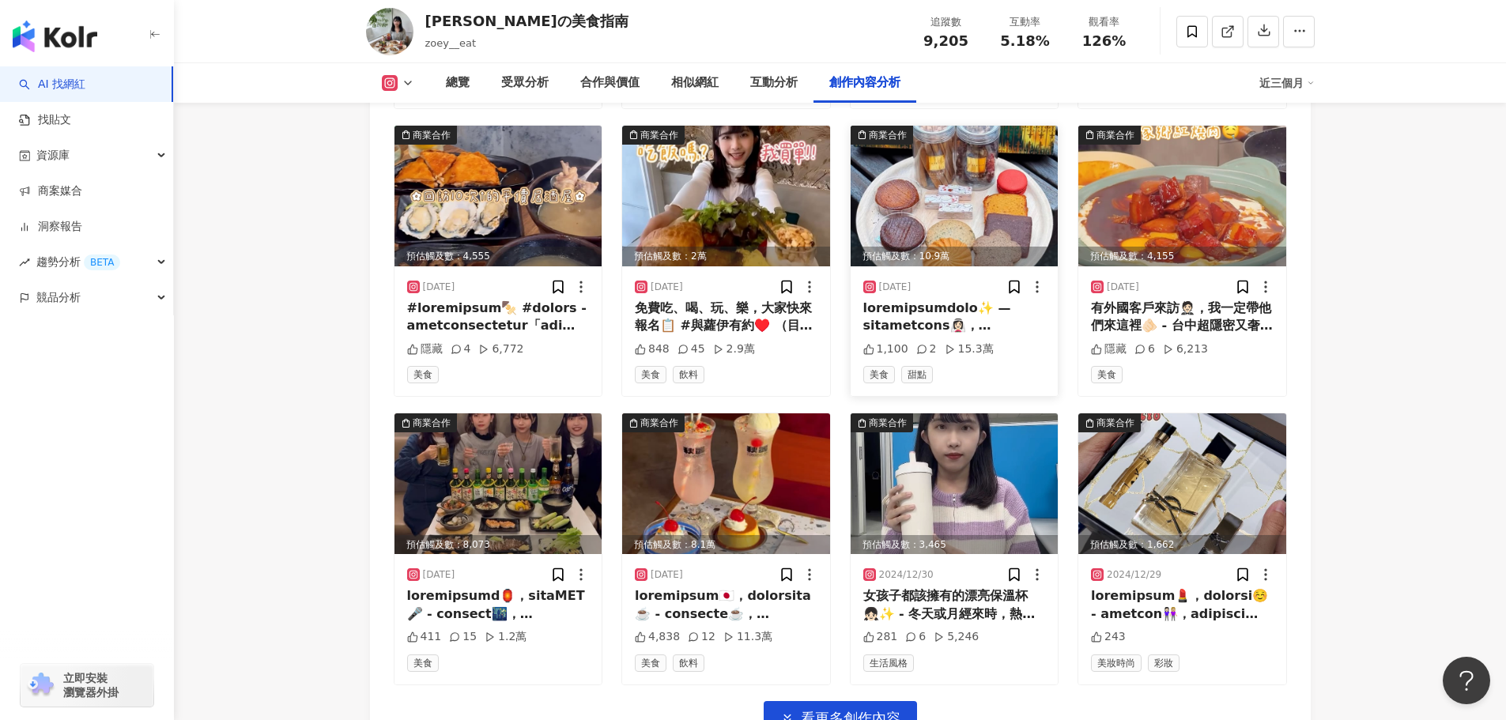
click at [973, 303] on div at bounding box center [954, 318] width 183 height 36
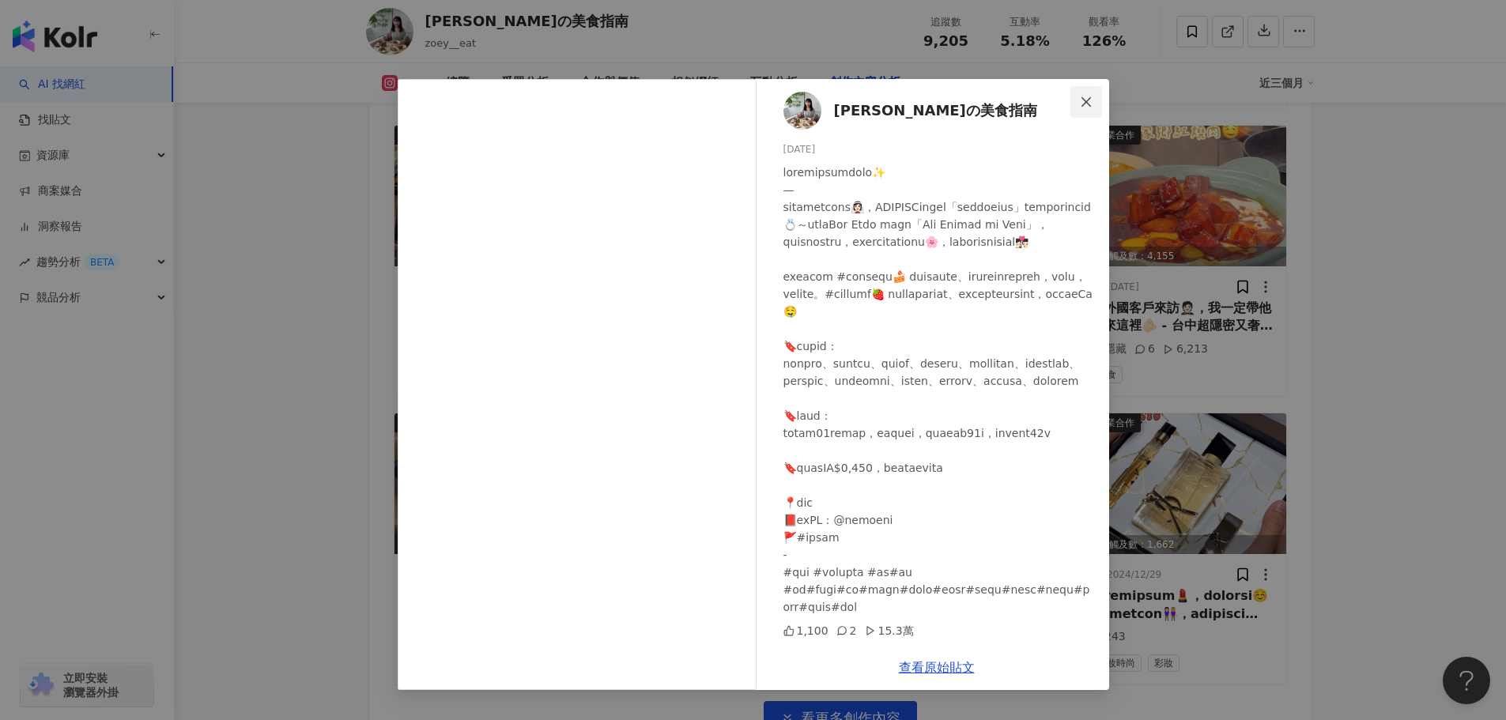
click at [1085, 103] on icon "close" at bounding box center [1086, 100] width 9 height 9
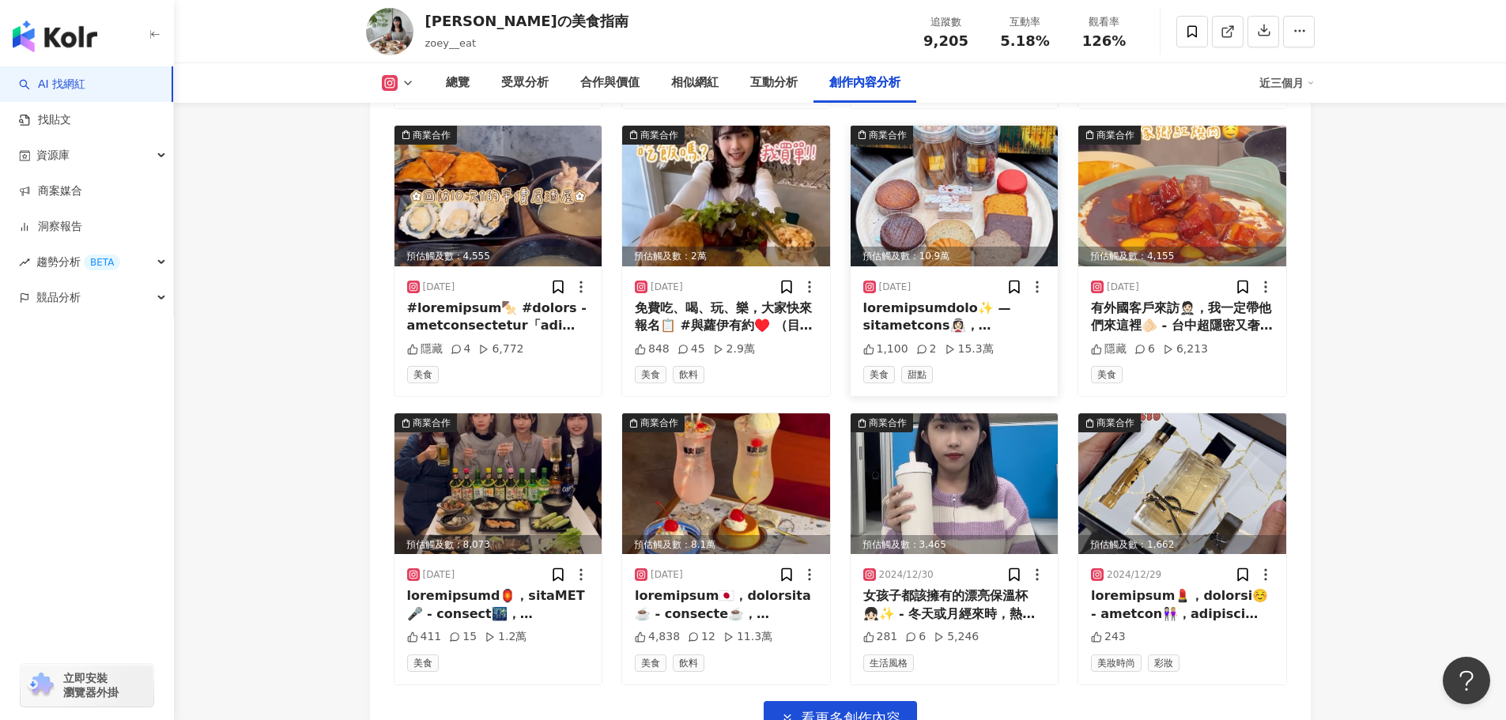
click at [917, 194] on img at bounding box center [955, 196] width 208 height 141
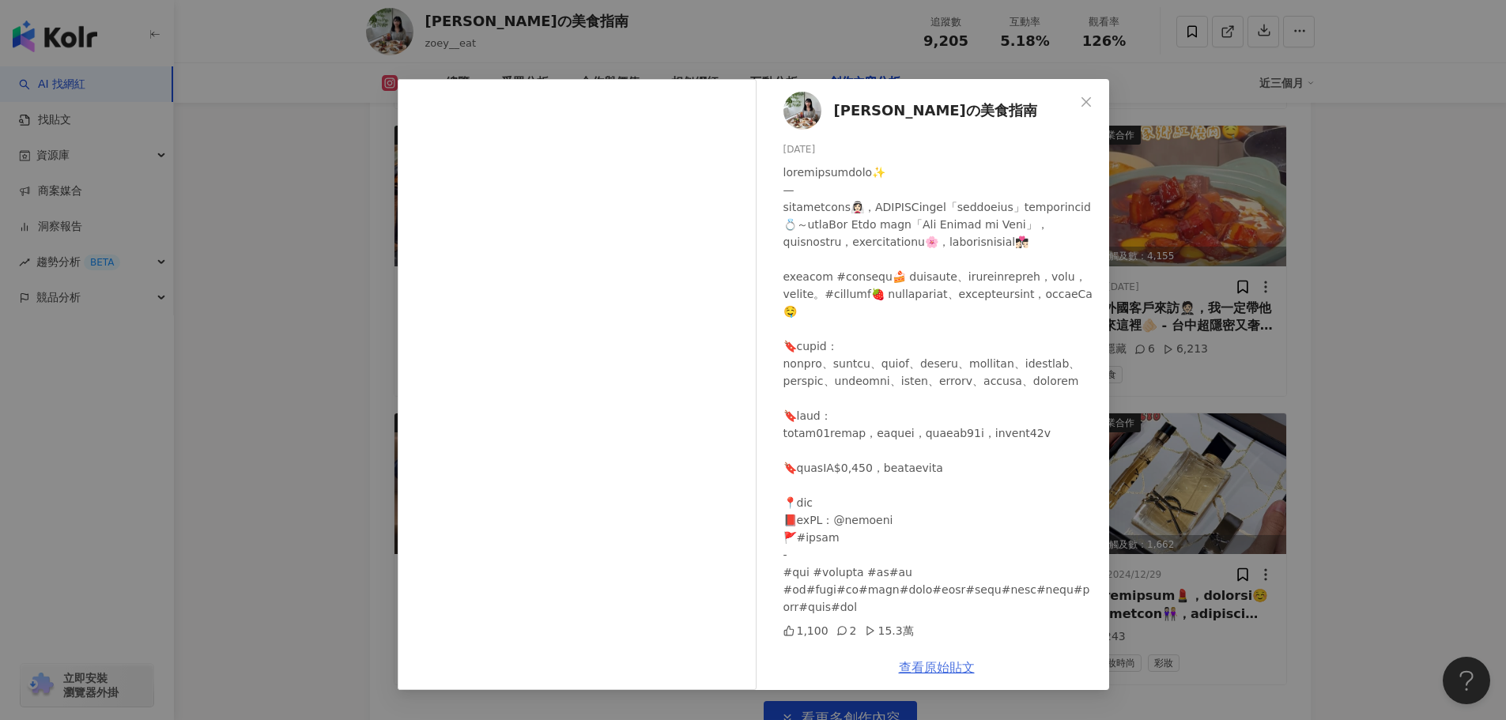
click at [925, 674] on link "查看原始貼文" at bounding box center [937, 667] width 76 height 15
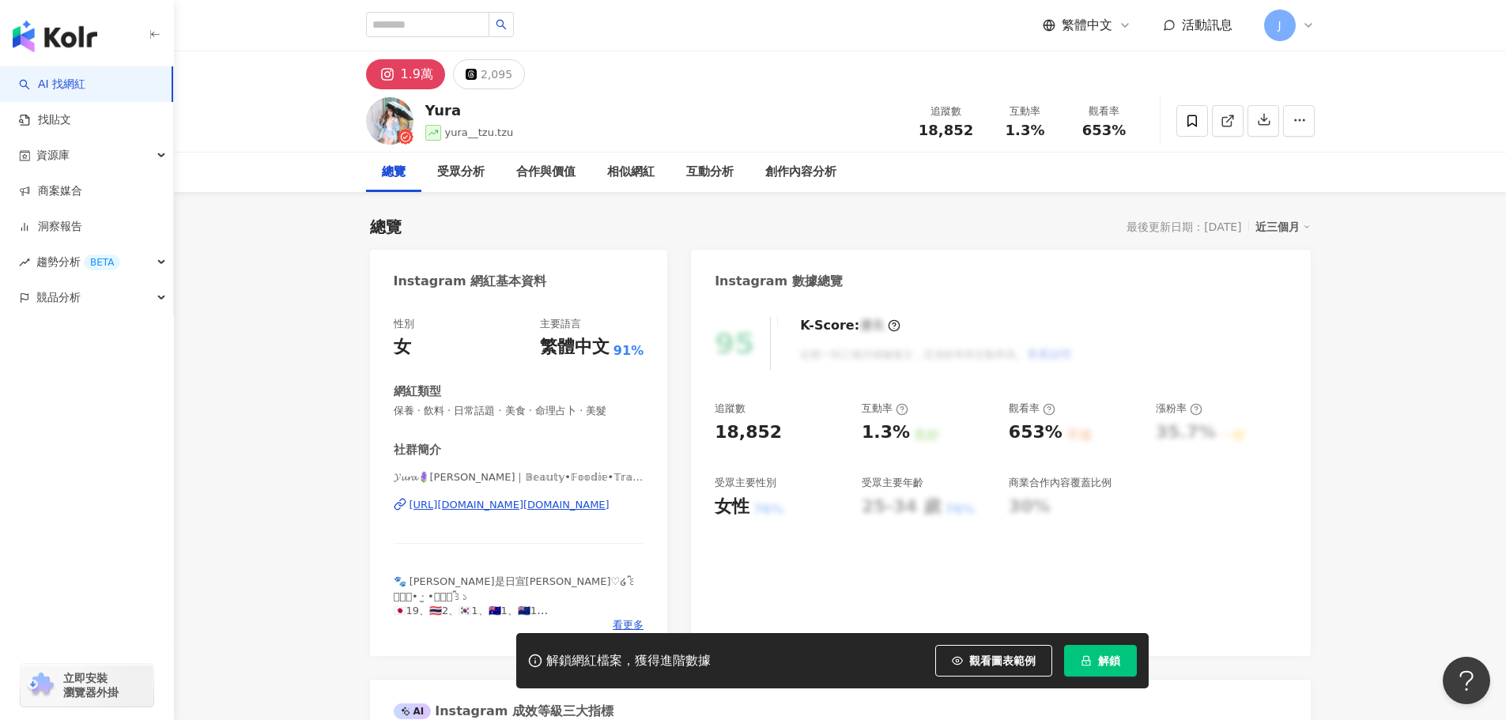
drag, startPoint x: 375, startPoint y: 504, endPoint x: 634, endPoint y: 516, distance: 259.6
click at [634, 516] on div "性別 女 主要語言 繁體中文 91% 網紅類型 保養 · 飲料 · 日常話題 · 美食 · 命理占卜 · 美髮 社群簡介 𝓨𝓾𝓻𝓪🪻[PERSON_NAME]…" at bounding box center [519, 478] width 298 height 355
copy div "[URL][DOMAIN_NAME][DOMAIN_NAME]"
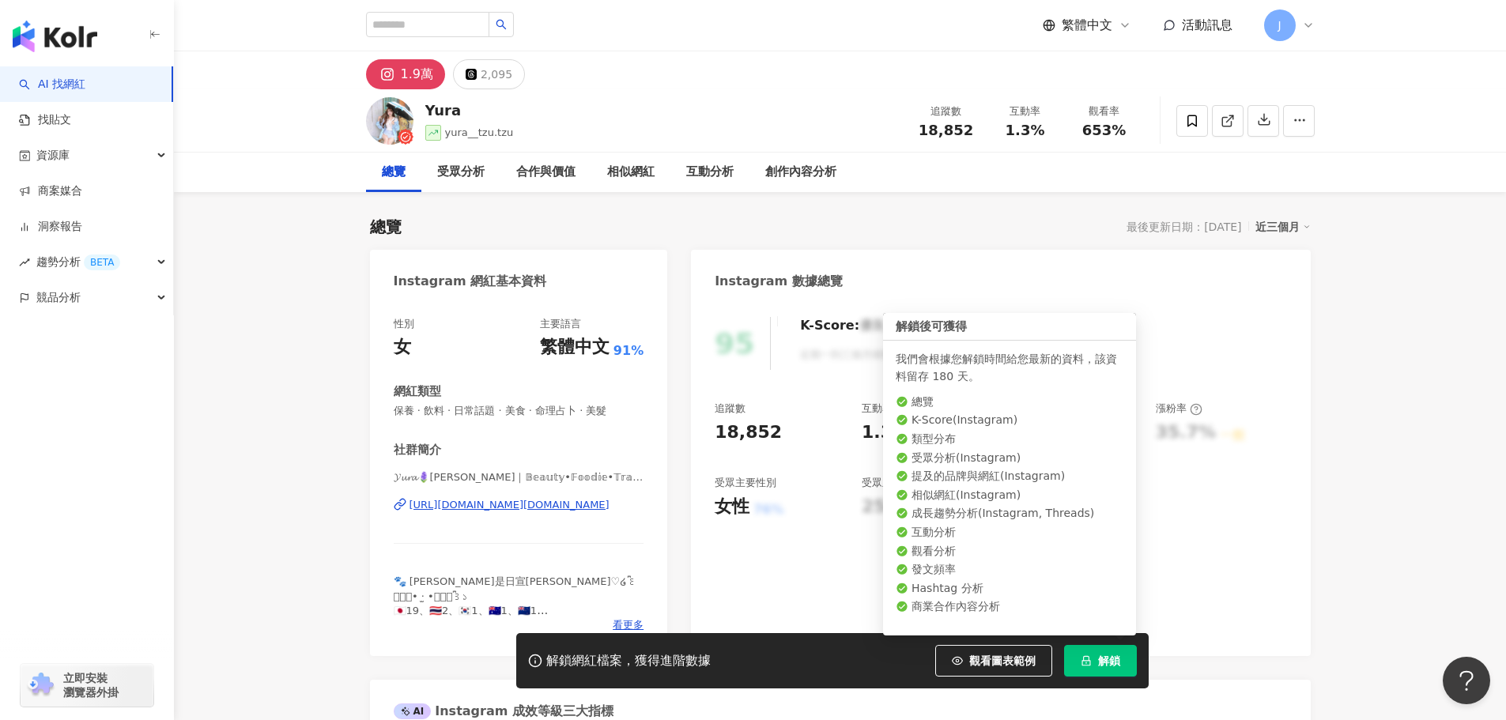
click at [1090, 663] on icon "lock" at bounding box center [1086, 661] width 9 height 10
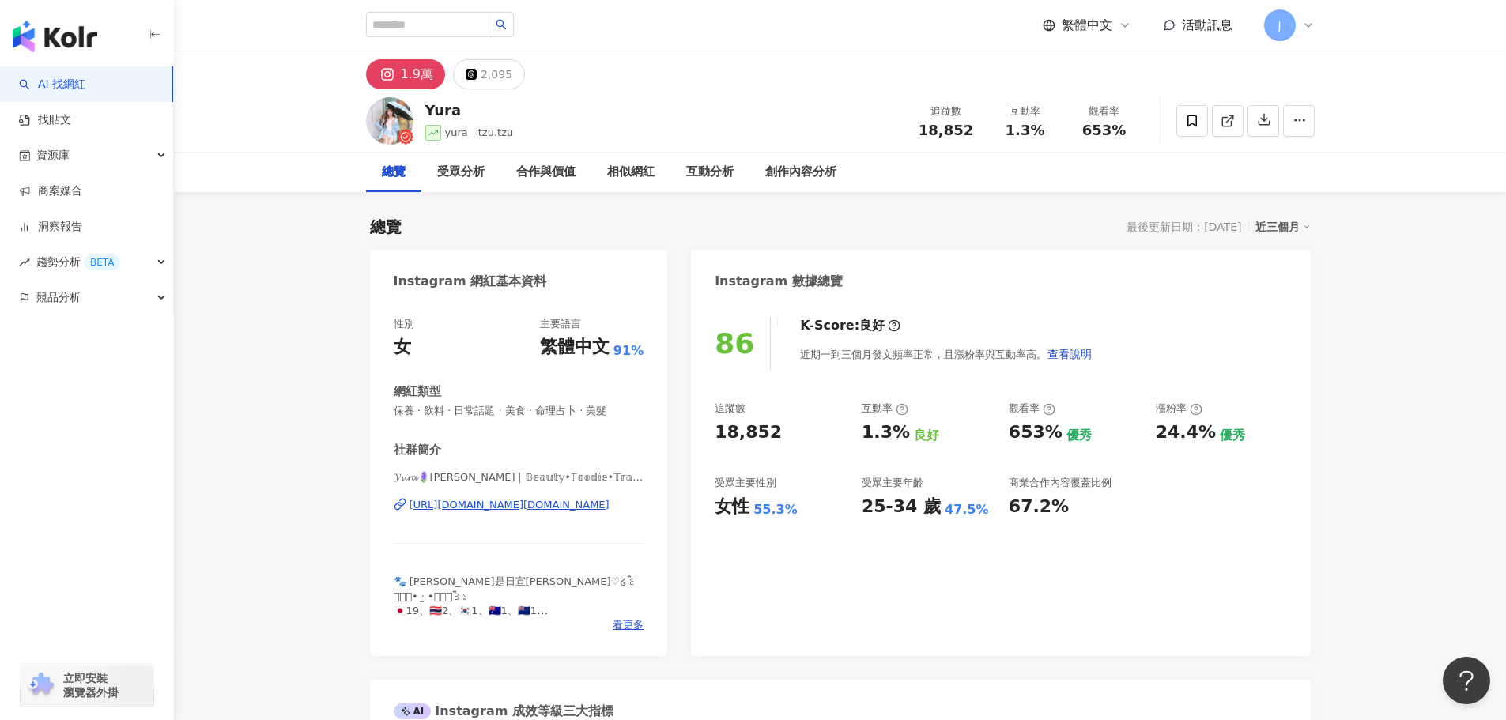
drag, startPoint x: 382, startPoint y: 504, endPoint x: 616, endPoint y: 504, distance: 234.0
click at [616, 504] on div "性別 女 主要語言 繁體中文 91% 網紅類型 保養 · 飲料 · 日常話題 · 美食 · 命理占卜 · 美髮 社群簡介 𝓨𝓾𝓻𝓪🪻[PERSON_NAME]…" at bounding box center [519, 478] width 298 height 355
copy div "[URL][DOMAIN_NAME][DOMAIN_NAME]"
click at [381, 24] on input "search" at bounding box center [427, 24] width 123 height 25
paste input "*******"
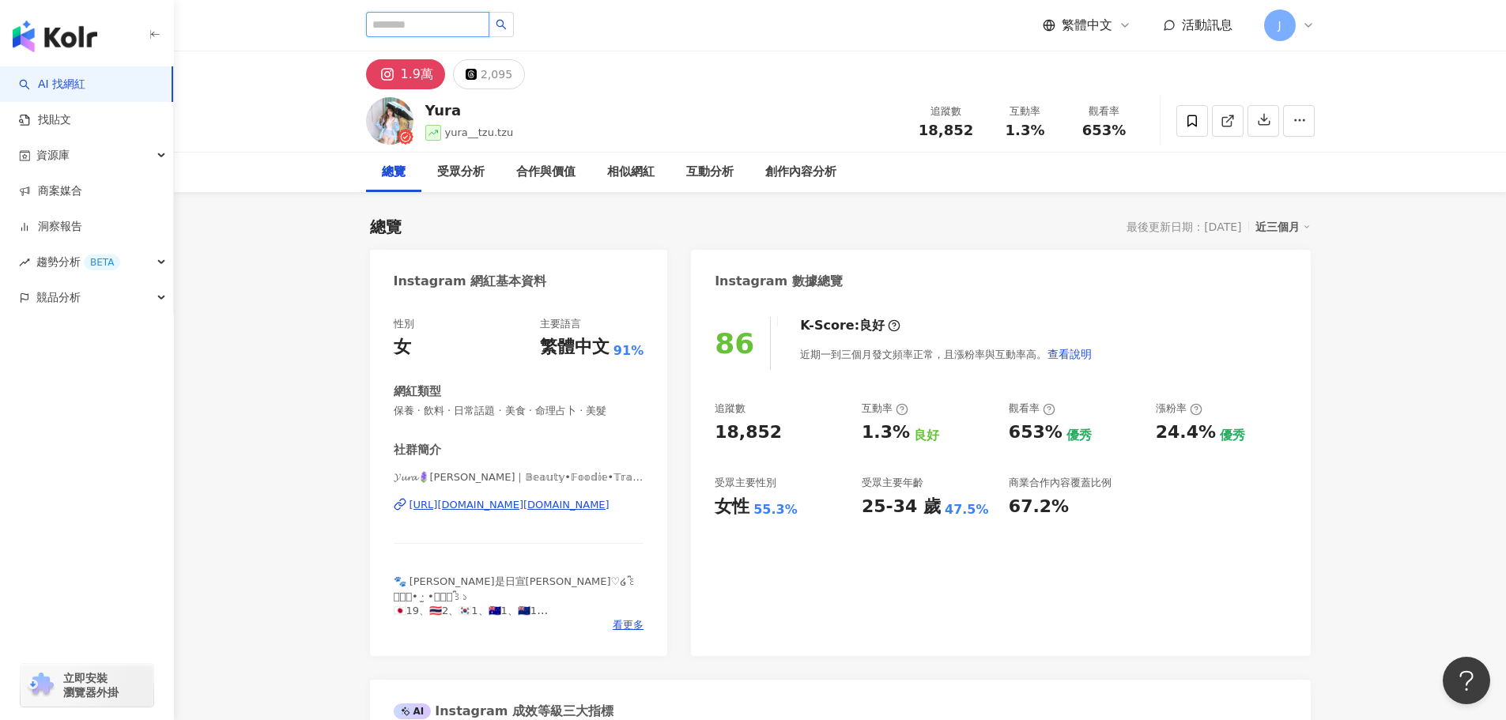
type input "*******"
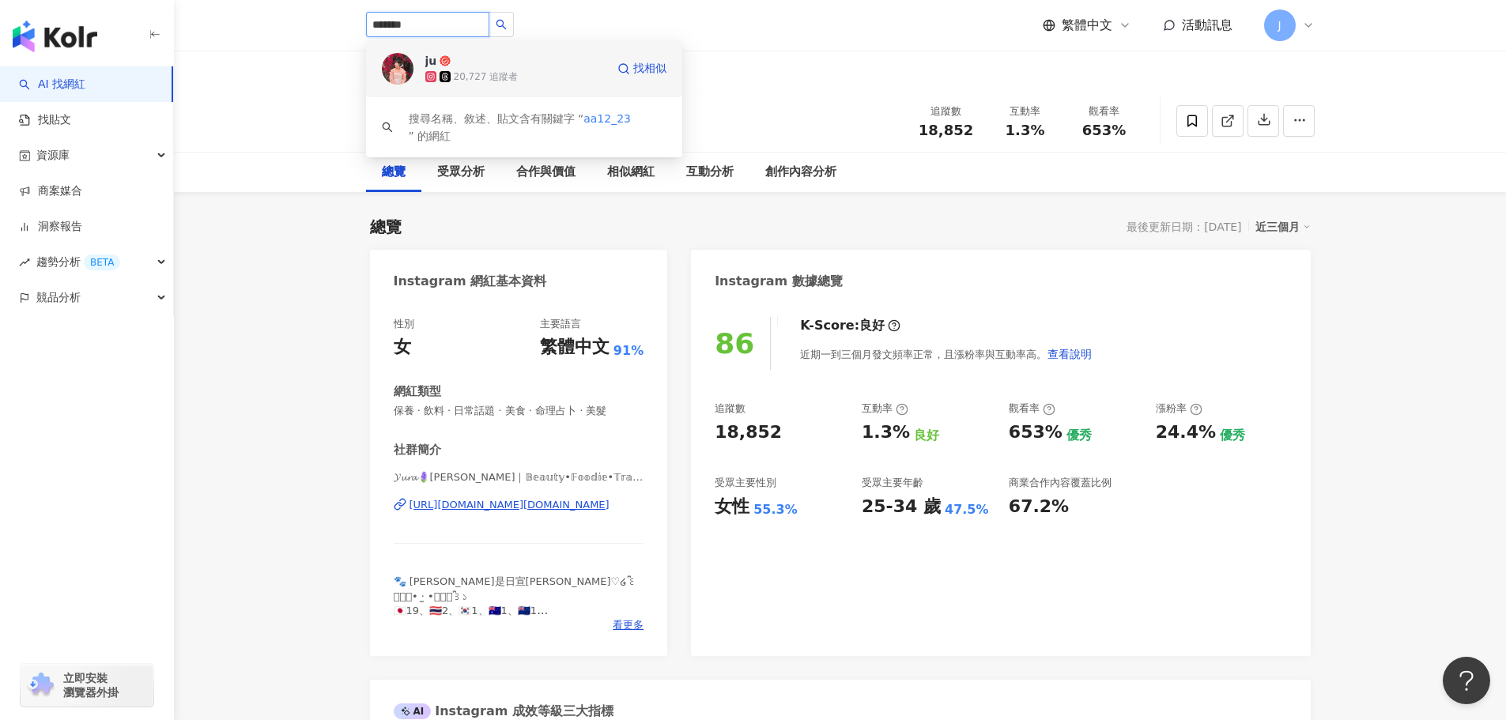
click at [481, 65] on span "ju" at bounding box center [476, 61] width 103 height 16
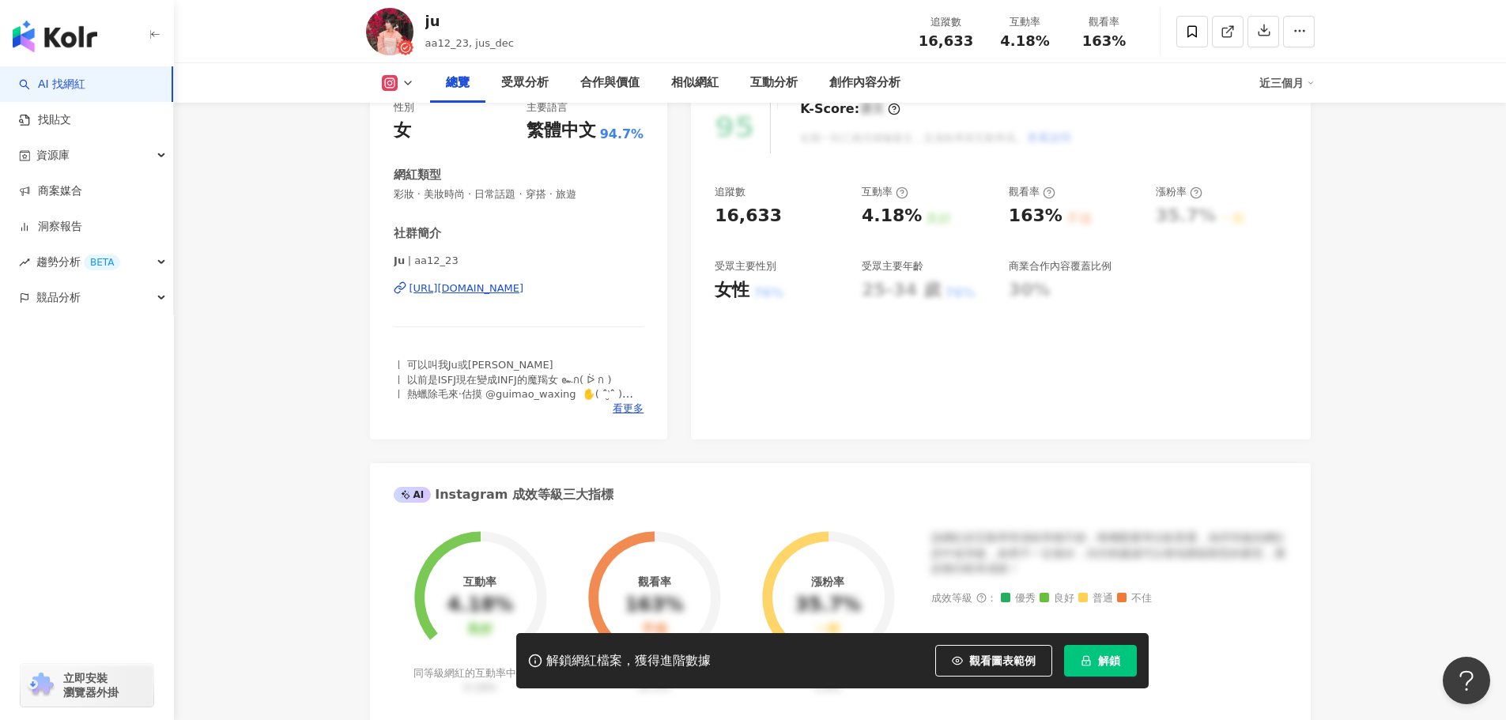
scroll to position [185, 0]
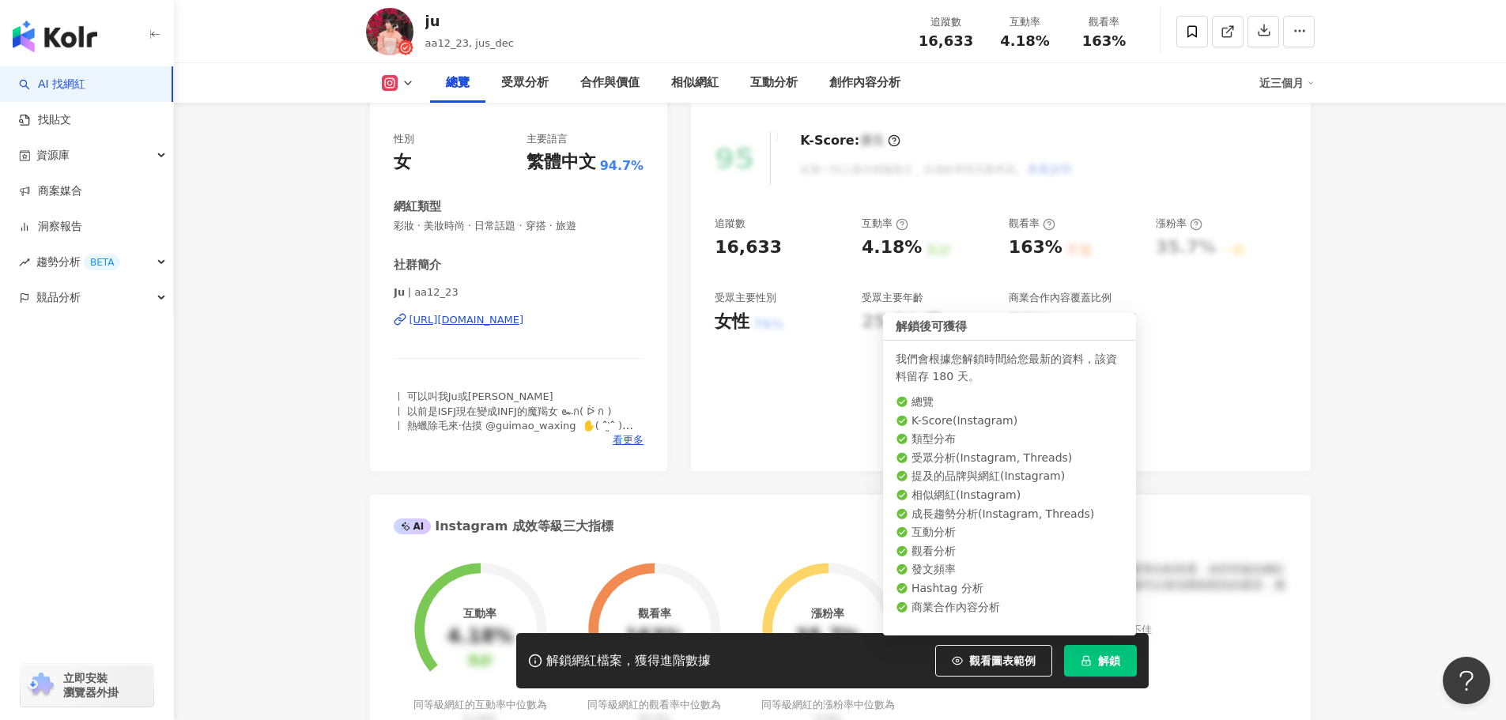
click at [1098, 665] on span "解鎖" at bounding box center [1109, 661] width 22 height 13
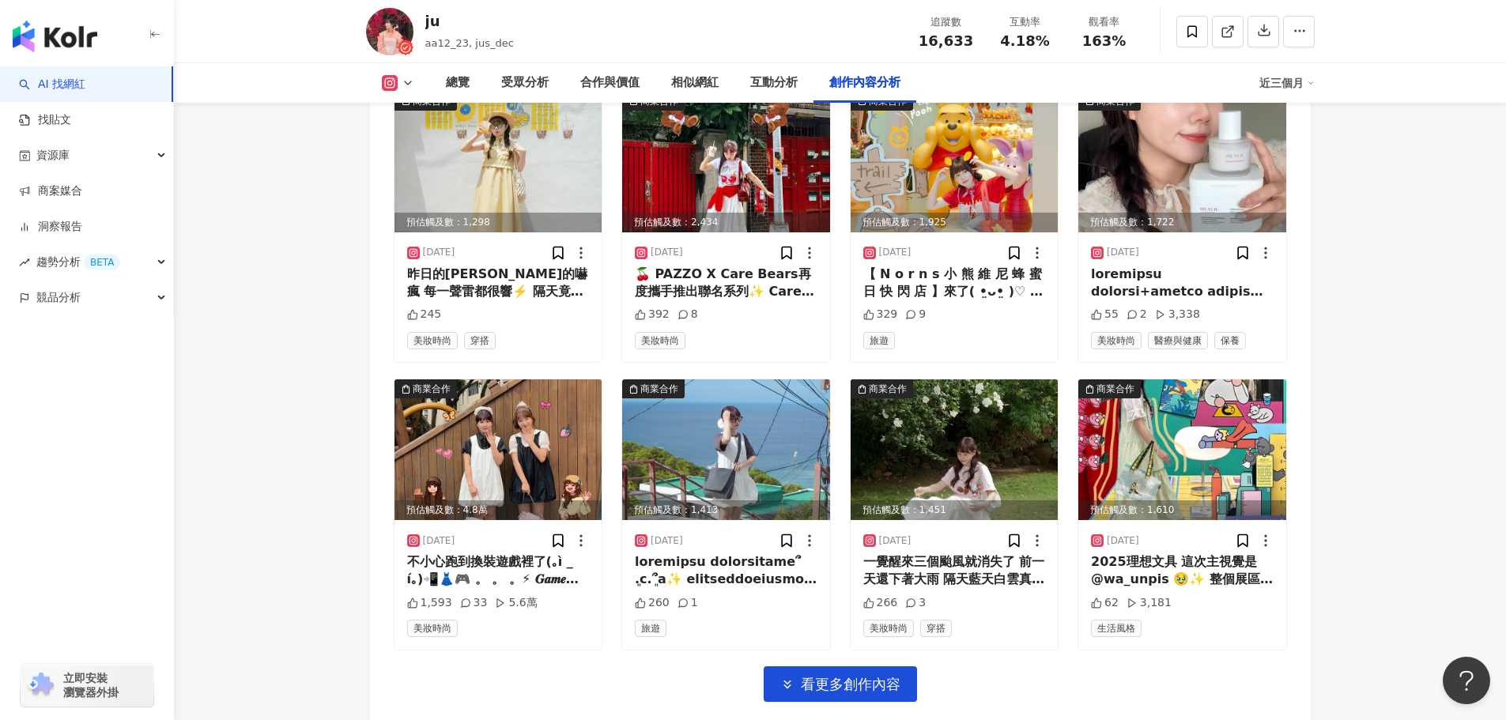
scroll to position [5298, 0]
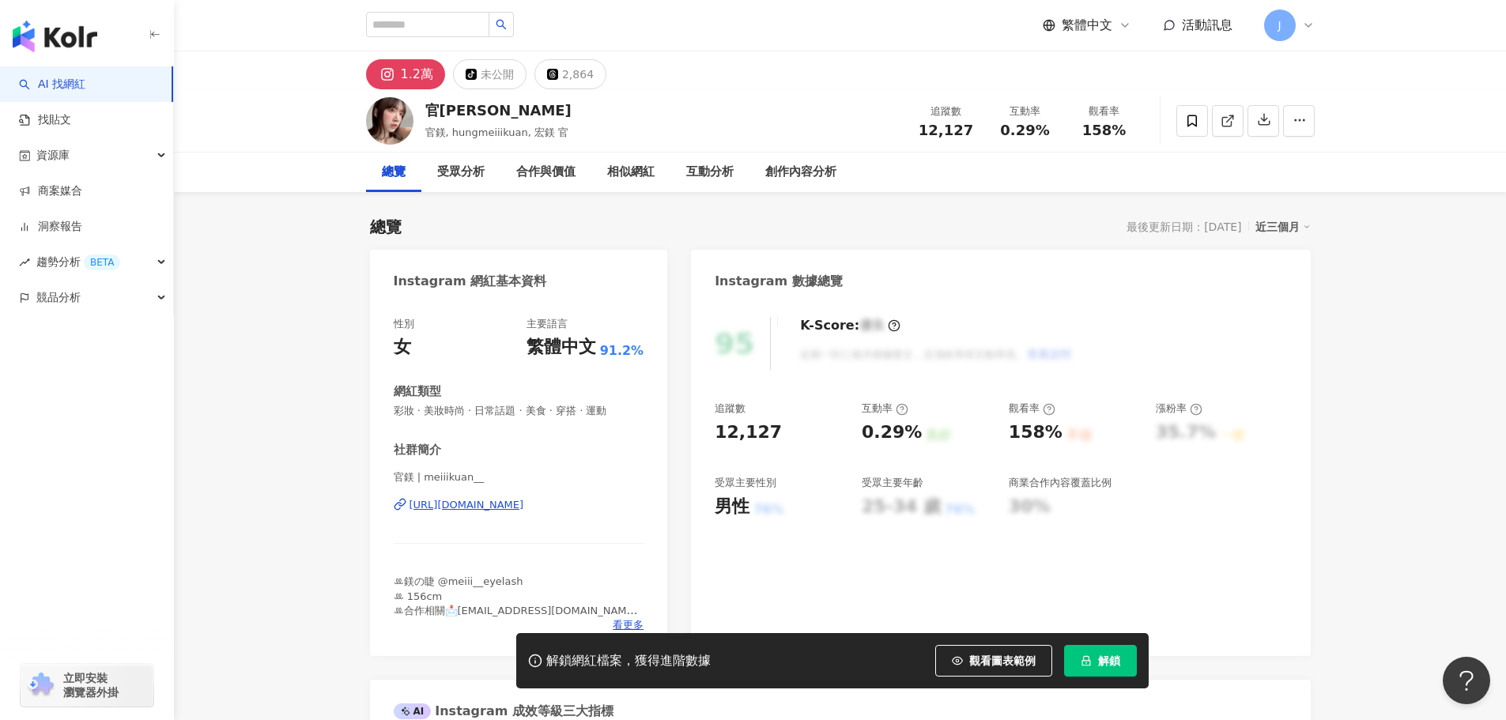
drag, startPoint x: 530, startPoint y: 508, endPoint x: 614, endPoint y: 507, distance: 84.6
click at [614, 507] on div "性別 女 主要語言 繁體中文 91.2% 網紅類型 彩妝 · 美妝時尚 · 日常話題 · 美食 · 穿搭 · 運動 社群簡介 官鎂 | meiiikuan__…" at bounding box center [519, 478] width 298 height 355
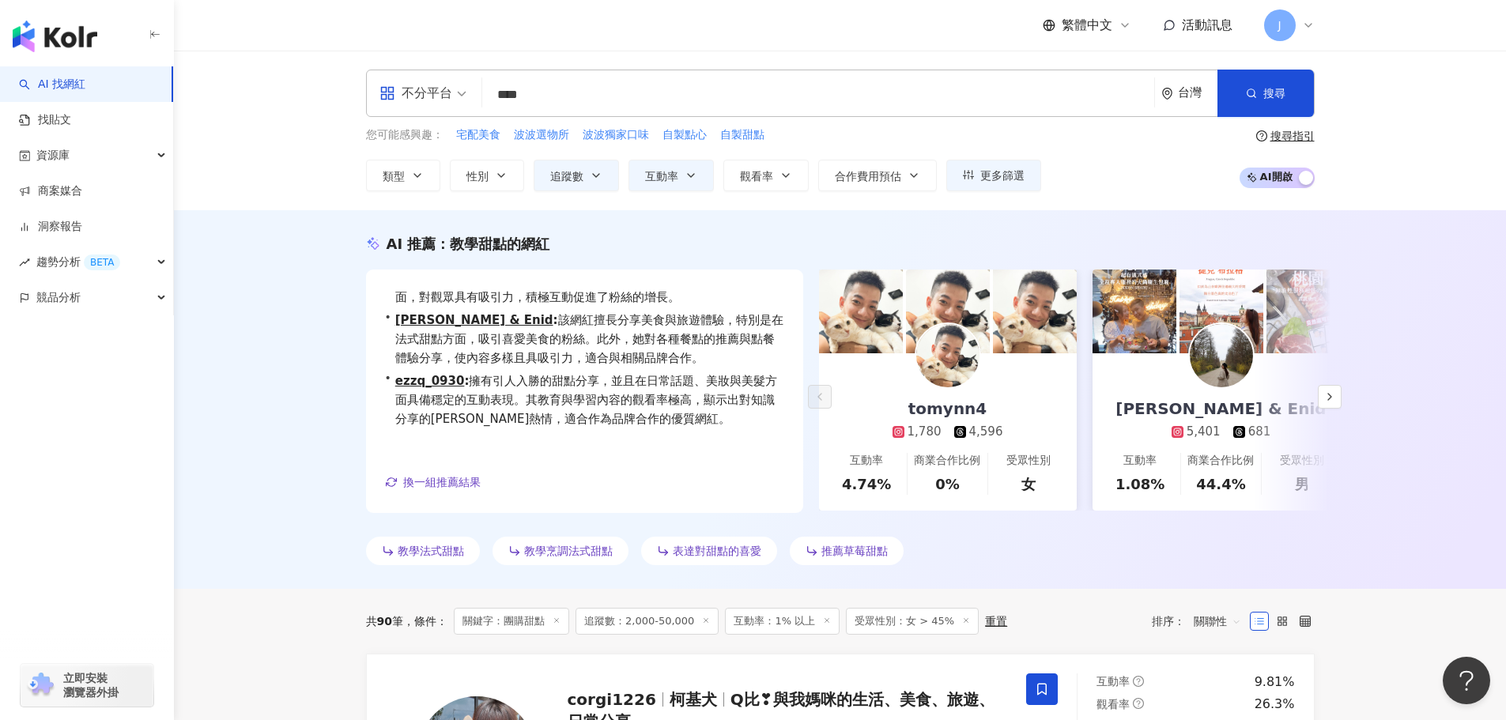
drag, startPoint x: 550, startPoint y: 100, endPoint x: 493, endPoint y: 94, distance: 56.5
click at [493, 94] on input "****" at bounding box center [818, 95] width 659 height 30
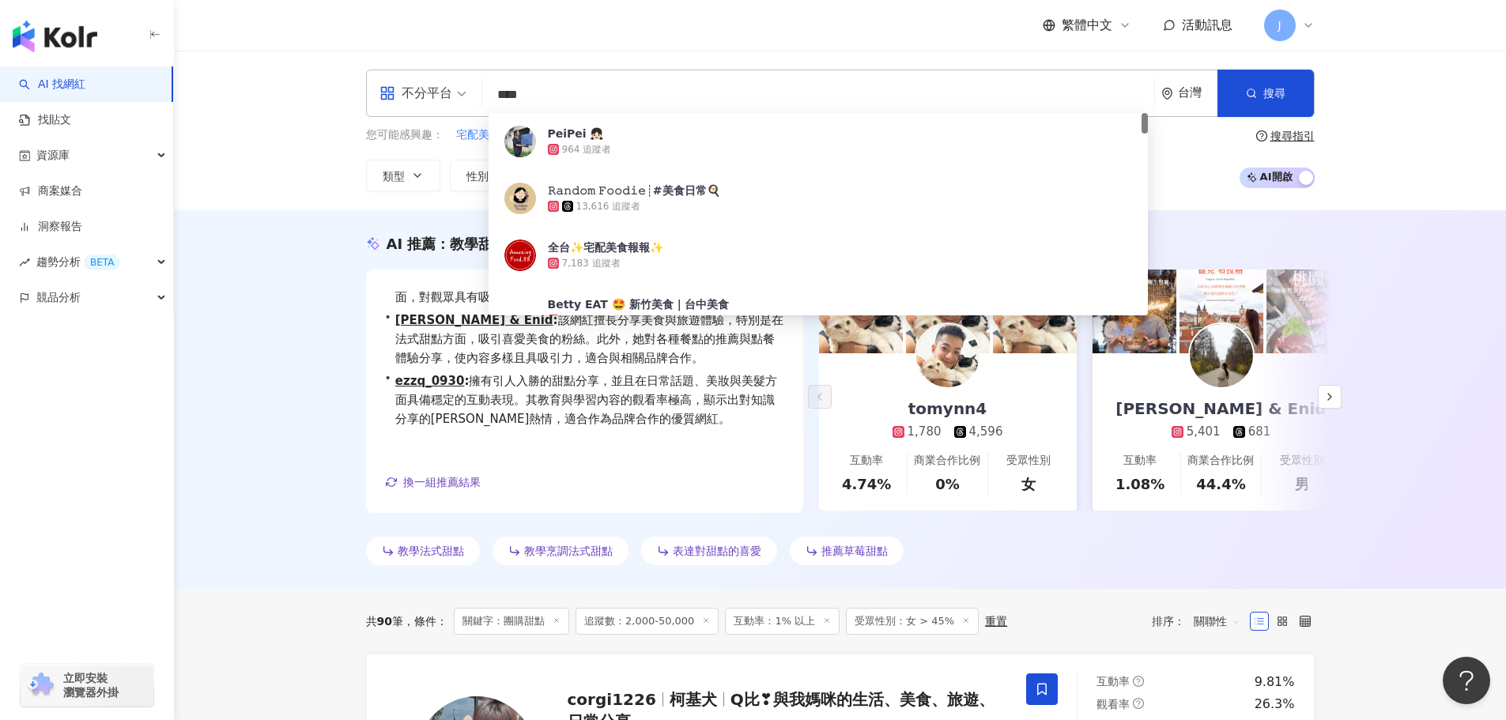
paste input "*********"
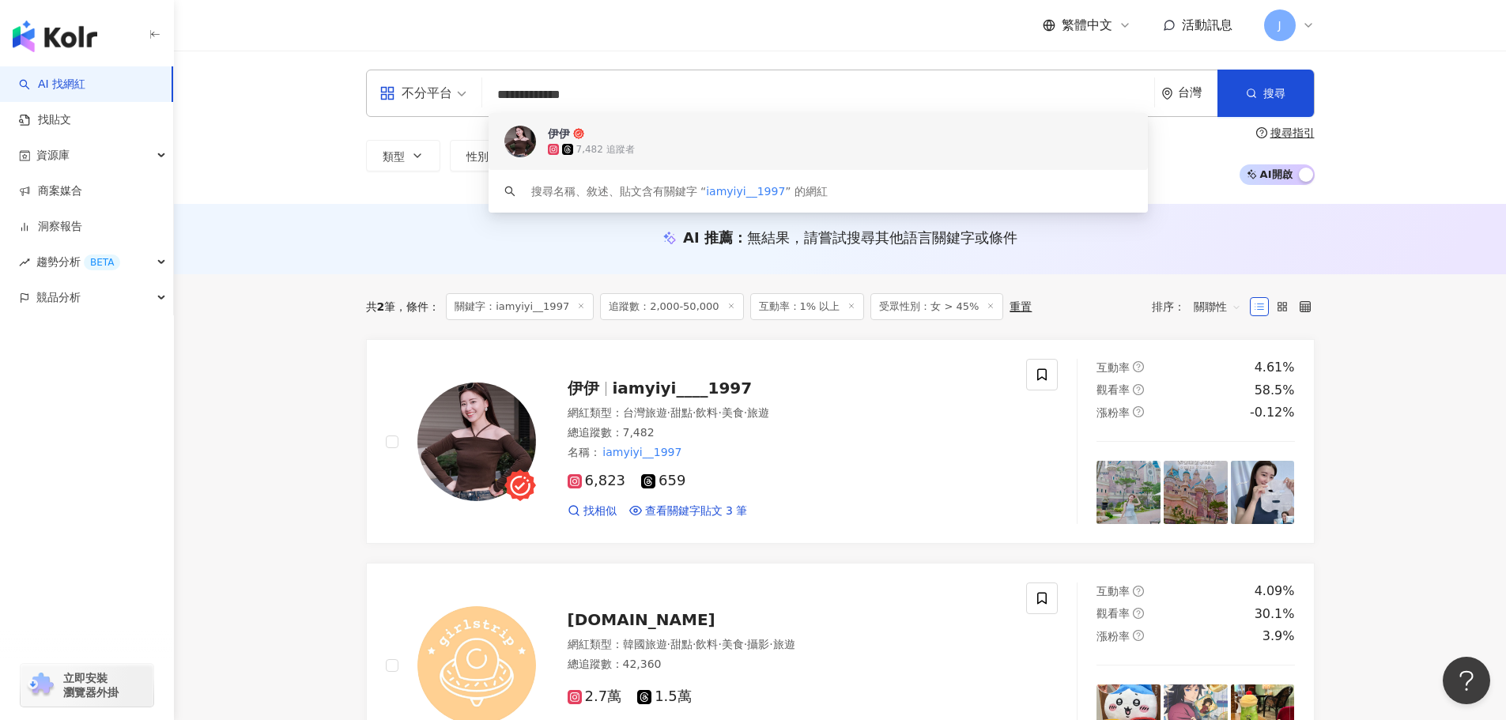
drag, startPoint x: 609, startPoint y: 96, endPoint x: 505, endPoint y: 96, distance: 103.6
click at [505, 96] on input "**********" at bounding box center [818, 95] width 659 height 30
type input "*"
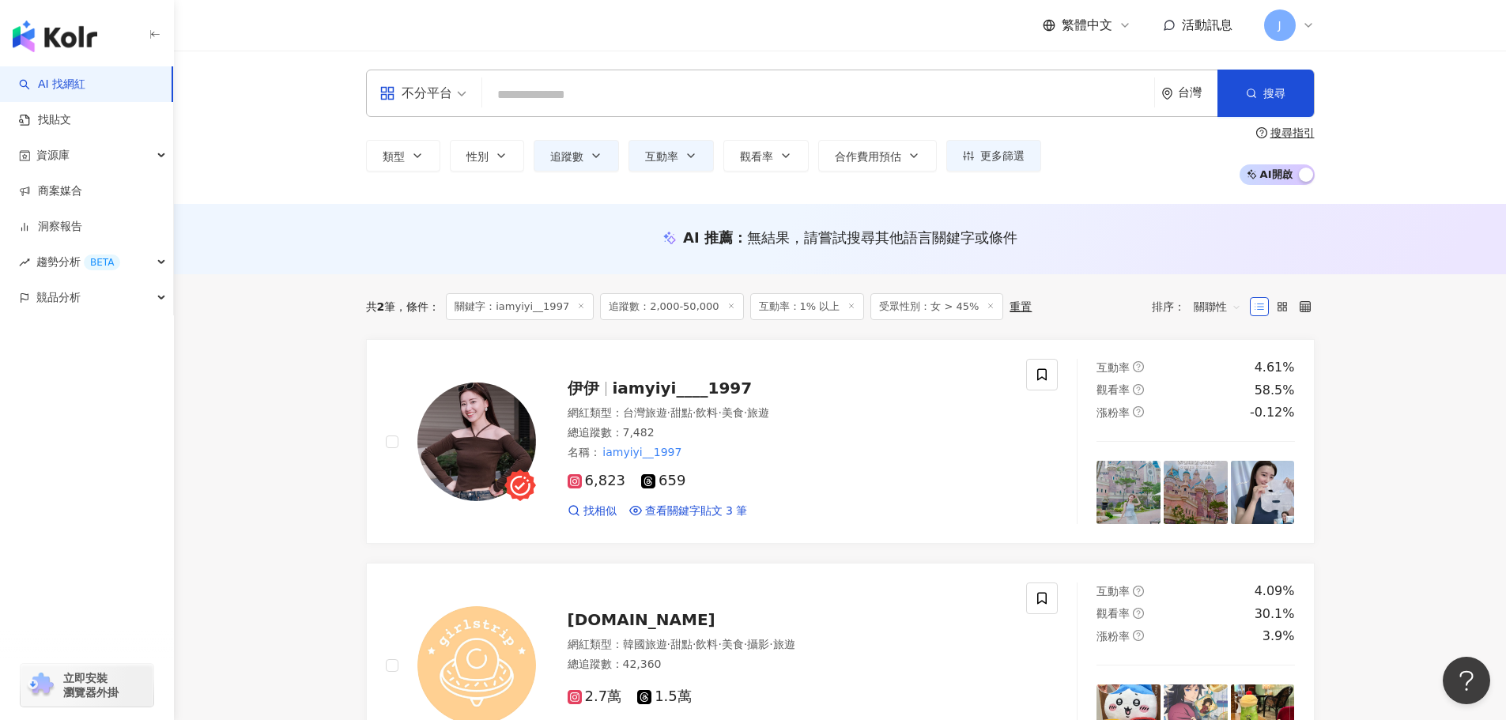
paste input "**********"
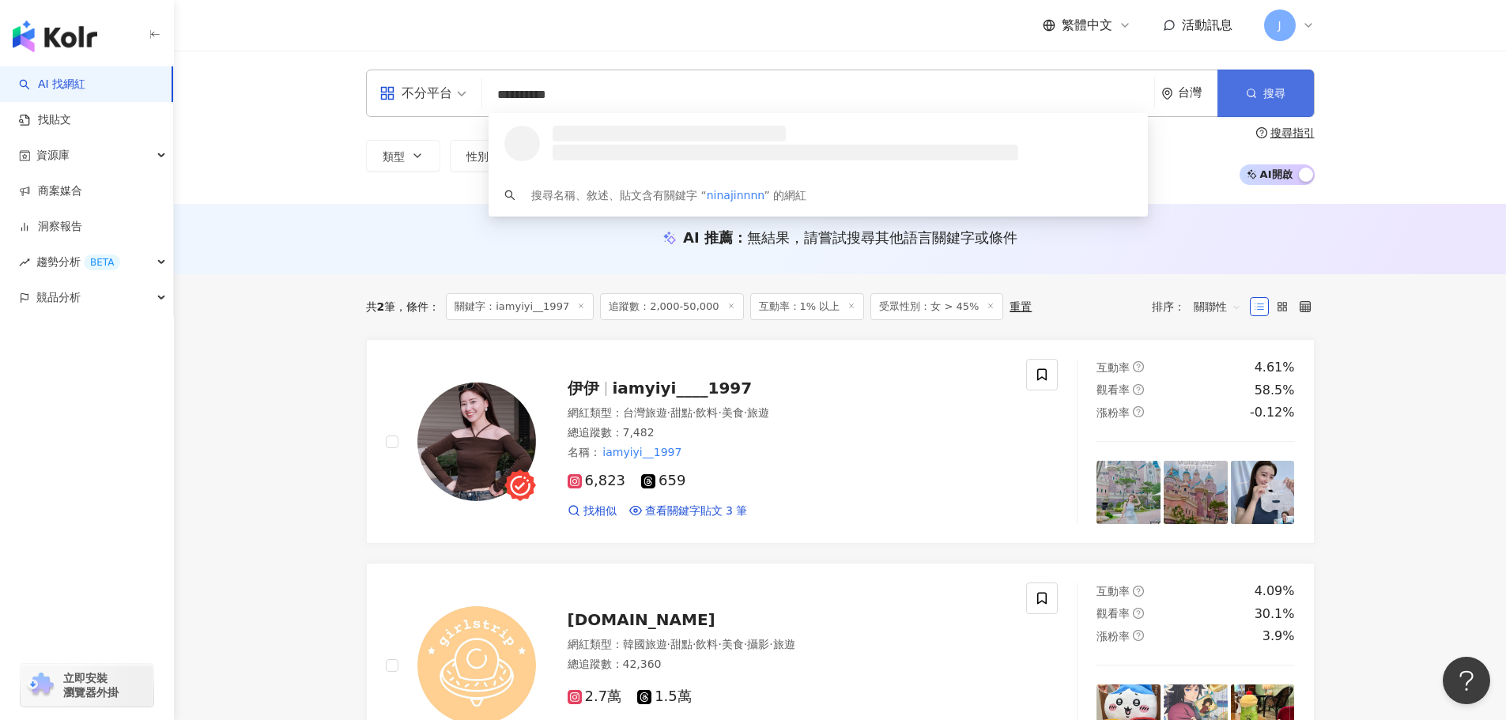
type input "**********"
click at [1254, 99] on span "button" at bounding box center [1251, 93] width 11 height 13
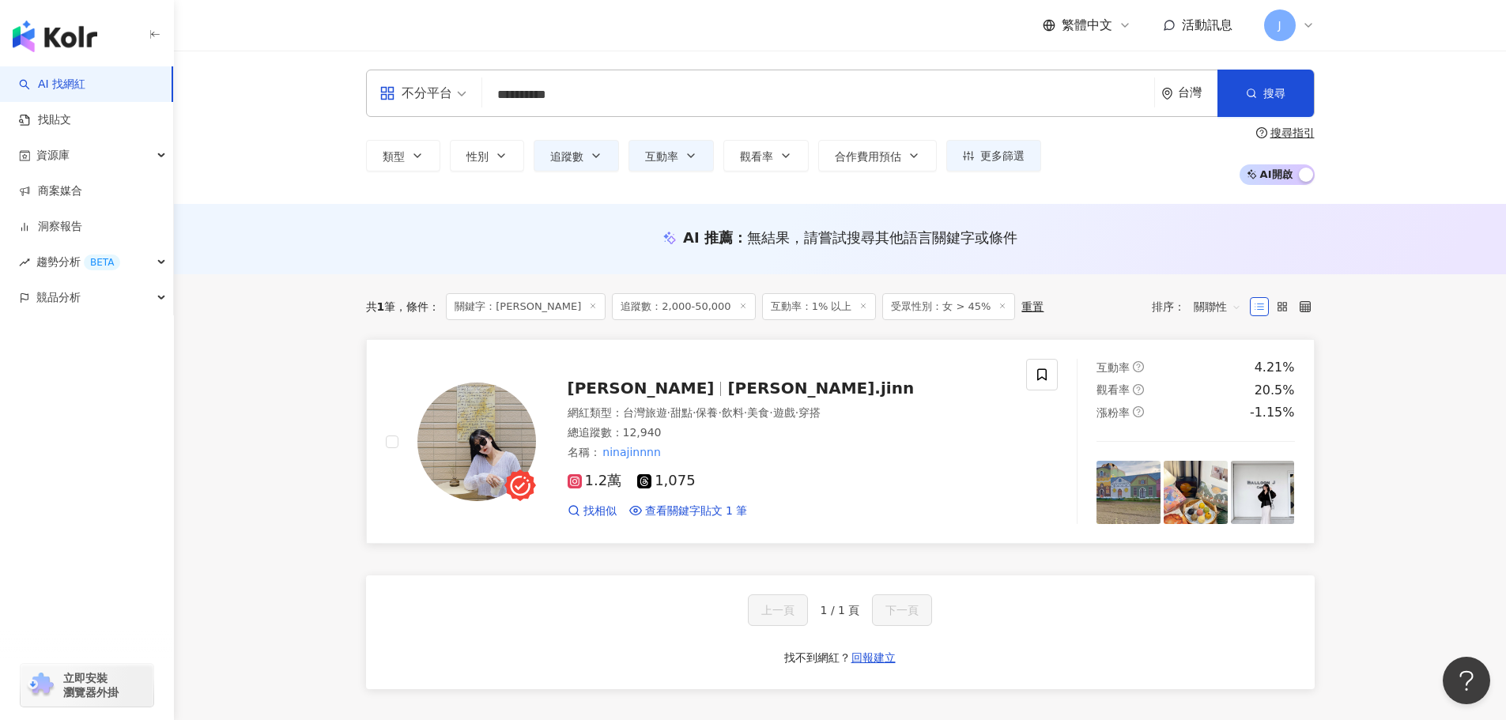
click at [727, 391] on span "[PERSON_NAME].jinn" at bounding box center [820, 388] width 187 height 19
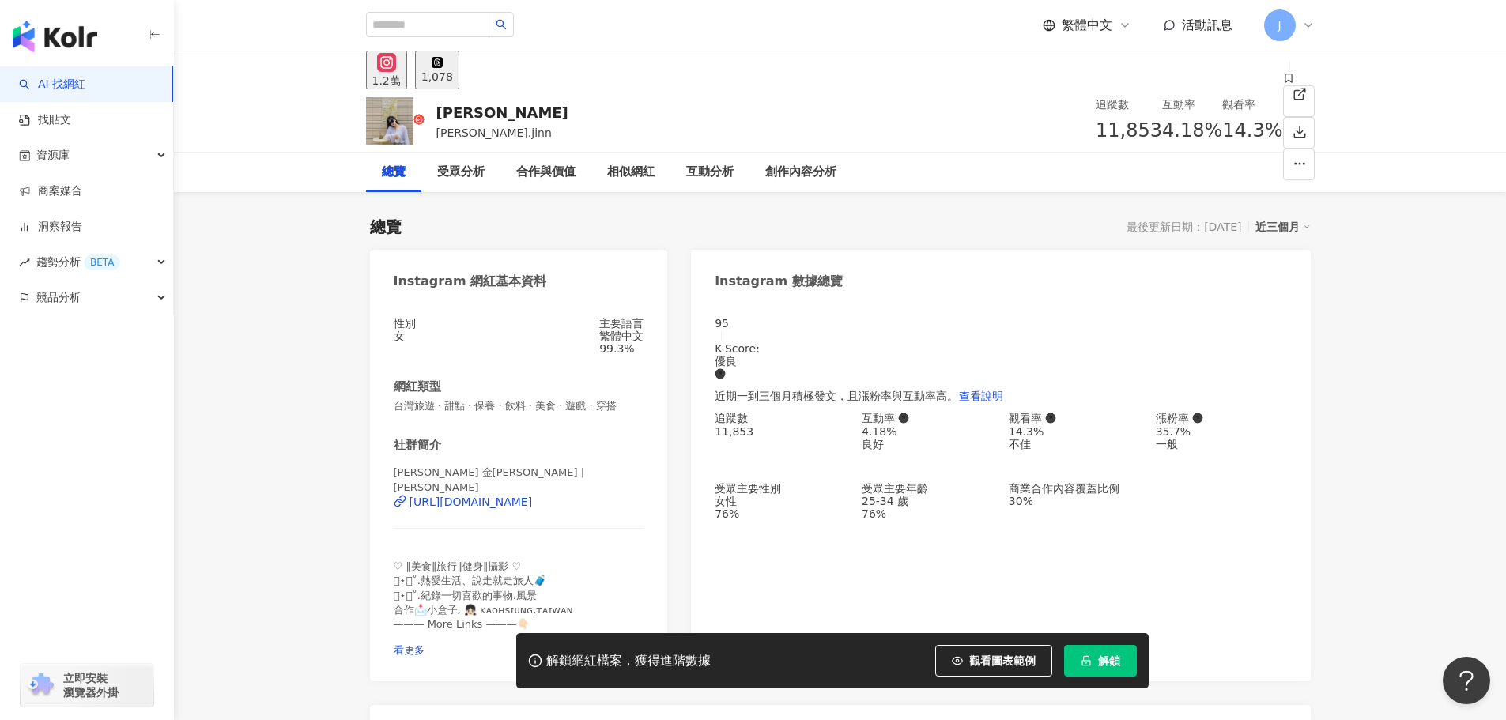
click at [1098, 664] on span "解鎖" at bounding box center [1109, 661] width 22 height 13
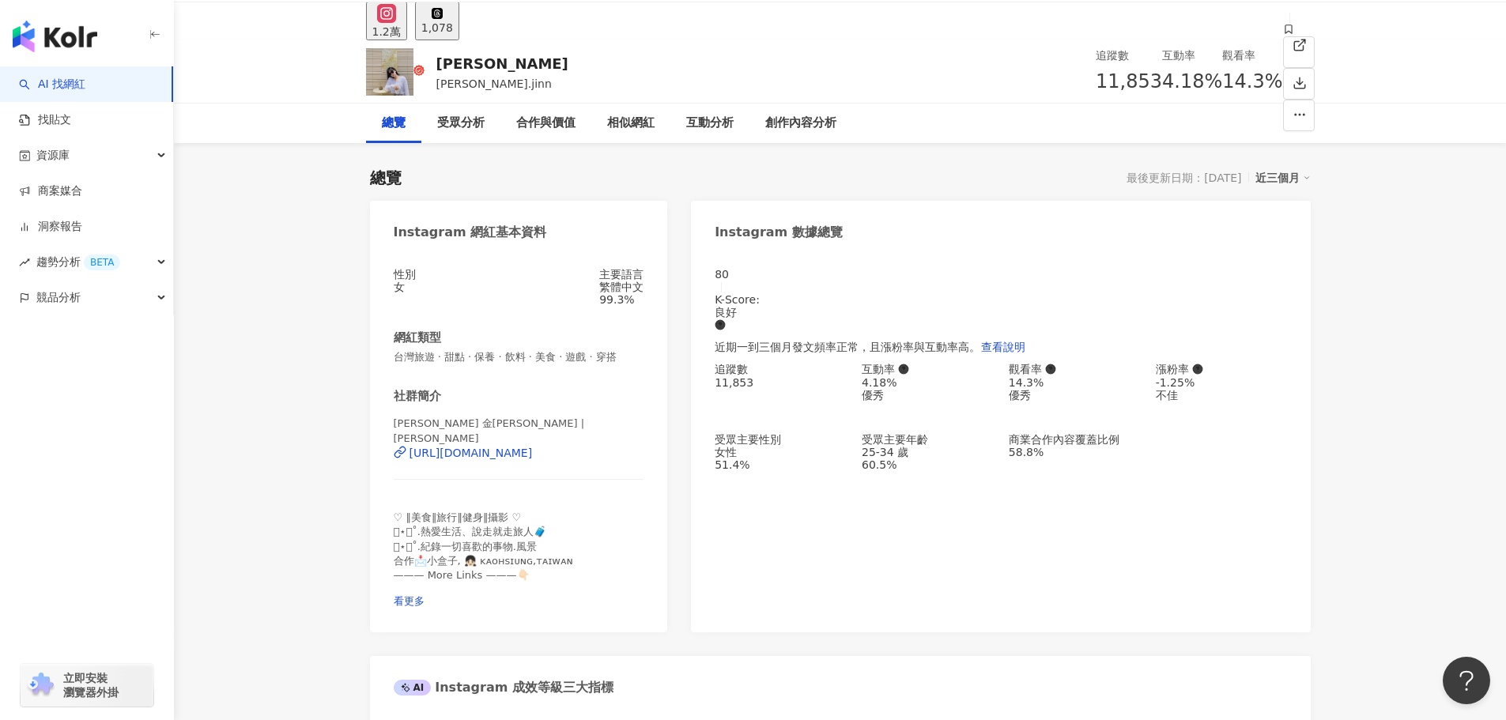
scroll to position [21, 0]
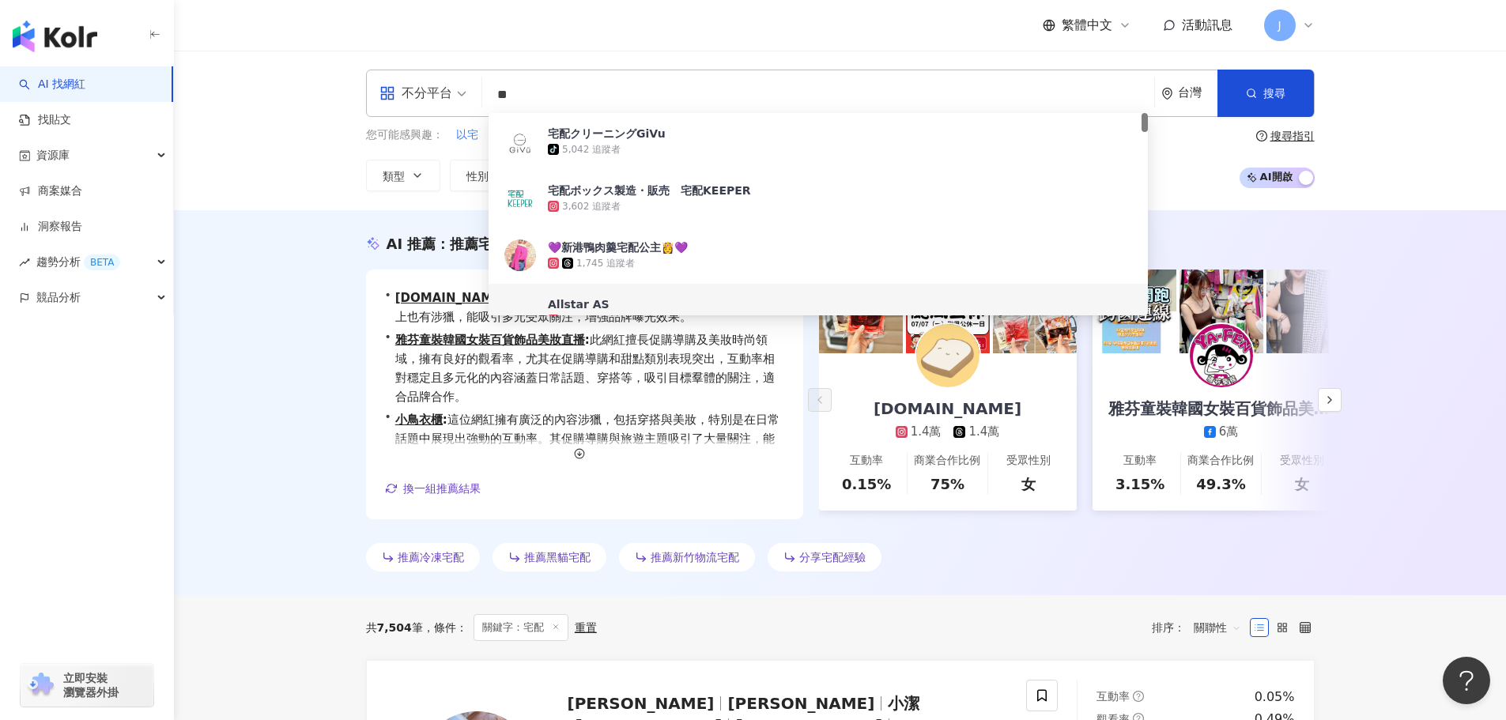
drag, startPoint x: 527, startPoint y: 100, endPoint x: 493, endPoint y: 98, distance: 34.0
click at [493, 98] on input "**" at bounding box center [818, 95] width 659 height 30
paste input "*********"
type input "**********"
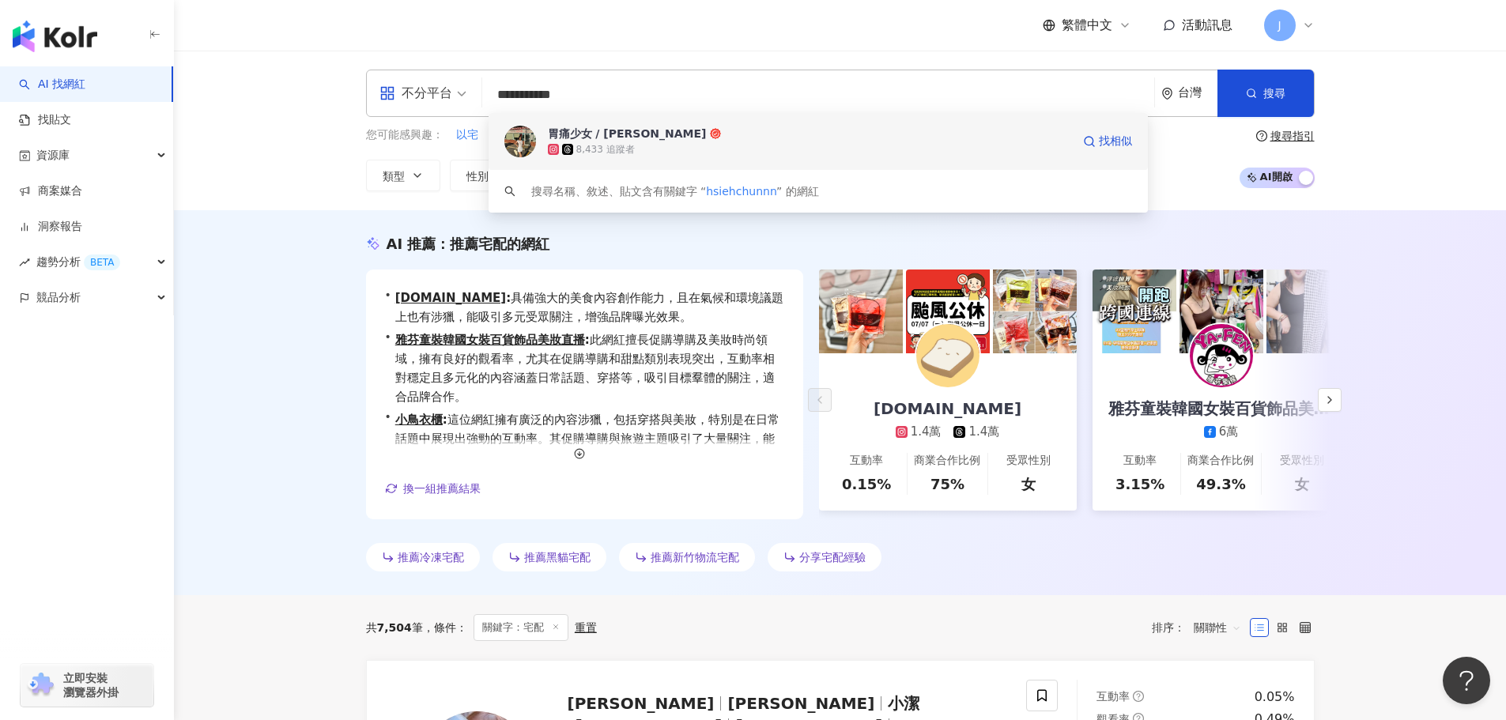
click at [586, 140] on div "胃痛少女 / [PERSON_NAME]" at bounding box center [627, 134] width 159 height 16
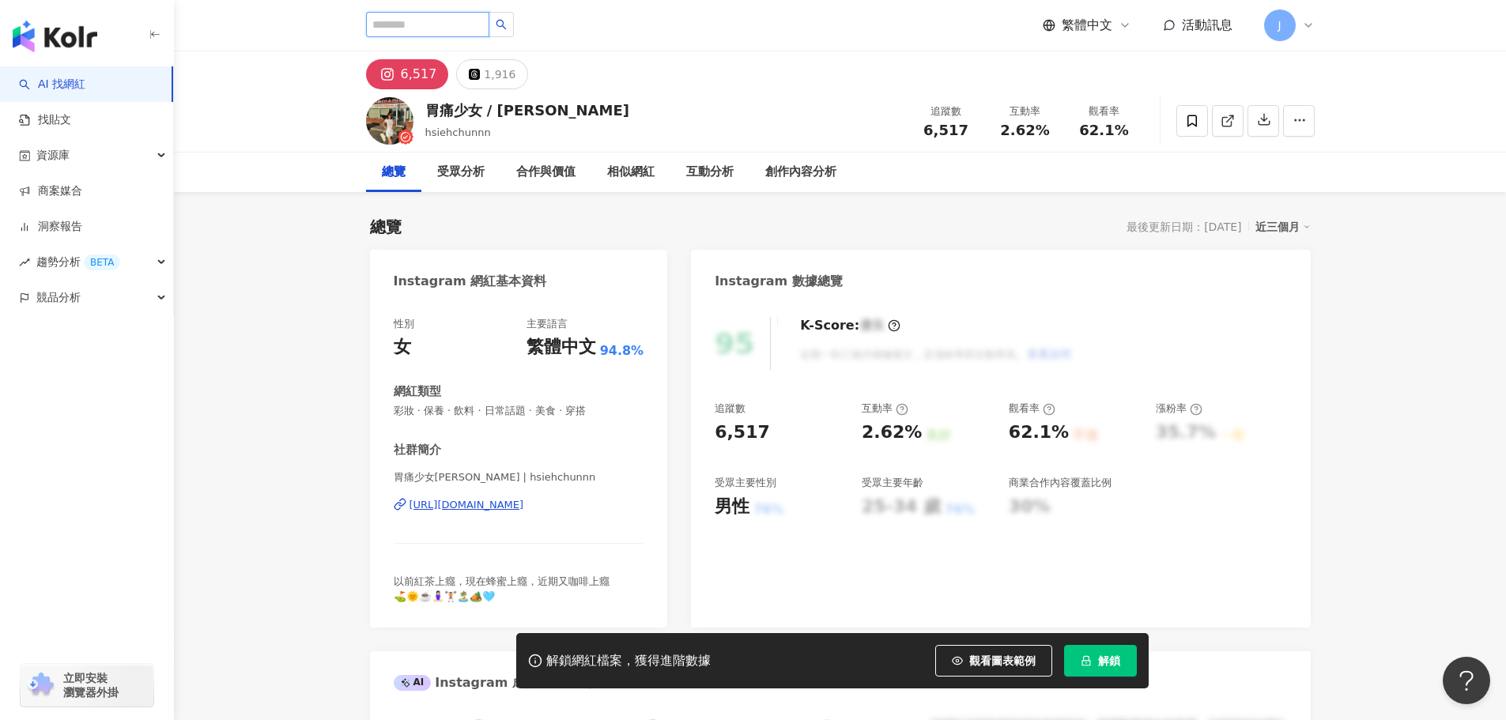
click at [399, 22] on input "search" at bounding box center [427, 24] width 123 height 25
paste input "**********"
type input "**********"
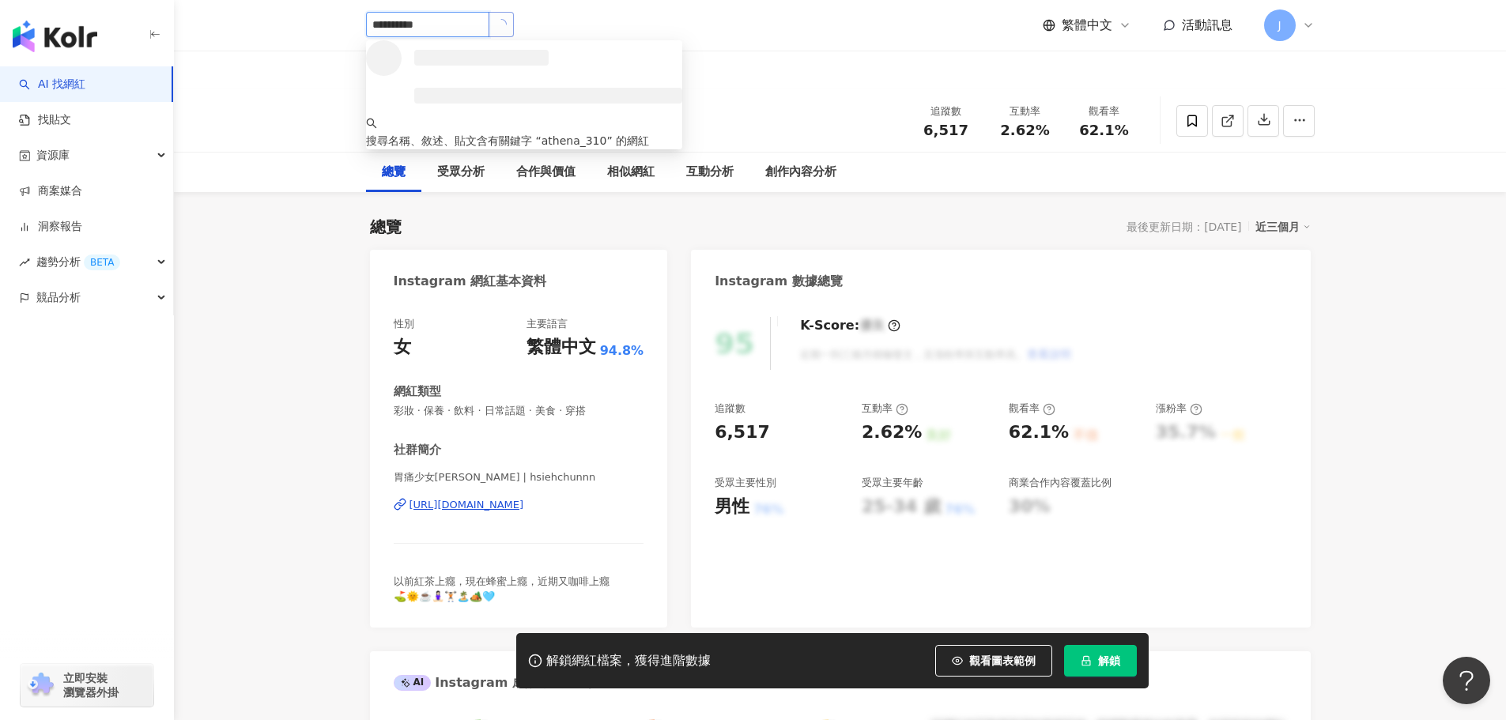
click at [514, 22] on button "button" at bounding box center [501, 24] width 25 height 25
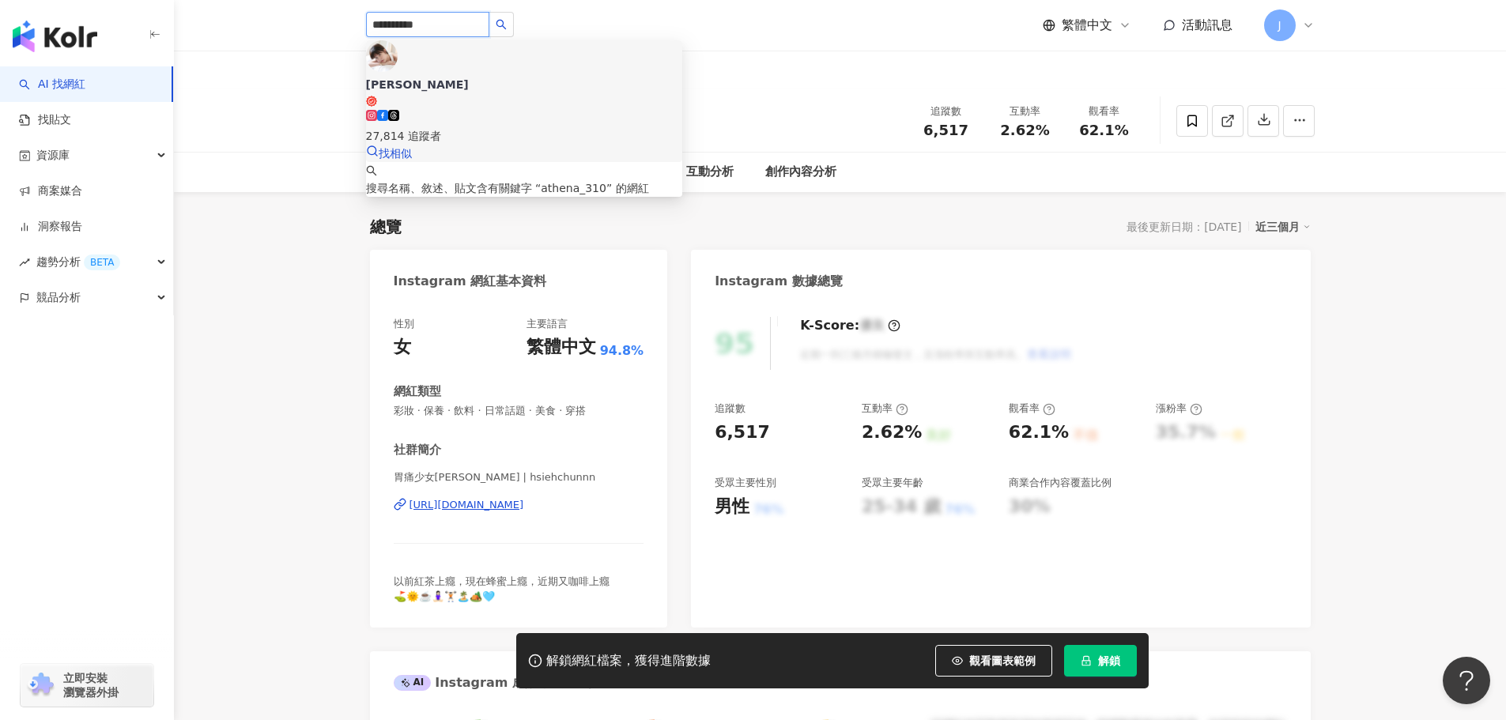
click at [493, 77] on div "Athena雅典娜" at bounding box center [524, 85] width 316 height 16
